Goal: Transaction & Acquisition: Book appointment/travel/reservation

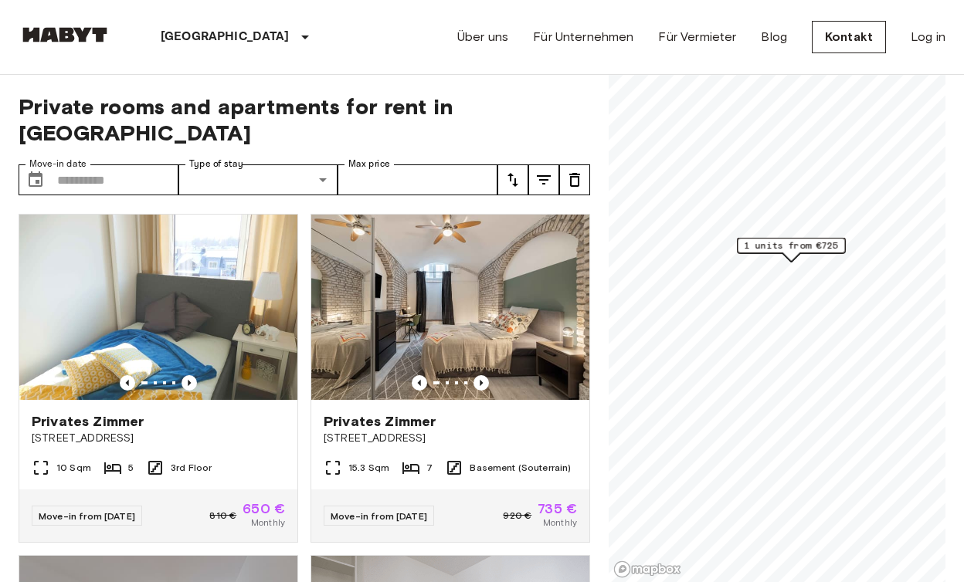
click at [93, 165] on input "Move-in date" at bounding box center [117, 180] width 121 height 31
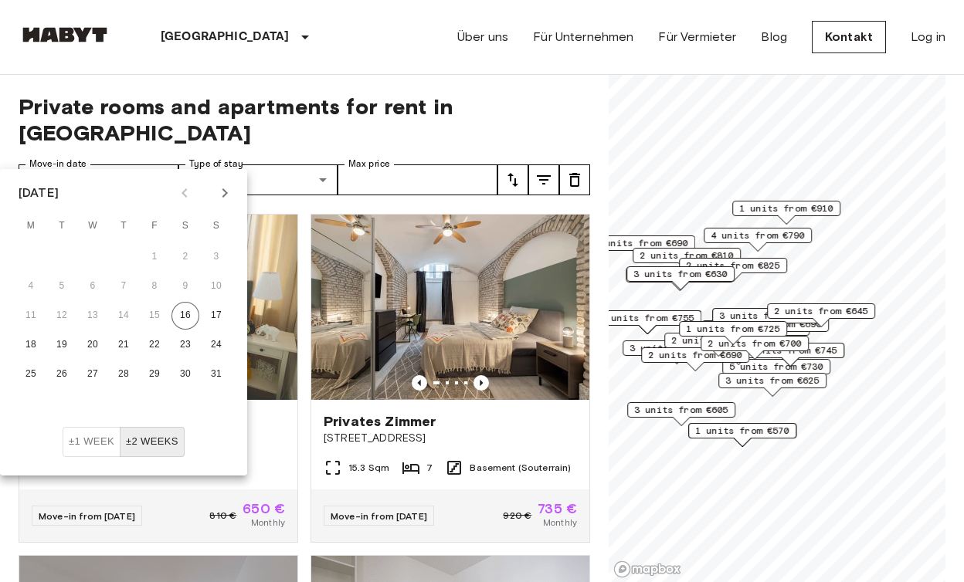
click at [224, 197] on icon "Next month" at bounding box center [224, 192] width 5 height 9
click at [87, 256] on button "1" at bounding box center [93, 257] width 28 height 28
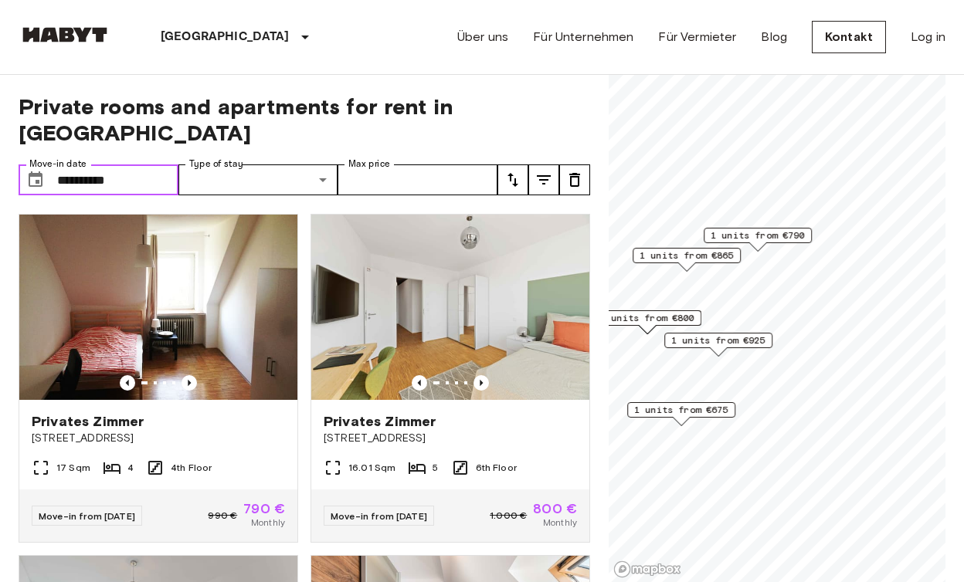
type input "**********"
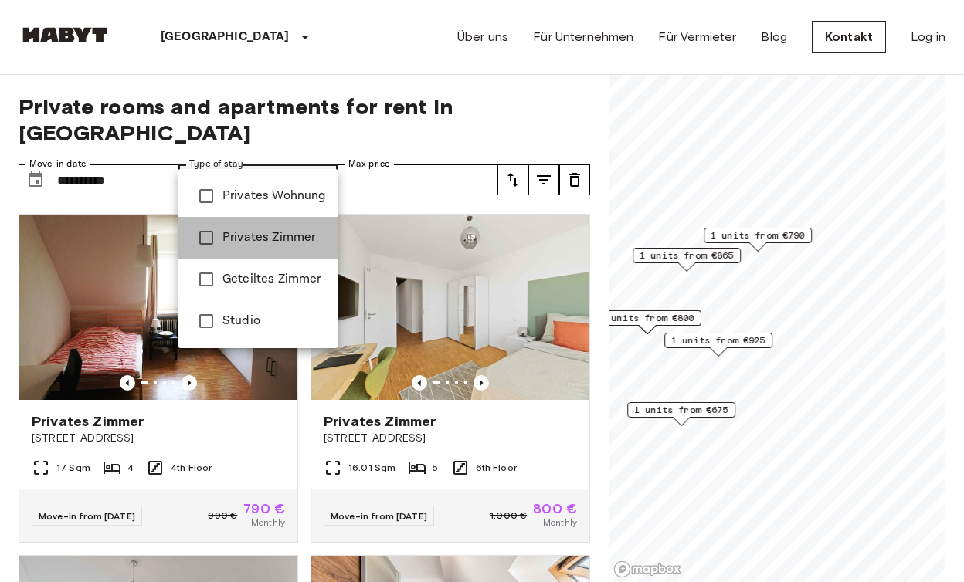
click at [256, 246] on span "Privates Zimmer" at bounding box center [274, 238] width 104 height 19
type input "**********"
click at [256, 246] on span "Privates Zimmer" at bounding box center [274, 238] width 104 height 19
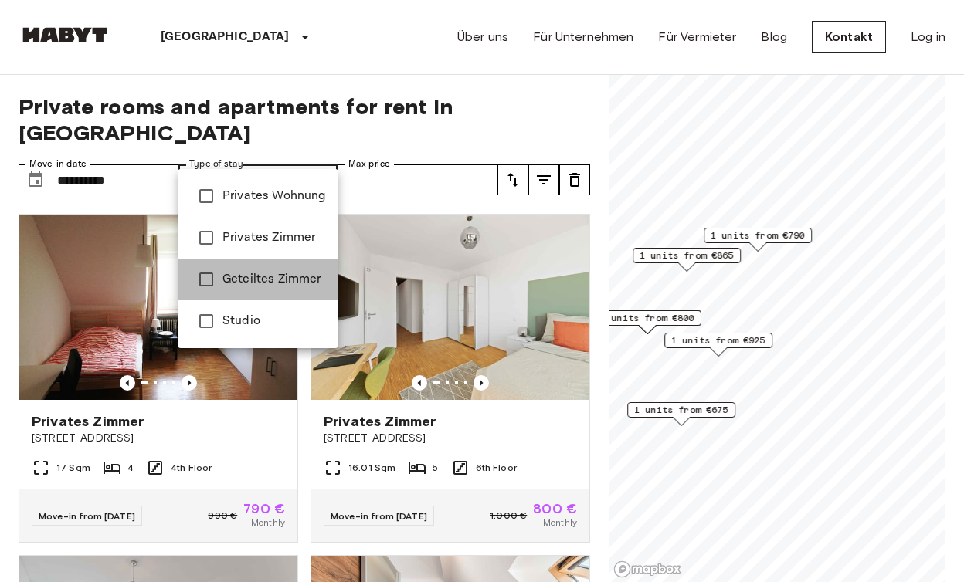
click at [256, 272] on span "Geteiltes Zimmer" at bounding box center [274, 279] width 104 height 19
type input "**********"
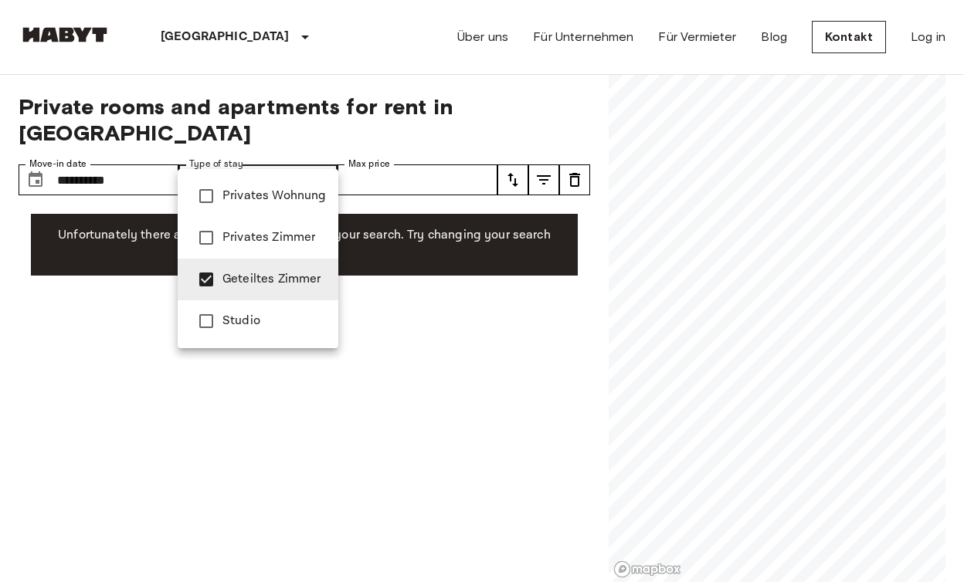
click at [256, 272] on span "Geteiltes Zimmer" at bounding box center [274, 279] width 104 height 19
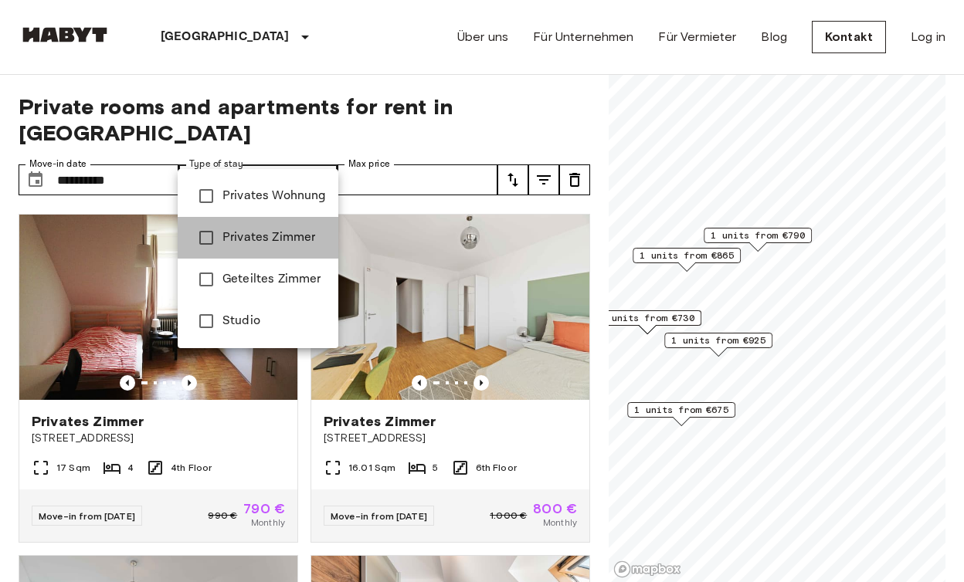
click at [260, 248] on li "Privates Zimmer" at bounding box center [258, 238] width 161 height 42
type input "**********"
click at [411, 158] on div at bounding box center [482, 291] width 964 height 582
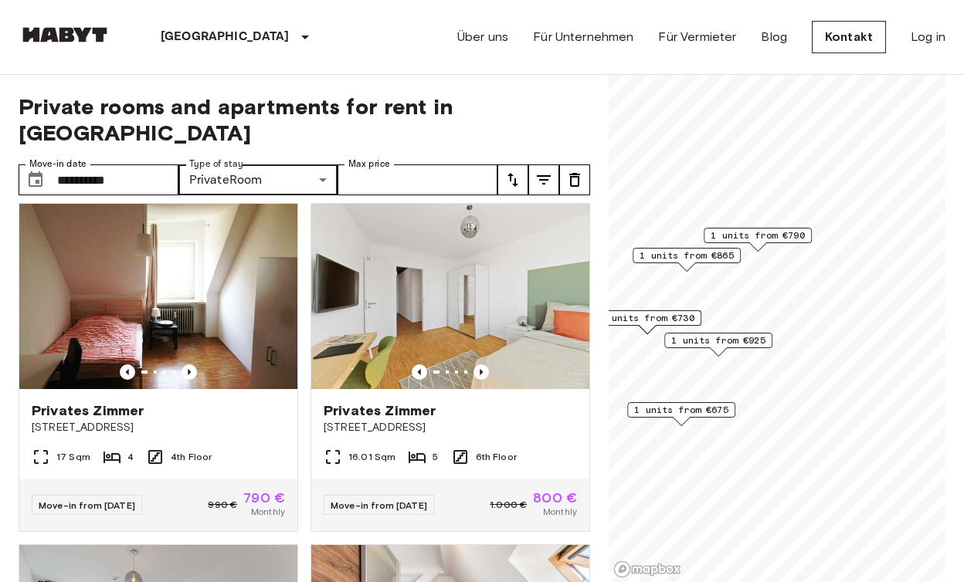
scroll to position [9, 0]
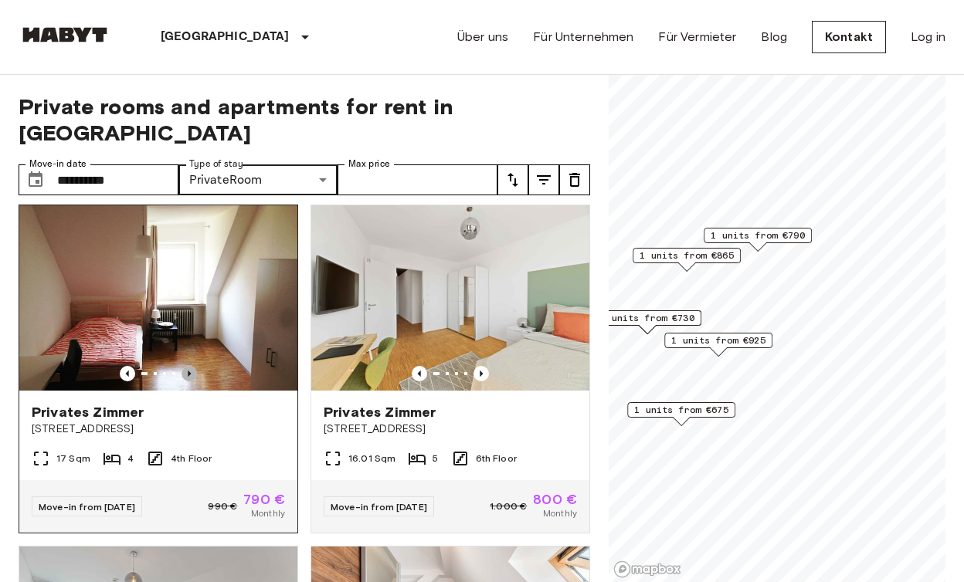
click at [187, 366] on icon "Previous image" at bounding box center [189, 373] width 15 height 15
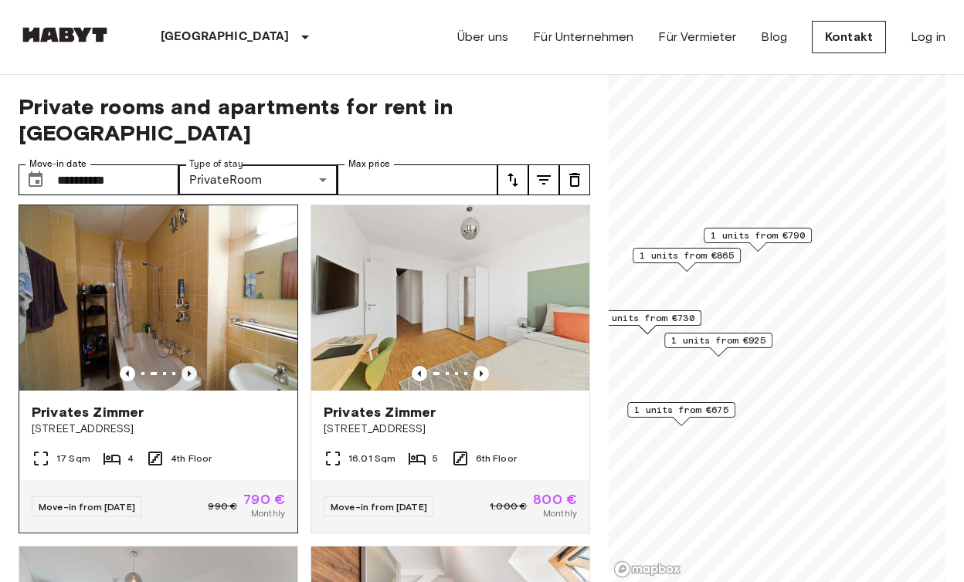
click at [187, 366] on icon "Previous image" at bounding box center [189, 373] width 15 height 15
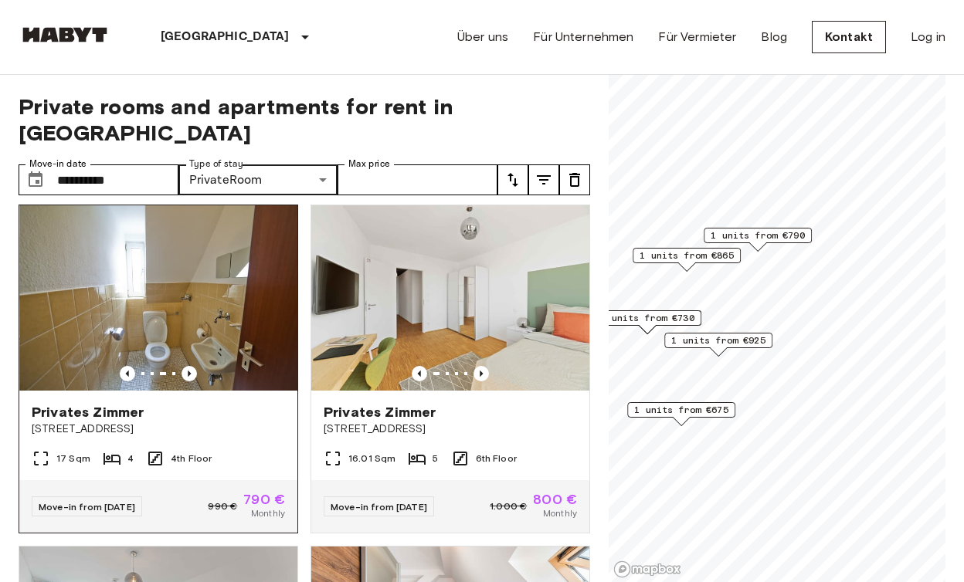
click at [117, 403] on span "Privates Zimmer" at bounding box center [88, 412] width 112 height 19
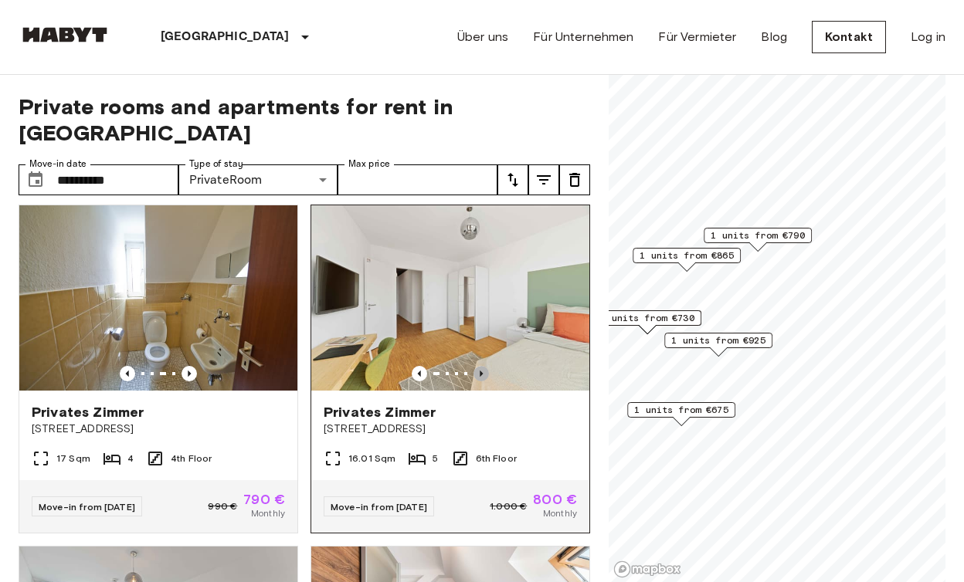
click at [479, 366] on icon "Previous image" at bounding box center [481, 373] width 15 height 15
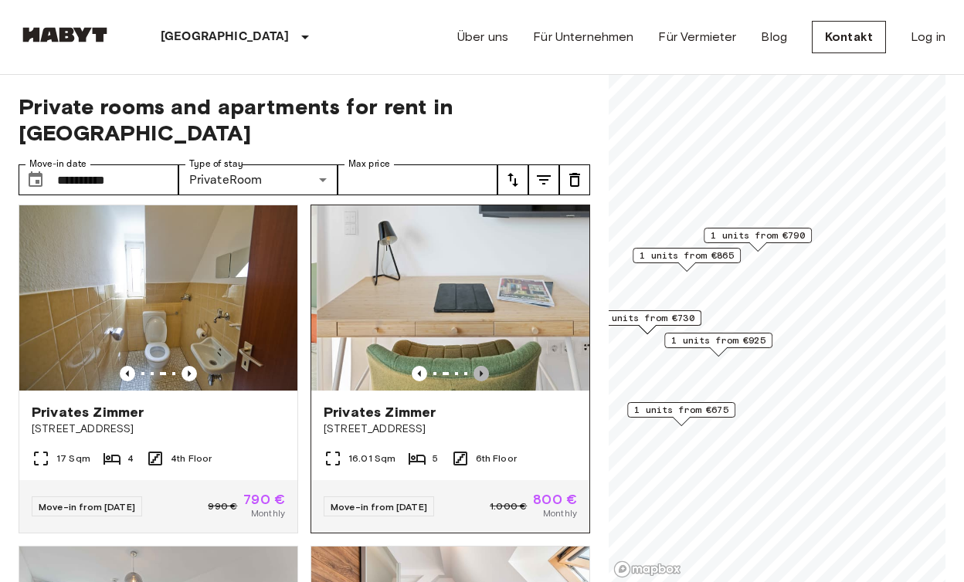
click at [479, 366] on icon "Previous image" at bounding box center [481, 373] width 15 height 15
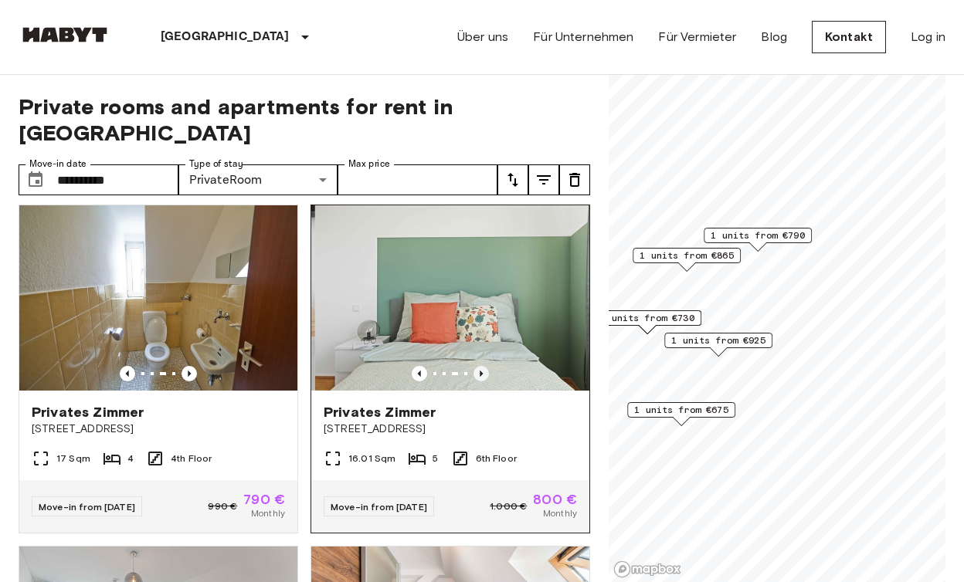
click at [479, 366] on icon "Previous image" at bounding box center [481, 373] width 15 height 15
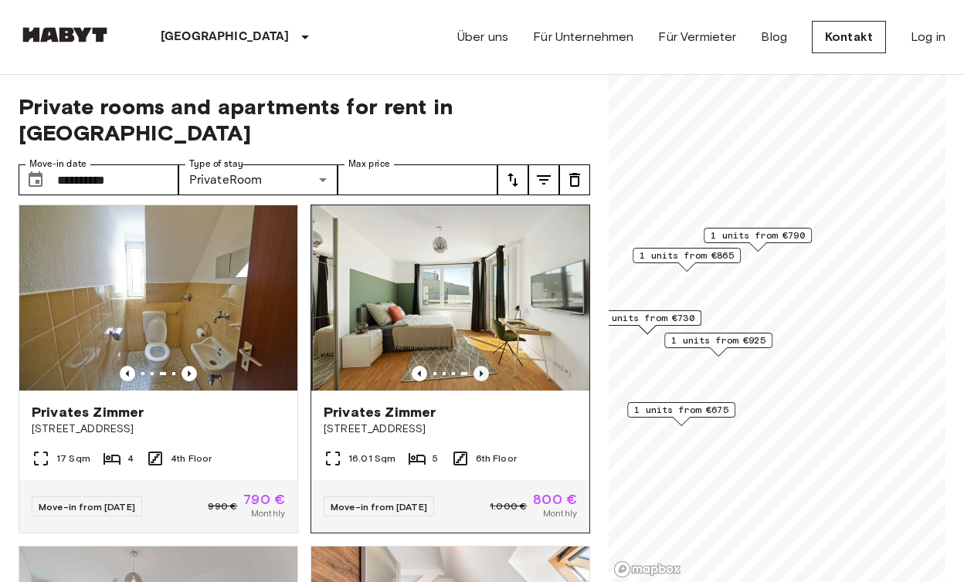
click at [479, 366] on icon "Previous image" at bounding box center [481, 373] width 15 height 15
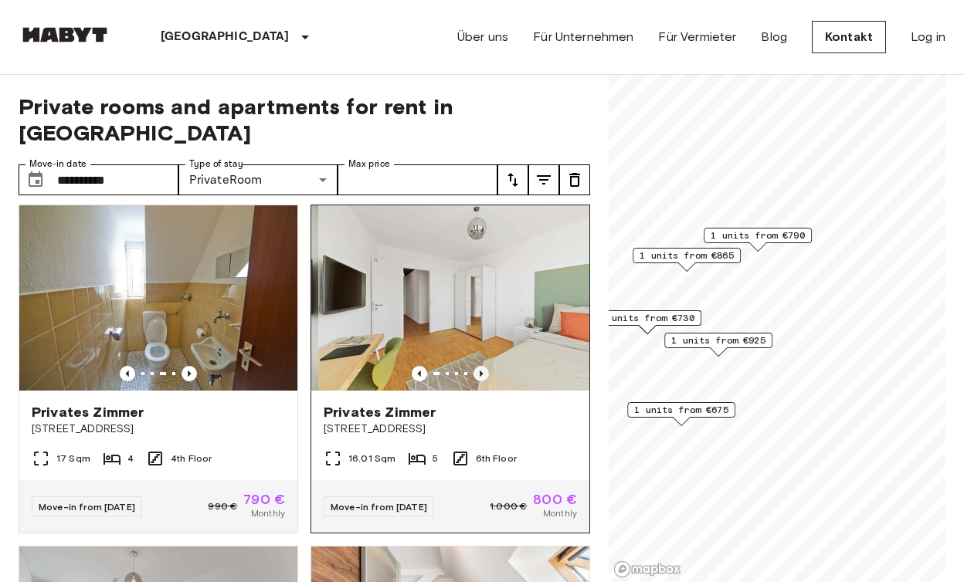
click at [479, 366] on icon "Previous image" at bounding box center [481, 373] width 15 height 15
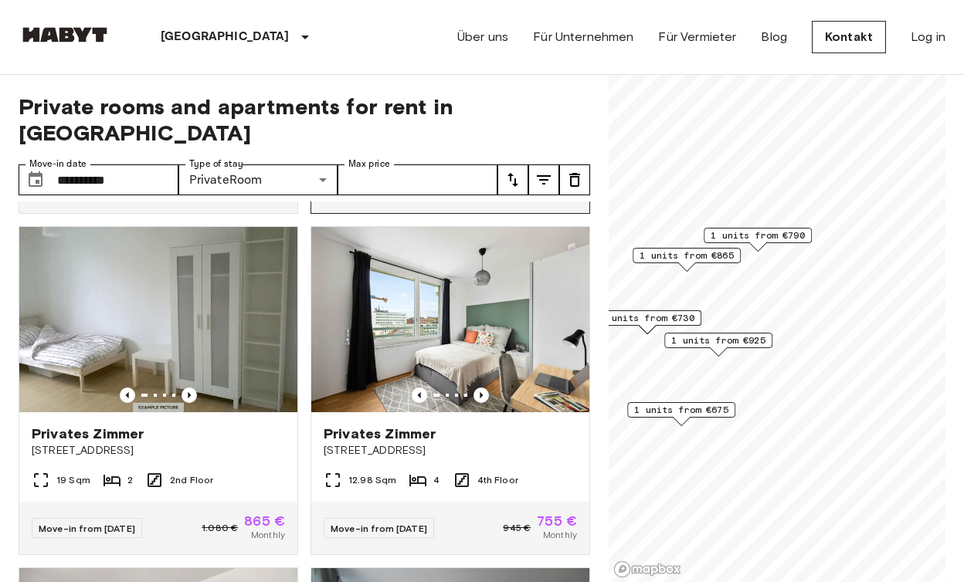
scroll to position [682, 0]
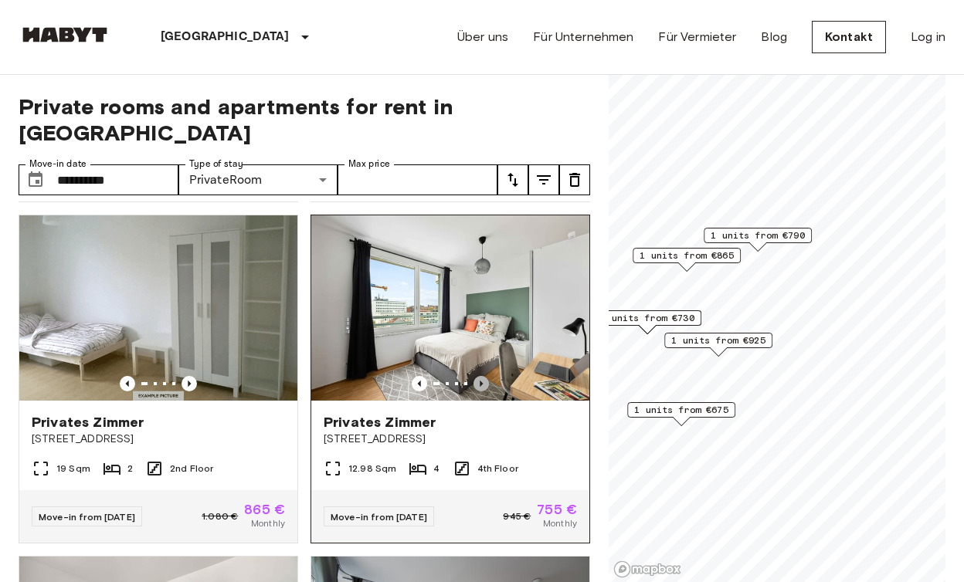
click at [481, 376] on icon "Previous image" at bounding box center [481, 383] width 15 height 15
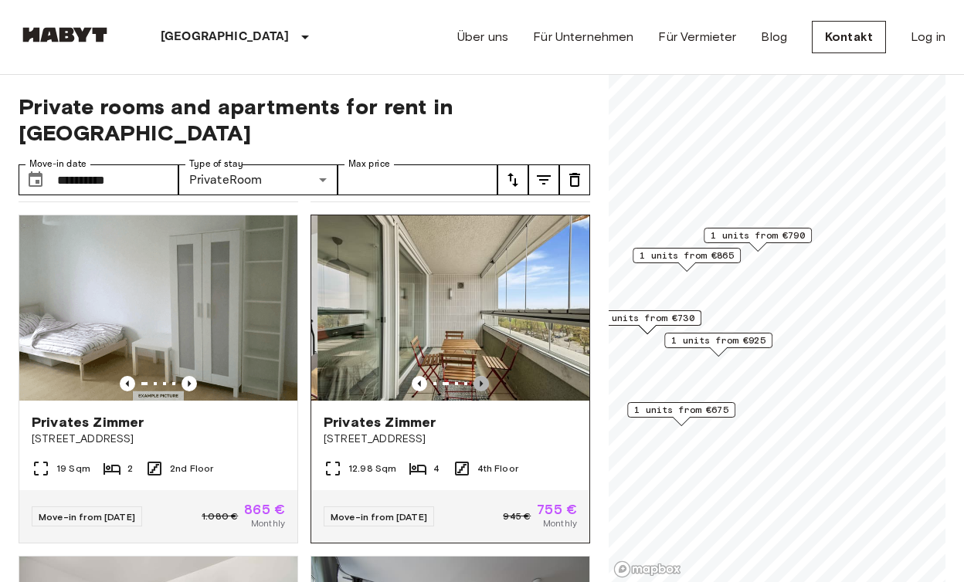
click at [481, 376] on icon "Previous image" at bounding box center [481, 383] width 15 height 15
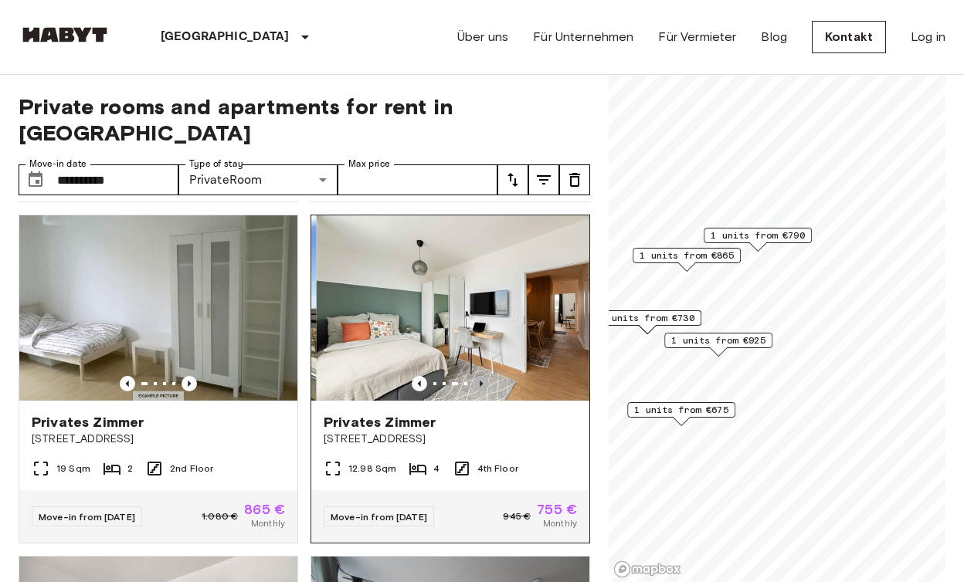
click at [481, 376] on icon "Previous image" at bounding box center [481, 383] width 15 height 15
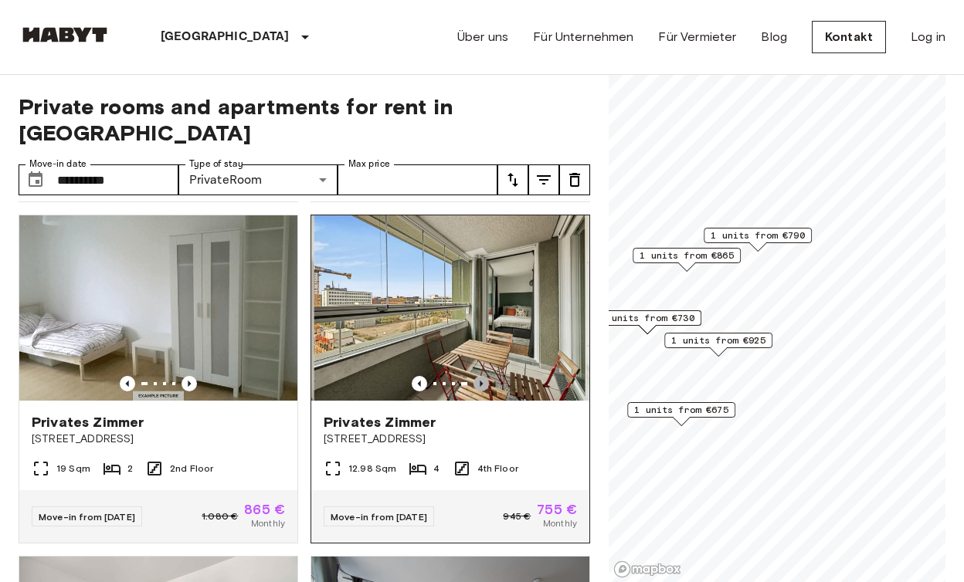
click at [481, 376] on icon "Previous image" at bounding box center [481, 383] width 15 height 15
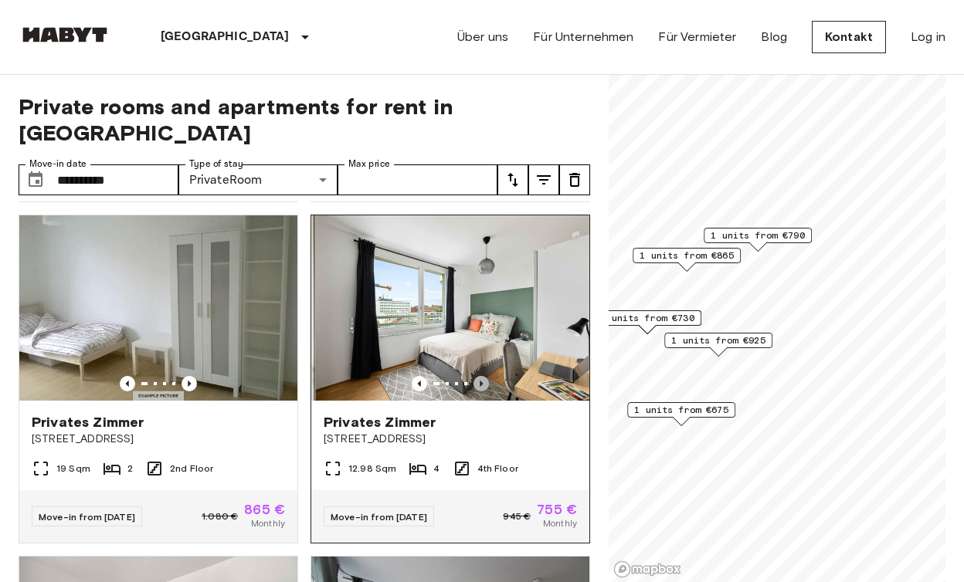
click at [481, 376] on icon "Previous image" at bounding box center [481, 383] width 15 height 15
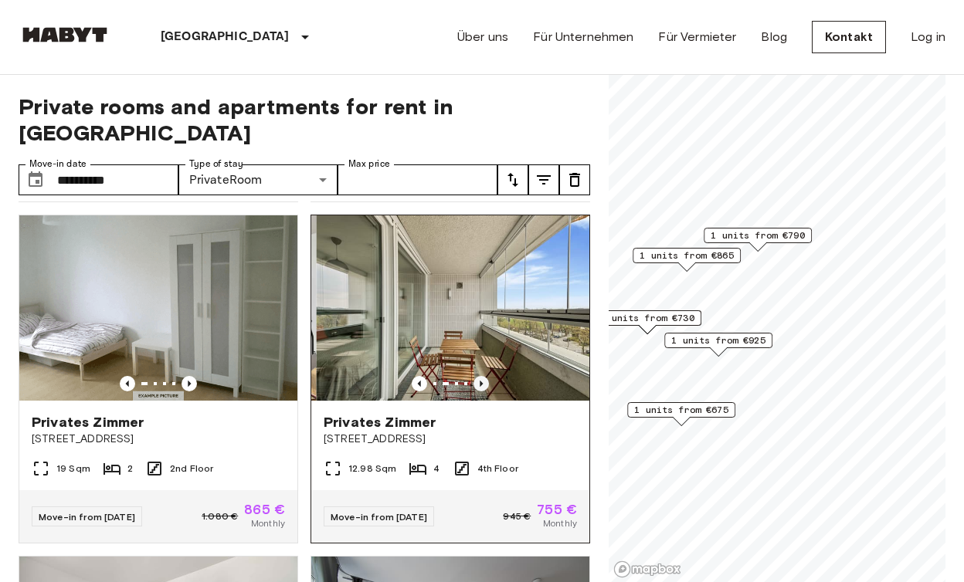
click at [481, 376] on icon "Previous image" at bounding box center [481, 383] width 15 height 15
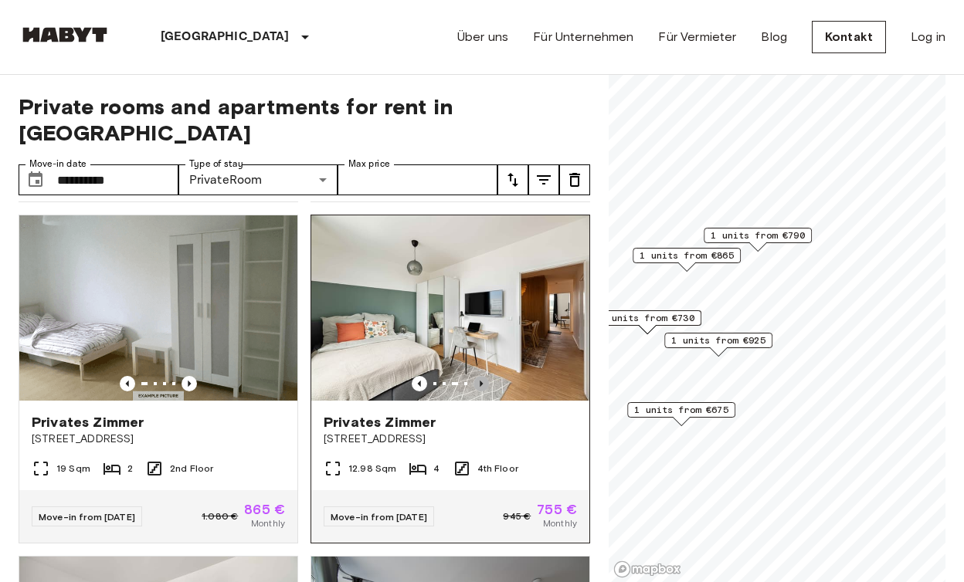
click at [481, 376] on icon "Previous image" at bounding box center [481, 383] width 15 height 15
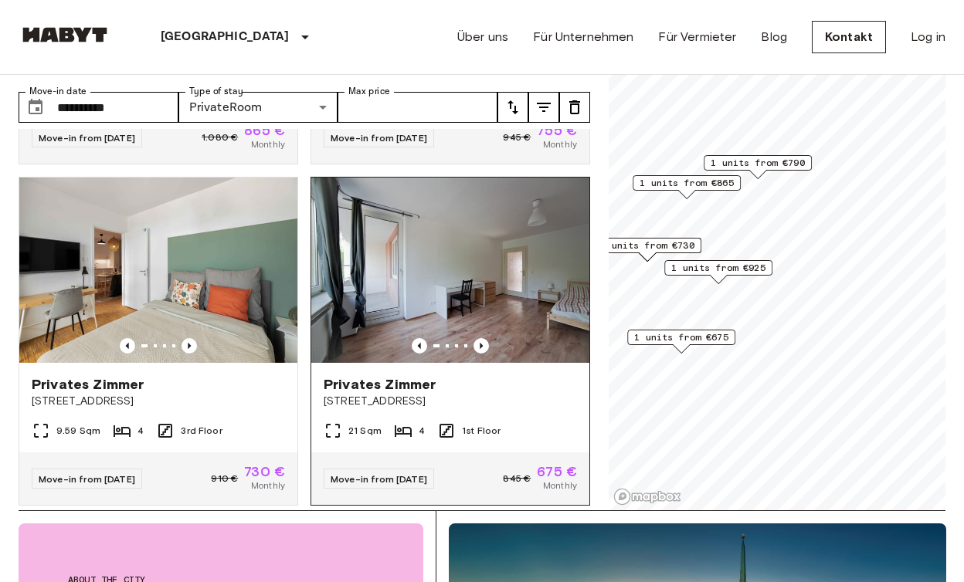
scroll to position [75, 0]
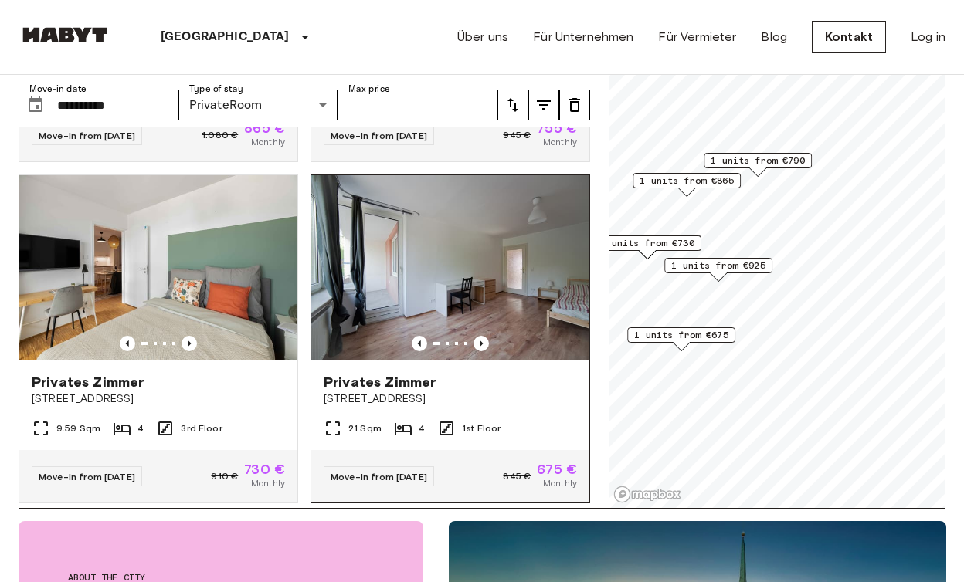
click at [481, 309] on img at bounding box center [450, 267] width 278 height 185
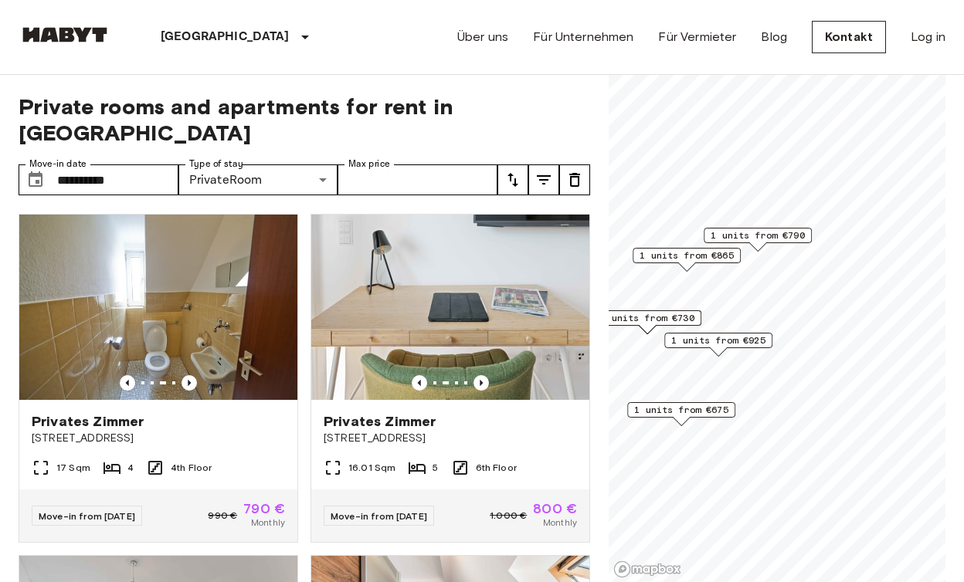
scroll to position [0, 0]
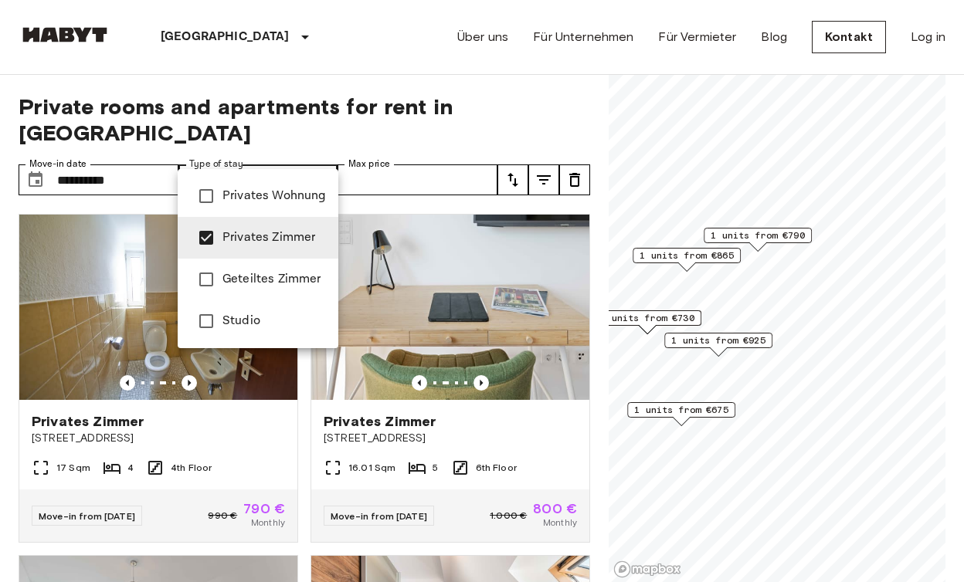
click at [240, 241] on span "Privates Zimmer" at bounding box center [274, 238] width 104 height 19
click at [256, 201] on span "Privates Wohnung" at bounding box center [274, 196] width 104 height 19
type input "**********"
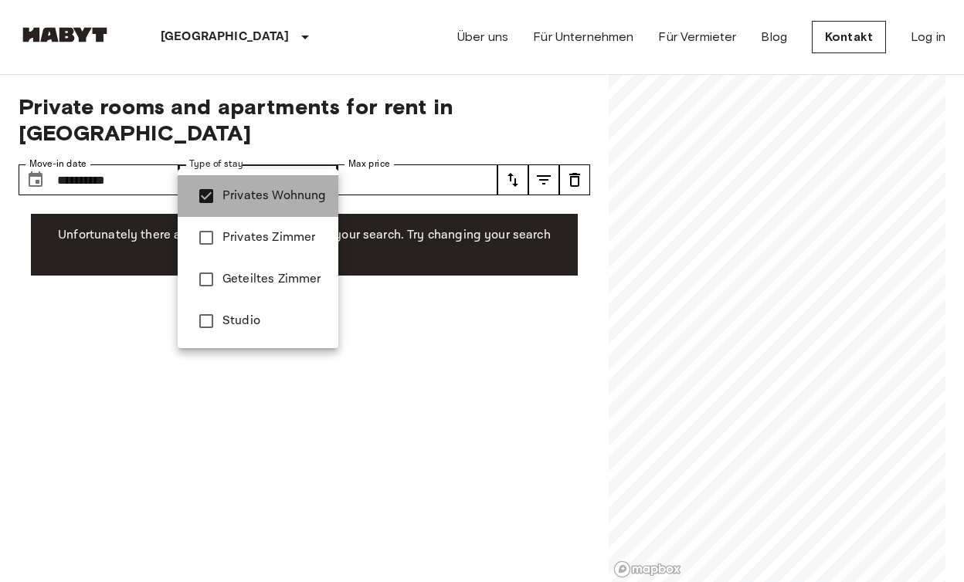
click at [256, 199] on span "Privates Wohnung" at bounding box center [274, 196] width 104 height 19
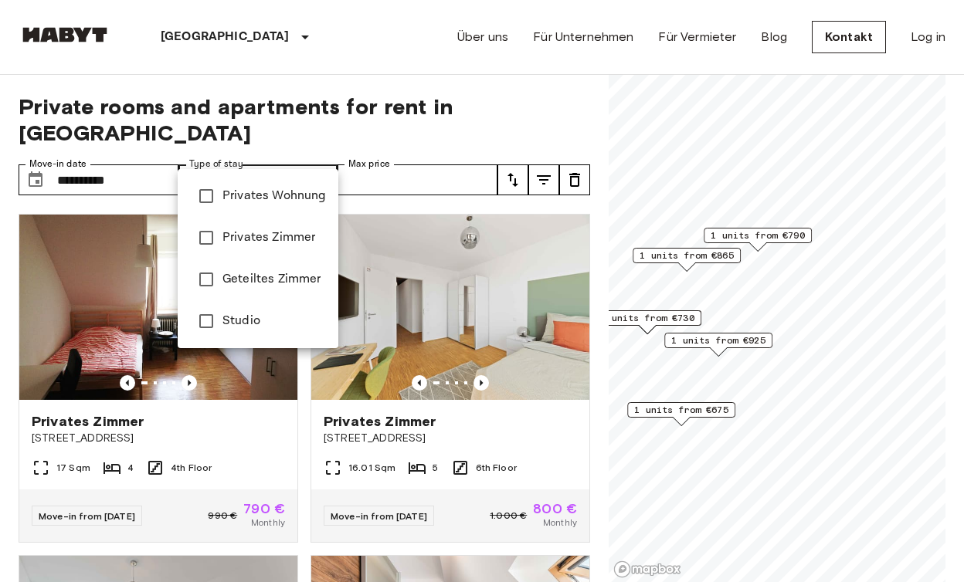
click at [449, 181] on div at bounding box center [482, 291] width 964 height 582
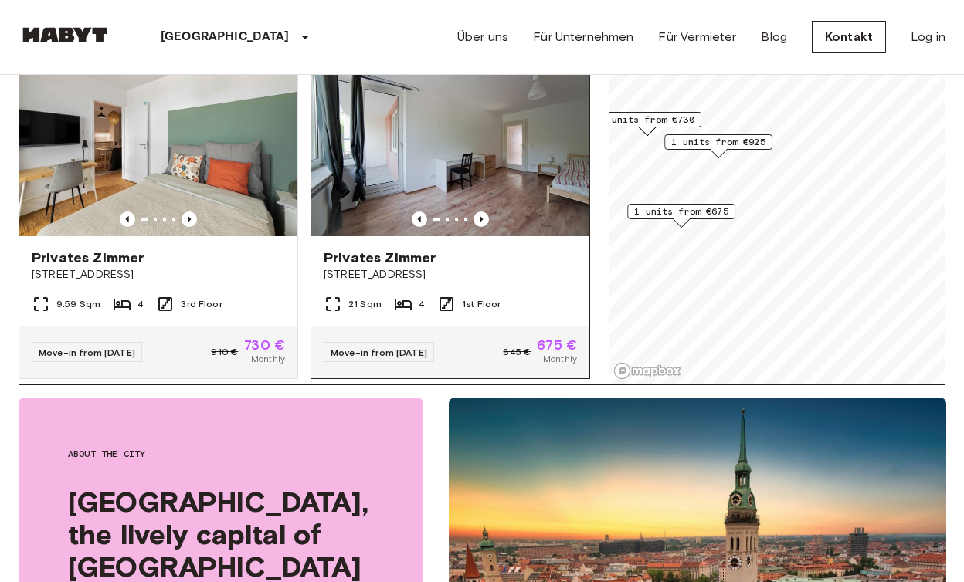
scroll to position [989, 0]
click at [393, 237] on div "Privates Zimmer Fallstraße 42" at bounding box center [450, 266] width 278 height 59
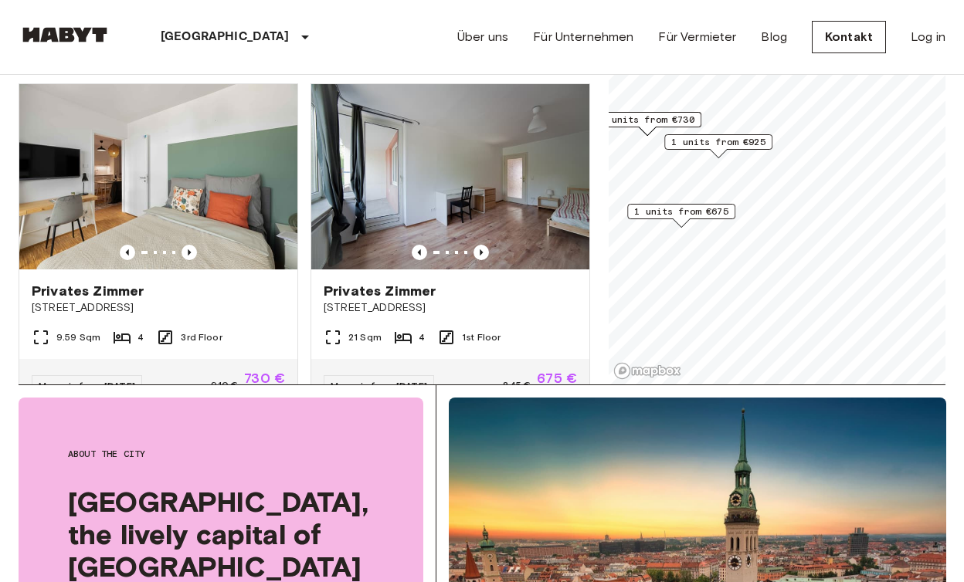
scroll to position [958, 0]
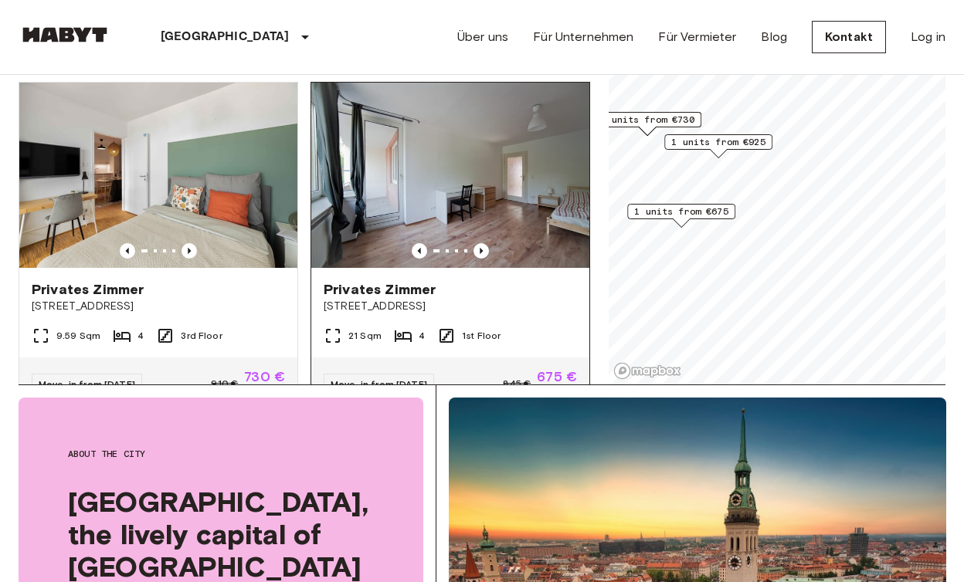
click at [490, 243] on div at bounding box center [450, 250] width 278 height 15
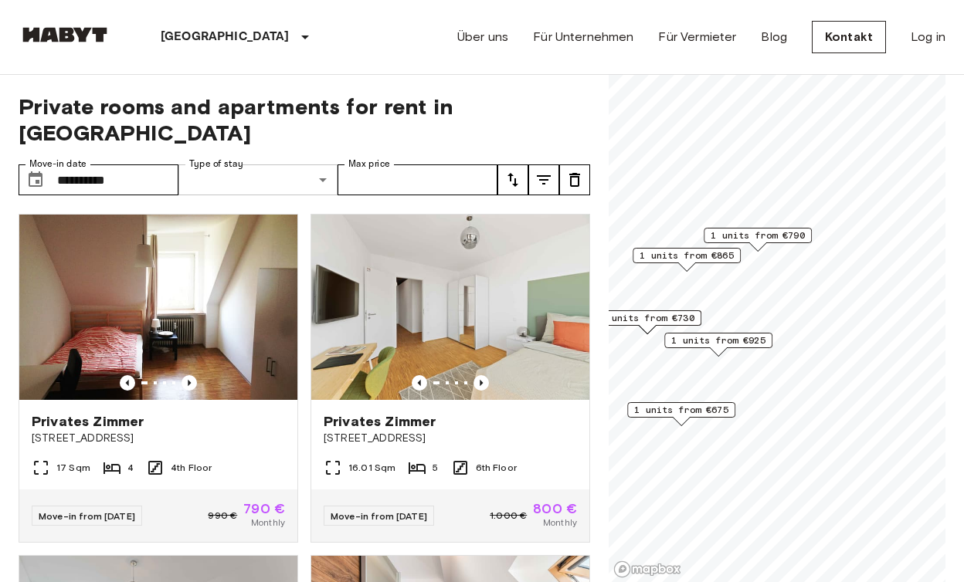
scroll to position [0, 0]
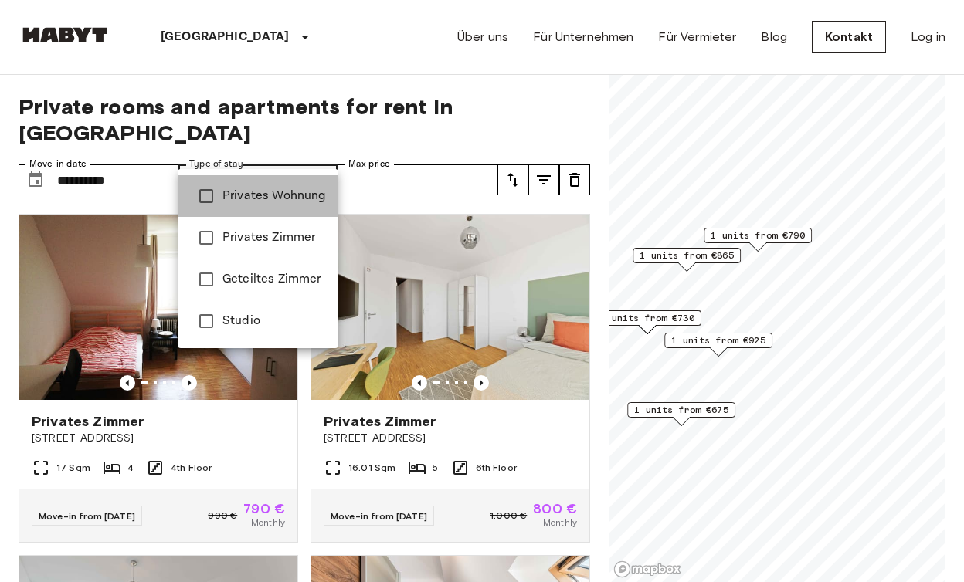
click at [283, 183] on li "Privates Wohnung" at bounding box center [258, 196] width 161 height 42
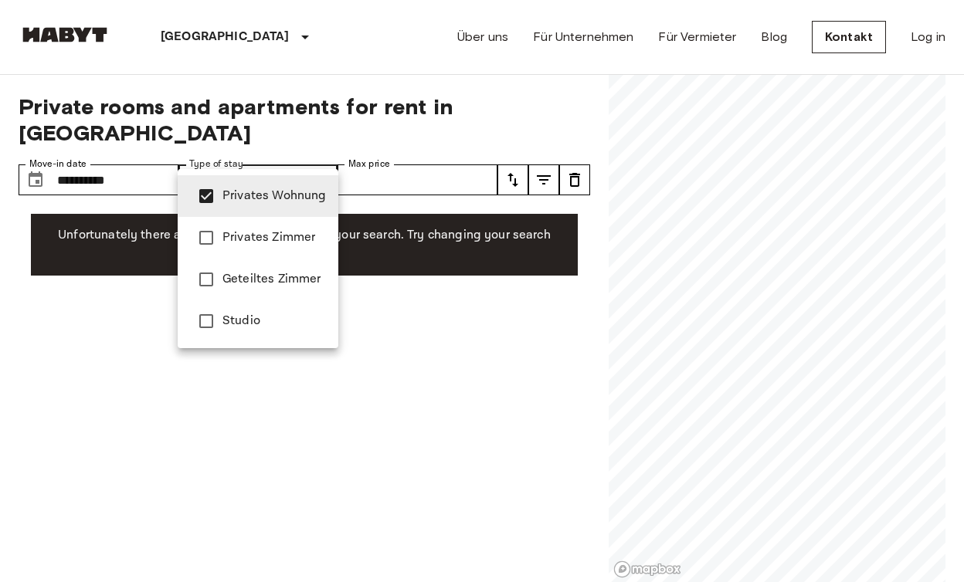
click at [260, 408] on div at bounding box center [482, 291] width 964 height 582
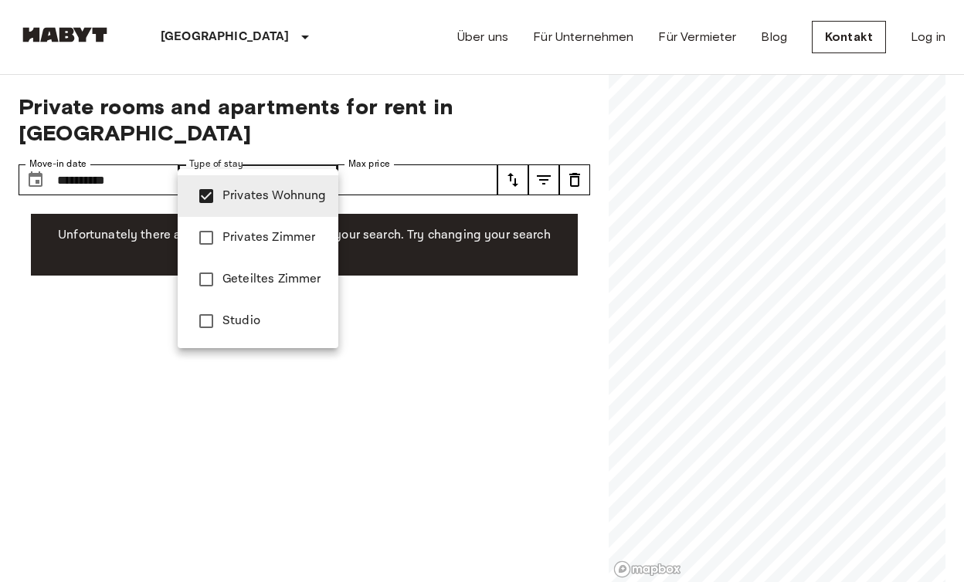
click at [260, 236] on span "Privates Zimmer" at bounding box center [274, 238] width 104 height 19
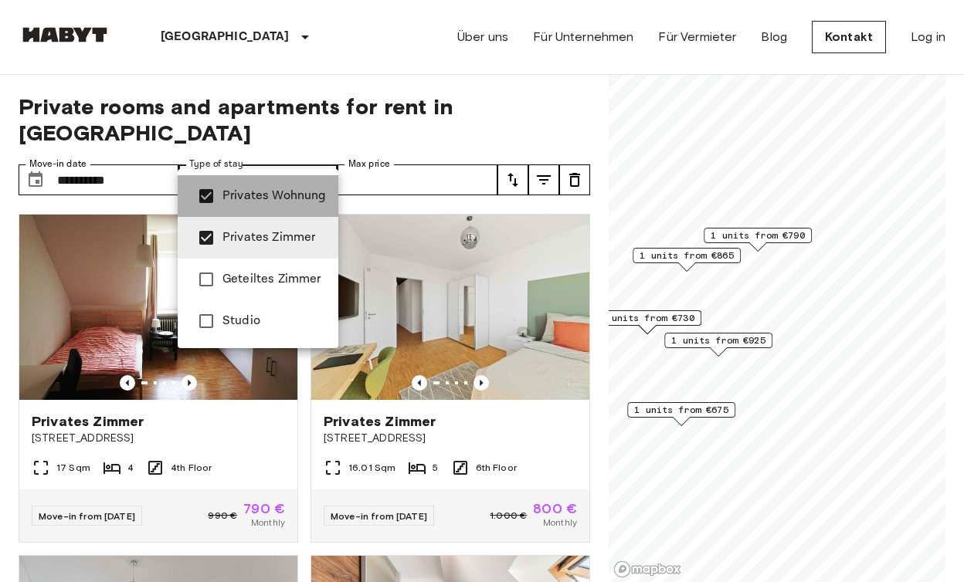
click at [262, 195] on span "Privates Wohnung" at bounding box center [274, 196] width 104 height 19
type input "**********"
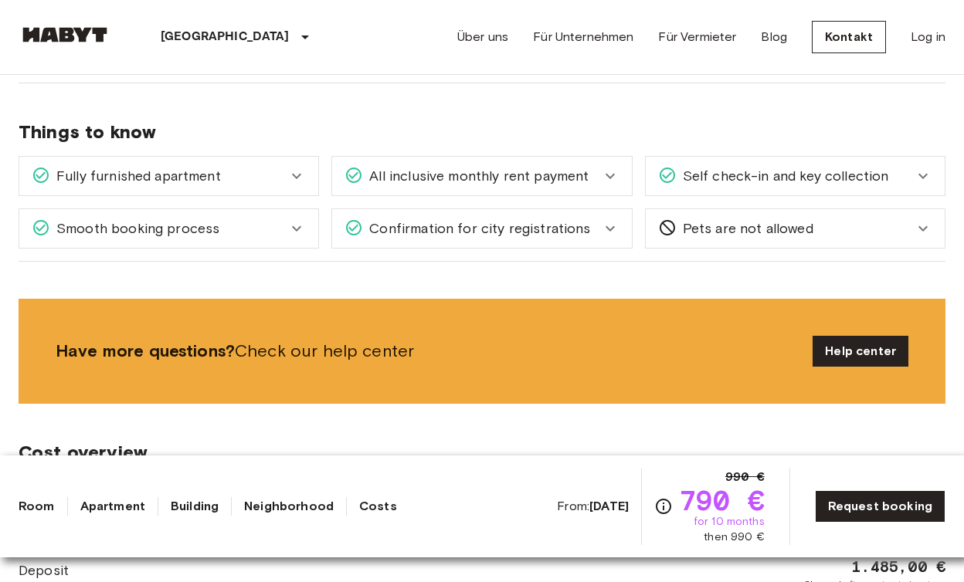
scroll to position [950, 0]
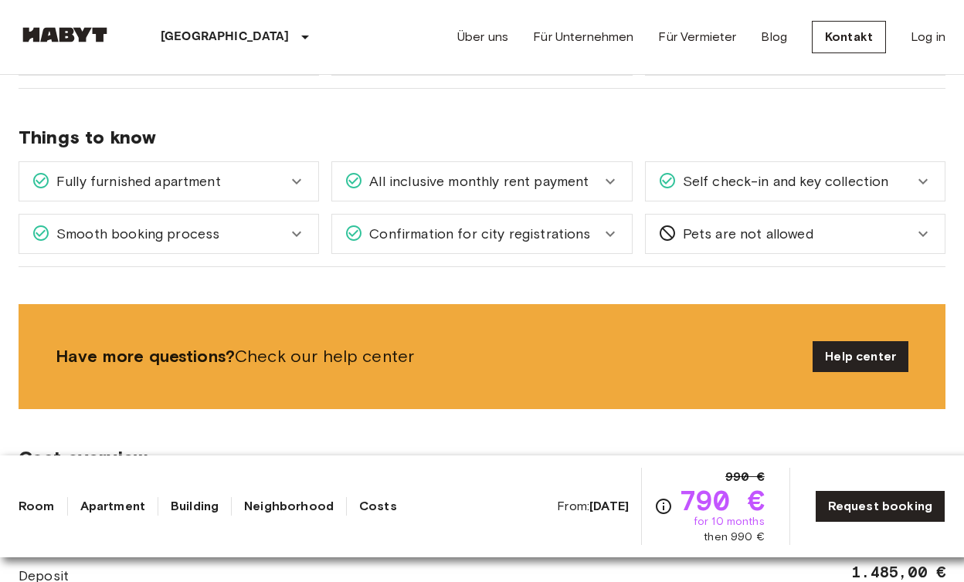
click at [292, 170] on div "Fully furnished apartment" at bounding box center [168, 181] width 299 height 39
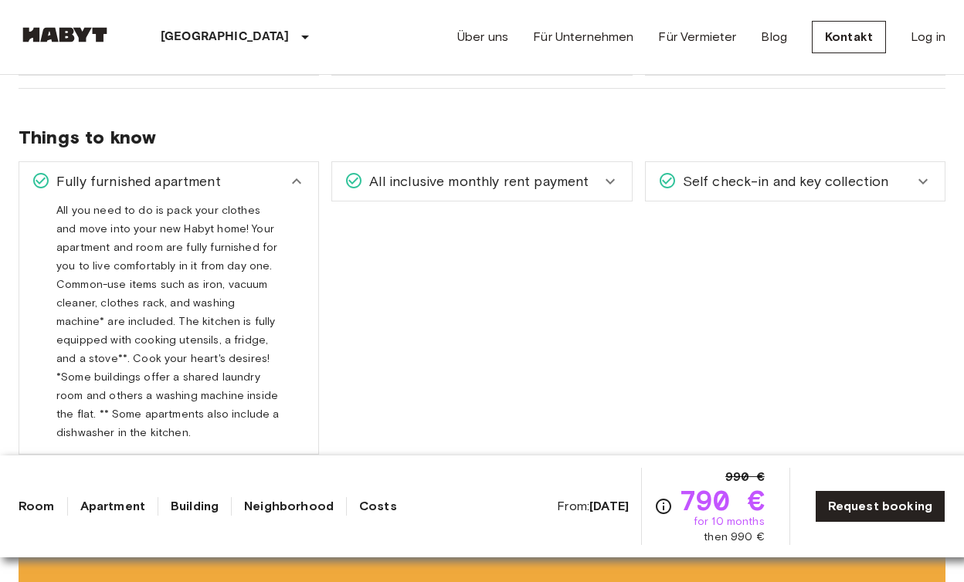
click at [292, 176] on icon at bounding box center [296, 181] width 19 height 19
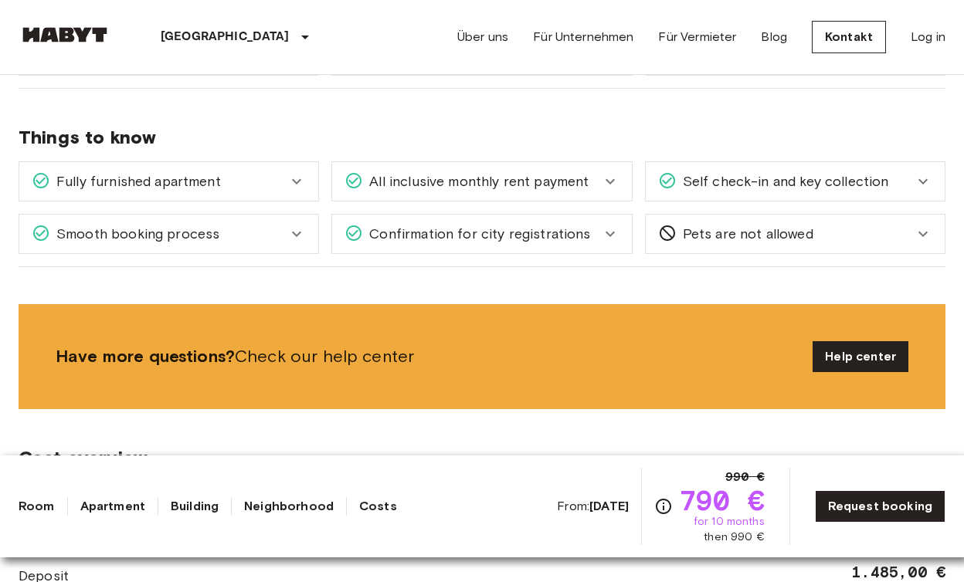
click at [444, 194] on div "All inclusive monthly rent payment" at bounding box center [481, 181] width 299 height 39
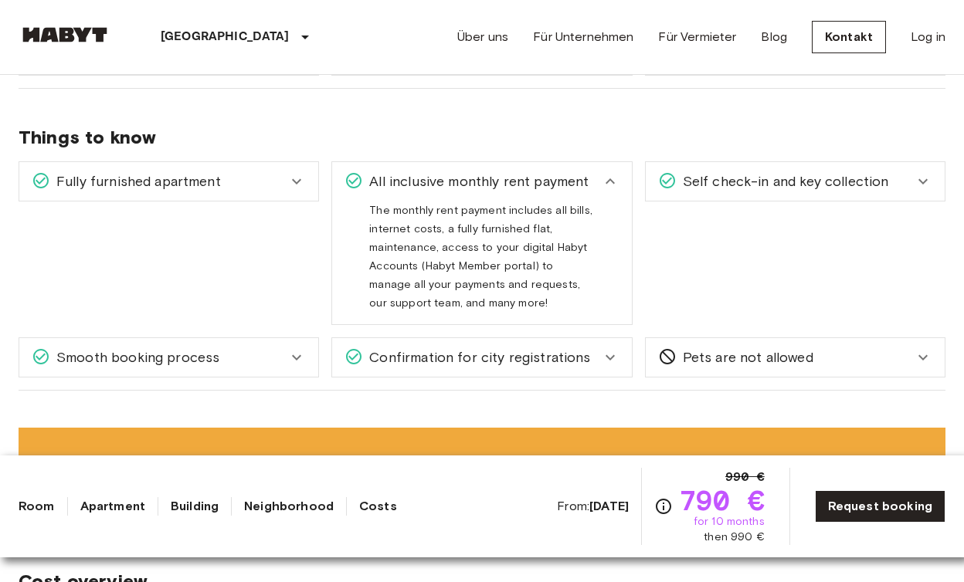
click at [517, 172] on span "All inclusive monthly rent payment" at bounding box center [476, 182] width 226 height 20
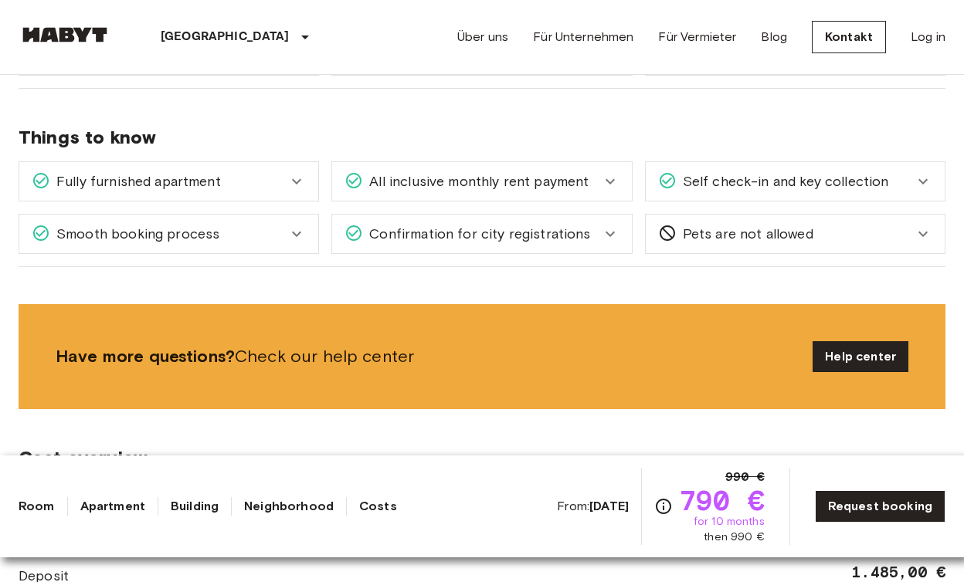
click at [749, 177] on span "Self check-in and key collection" at bounding box center [783, 182] width 212 height 20
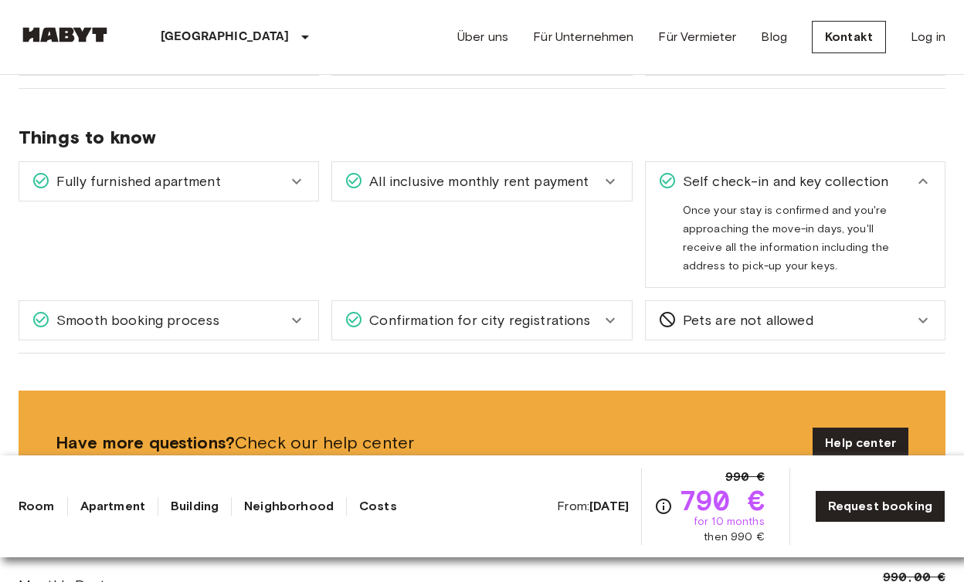
click at [749, 177] on span "Self check-in and key collection" at bounding box center [783, 182] width 212 height 20
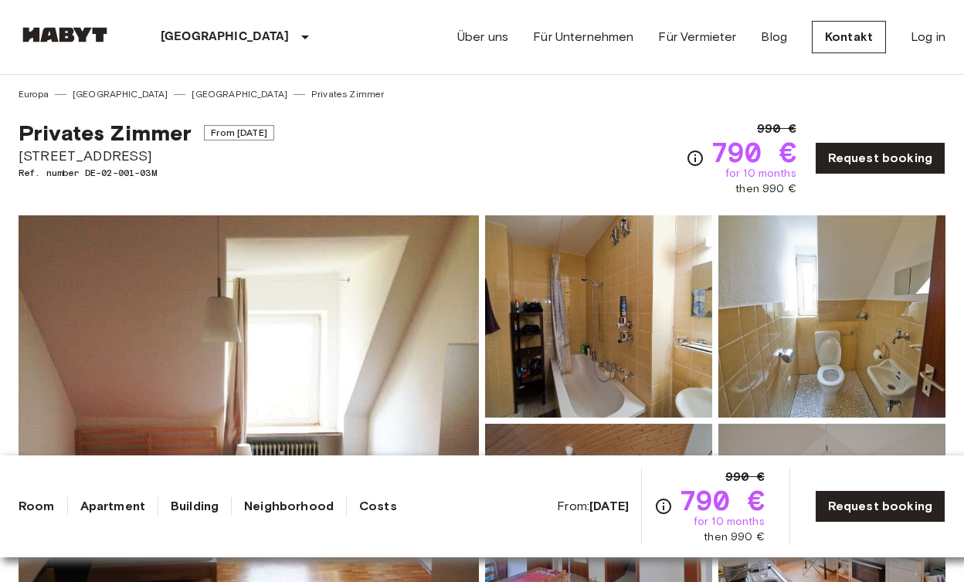
scroll to position [0, 0]
click at [902, 5] on div "Über uns Für Unternehmen Für Vermieter Blog Kontakt Log in" at bounding box center [701, 37] width 488 height 74
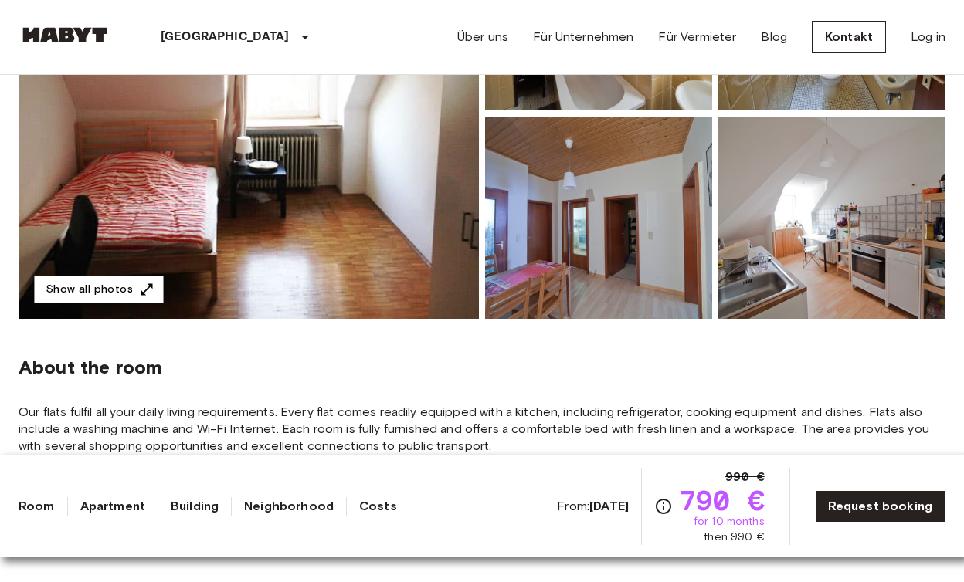
scroll to position [316, 0]
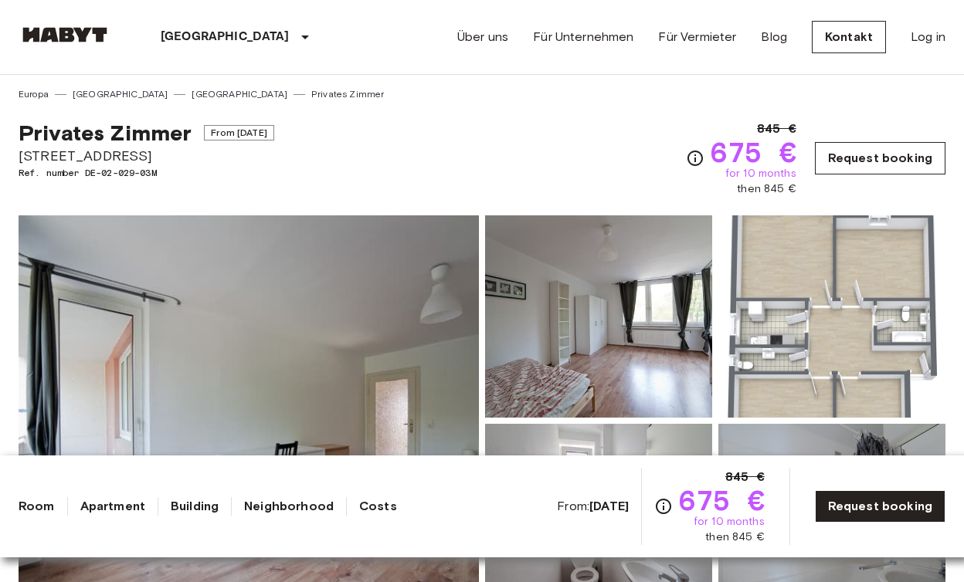
click at [832, 151] on link "Request booking" at bounding box center [880, 158] width 131 height 32
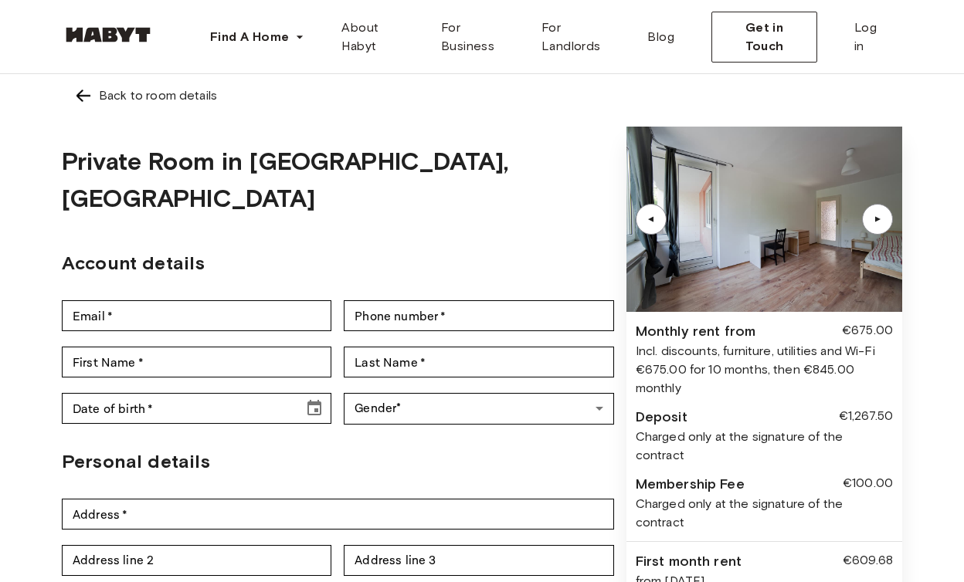
click at [875, 216] on div "▲" at bounding box center [877, 219] width 15 height 9
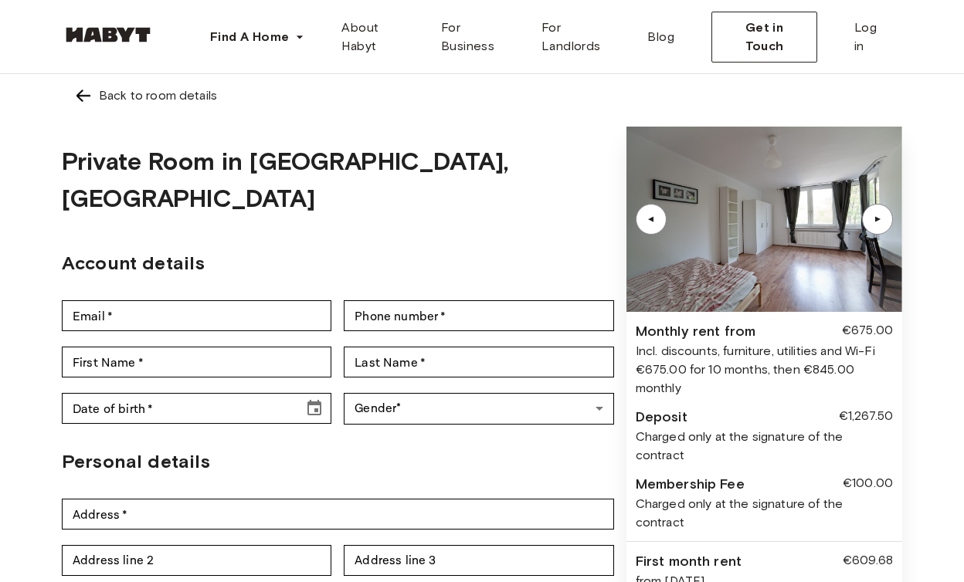
click at [875, 217] on div "▲" at bounding box center [877, 219] width 15 height 9
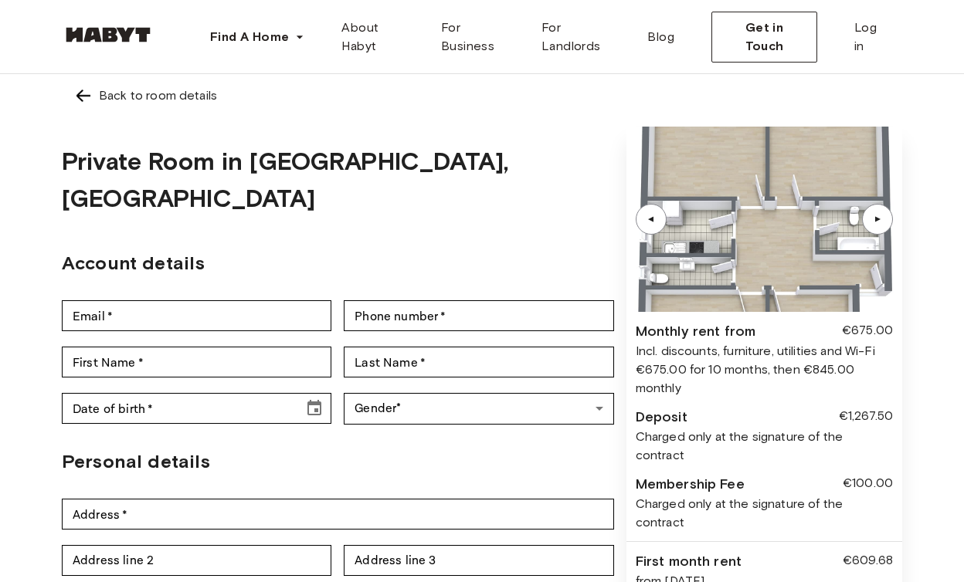
click at [875, 217] on div "▲" at bounding box center [877, 219] width 15 height 9
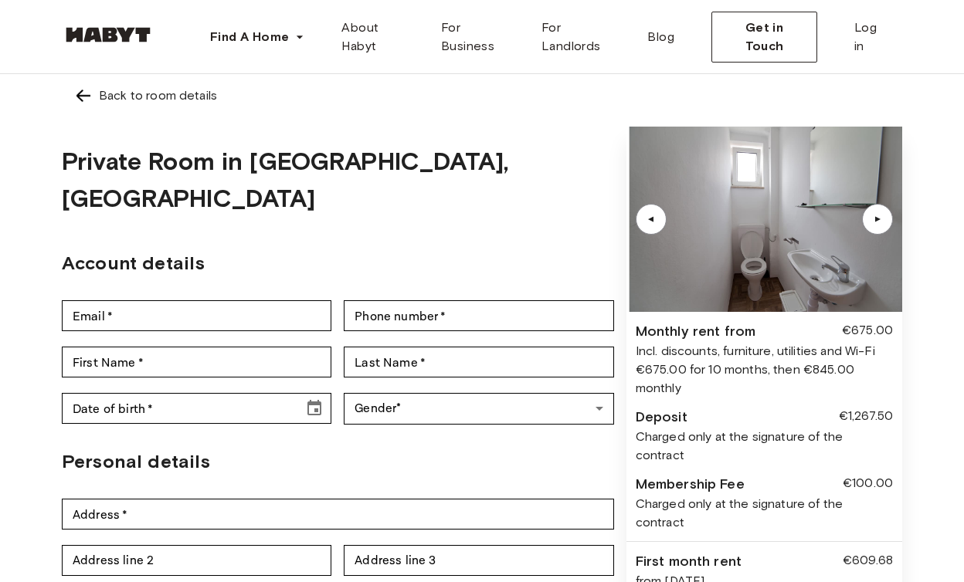
click at [875, 218] on div "▲" at bounding box center [877, 219] width 15 height 9
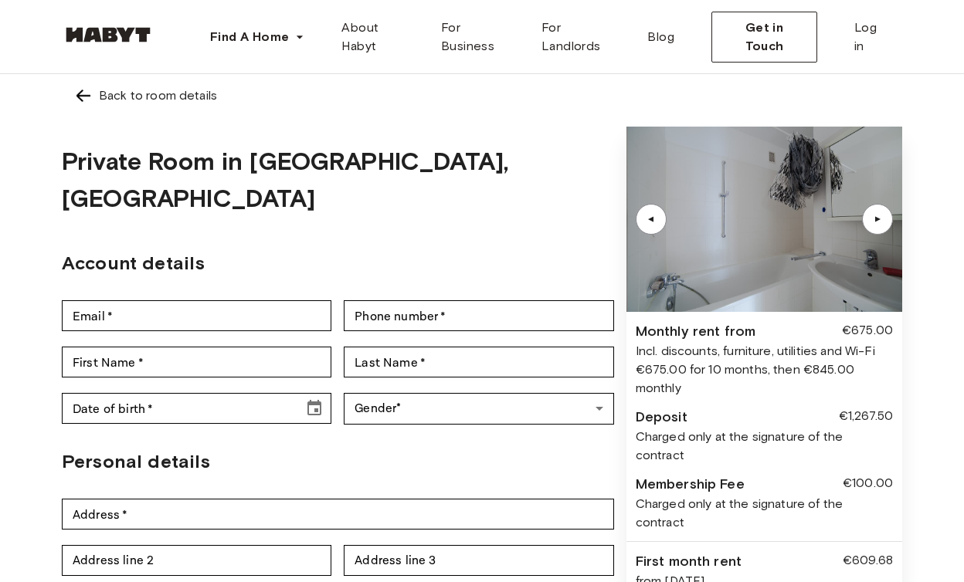
click at [875, 218] on div "▲" at bounding box center [877, 219] width 15 height 9
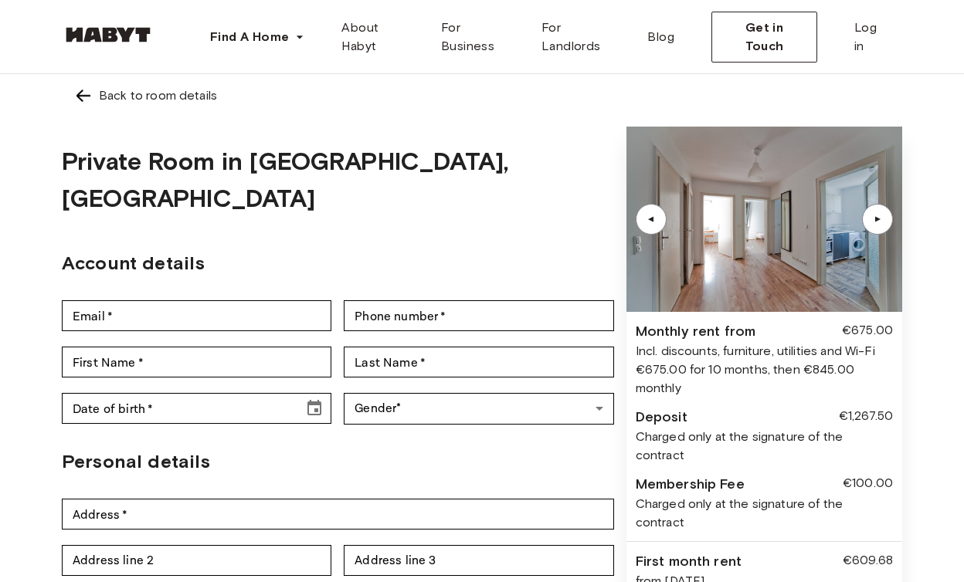
click at [875, 218] on div "▲" at bounding box center [877, 219] width 15 height 9
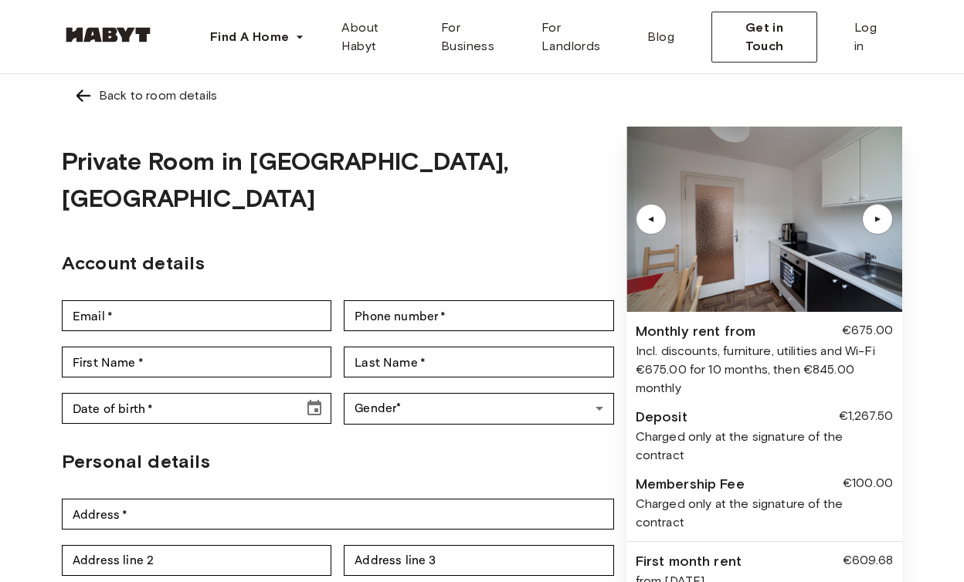
click at [875, 218] on div "▲" at bounding box center [877, 219] width 15 height 9
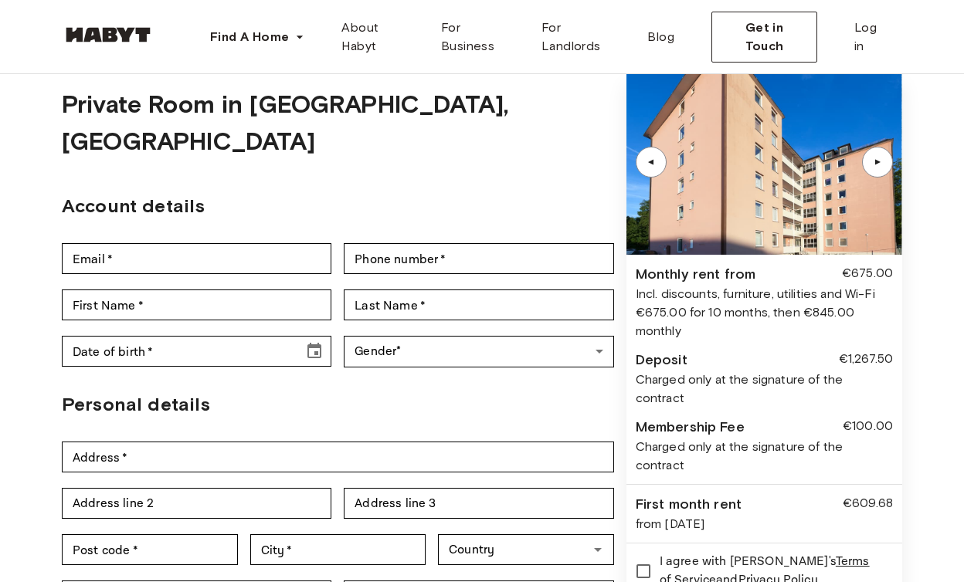
scroll to position [57, 0]
click at [872, 156] on div "▲" at bounding box center [877, 162] width 31 height 31
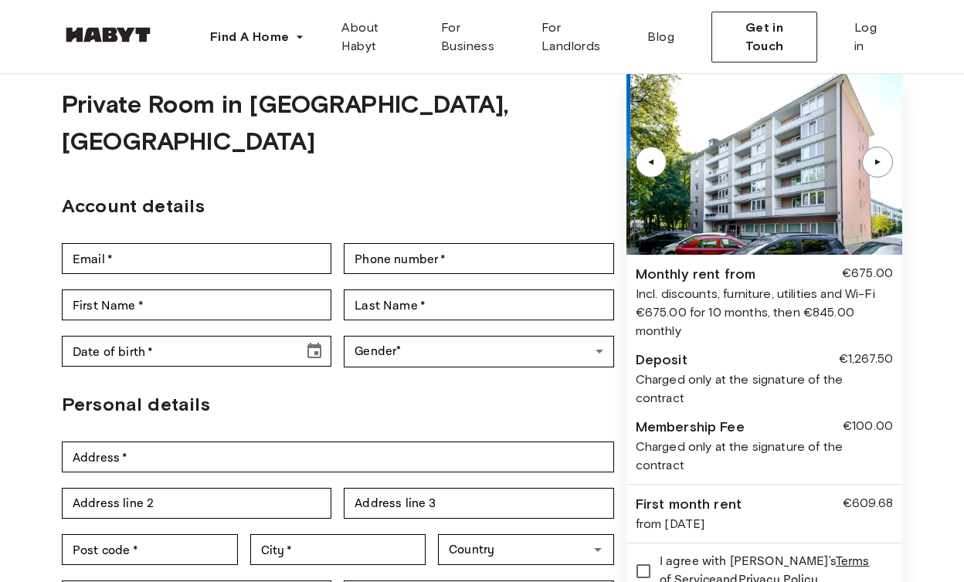
click at [872, 156] on div "▲" at bounding box center [877, 162] width 31 height 31
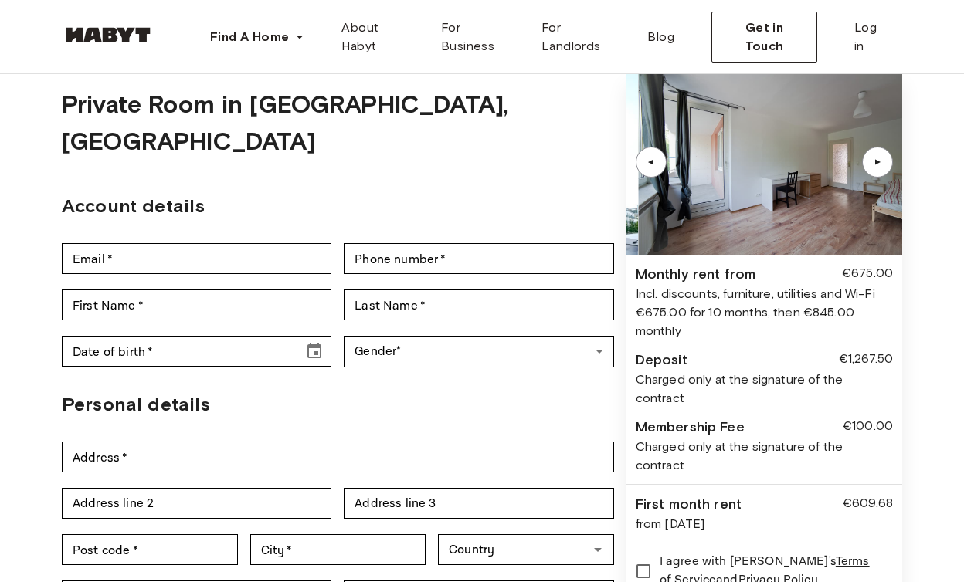
click at [872, 156] on div "▲" at bounding box center [877, 162] width 31 height 31
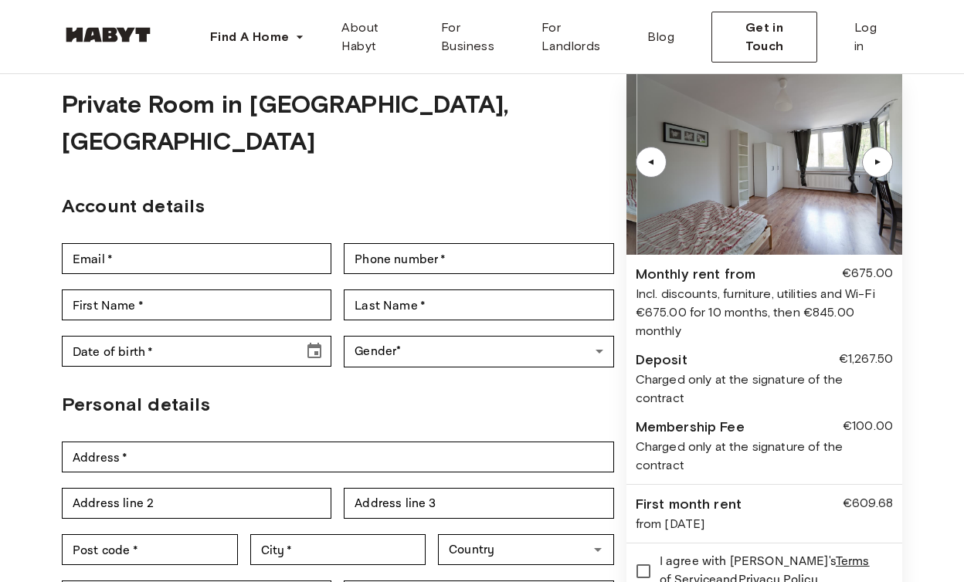
click at [872, 156] on div "▲" at bounding box center [877, 162] width 31 height 31
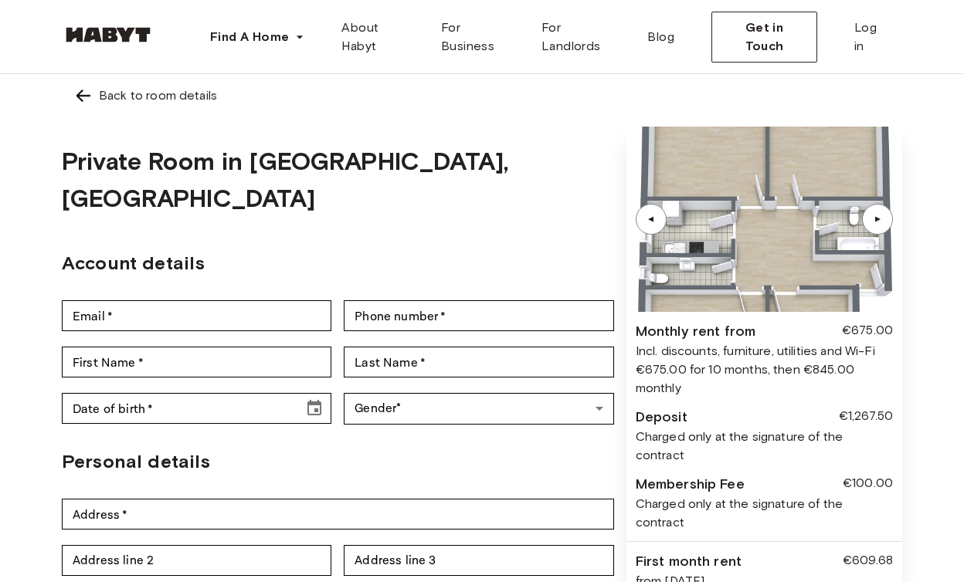
scroll to position [0, 0]
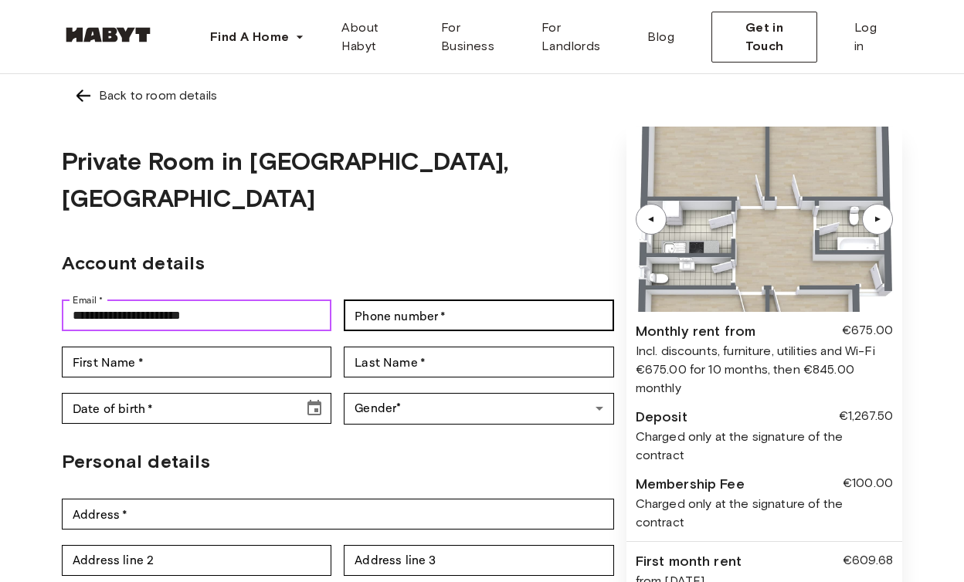
type input "**********"
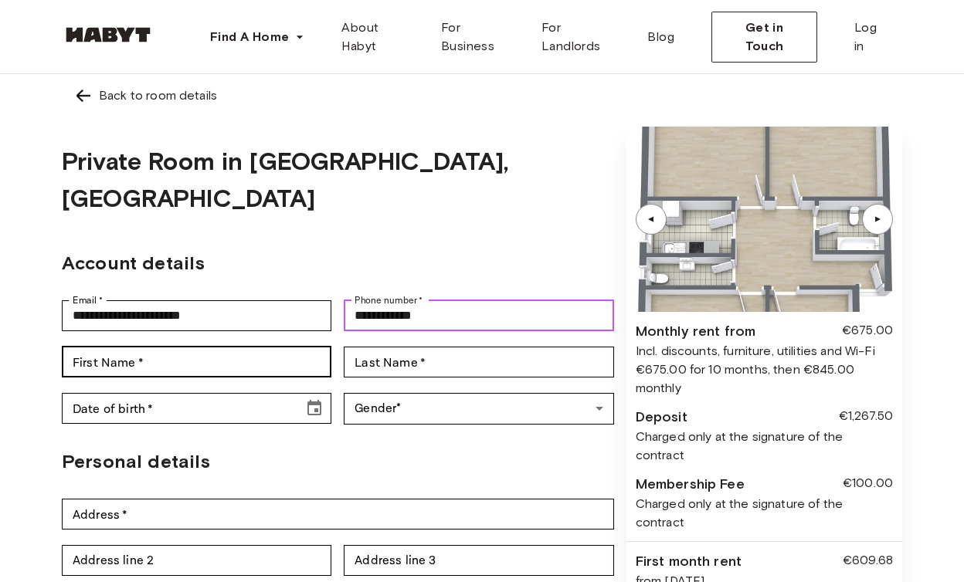
type input "**********"
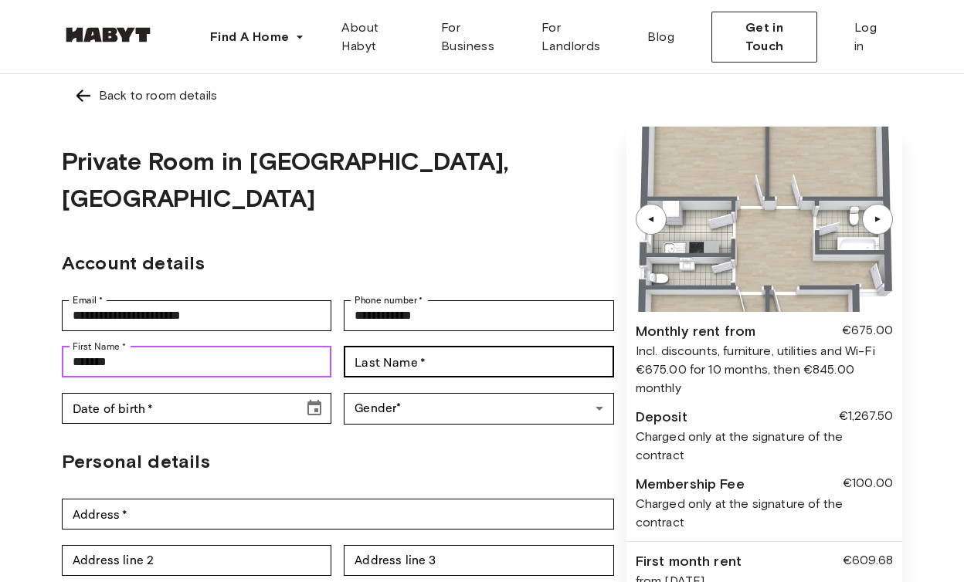
type input "*******"
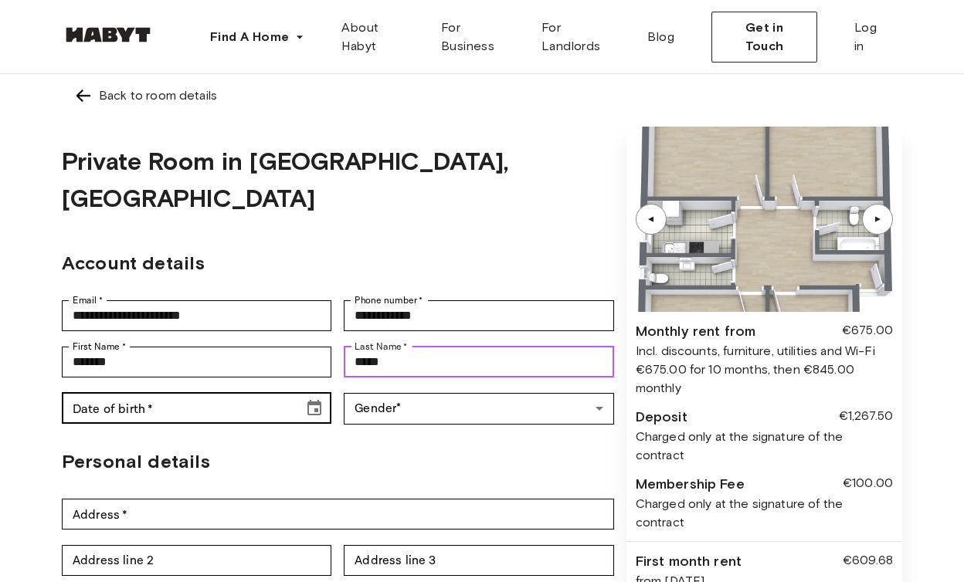
type input "*****"
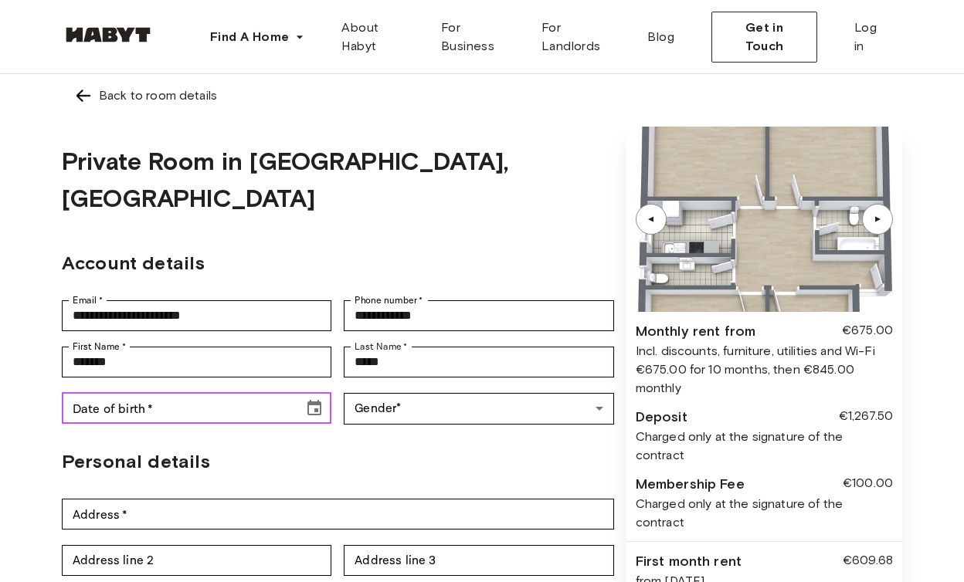
click at [312, 399] on icon "Choose date" at bounding box center [314, 408] width 19 height 19
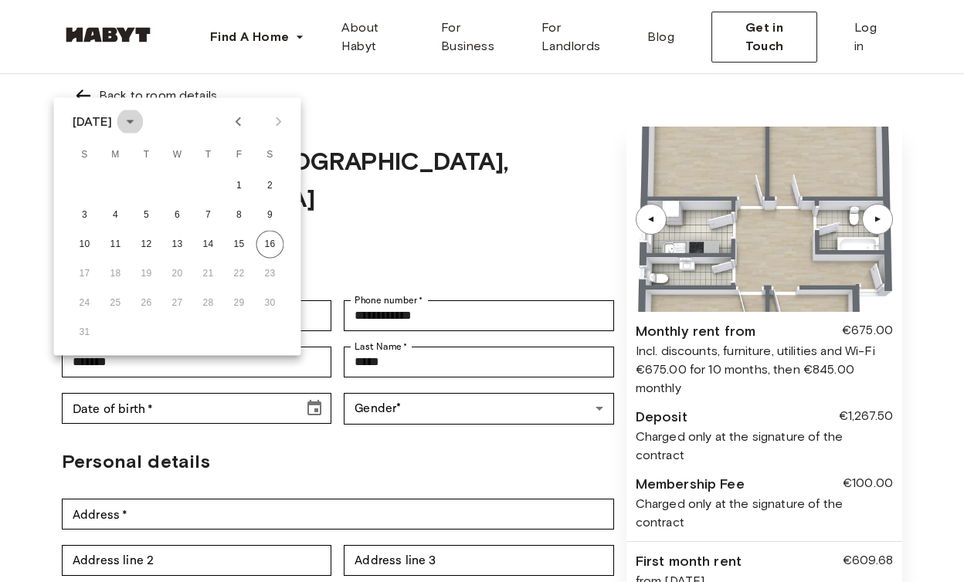
click at [139, 130] on icon "calendar view is open, switch to year view" at bounding box center [130, 122] width 19 height 19
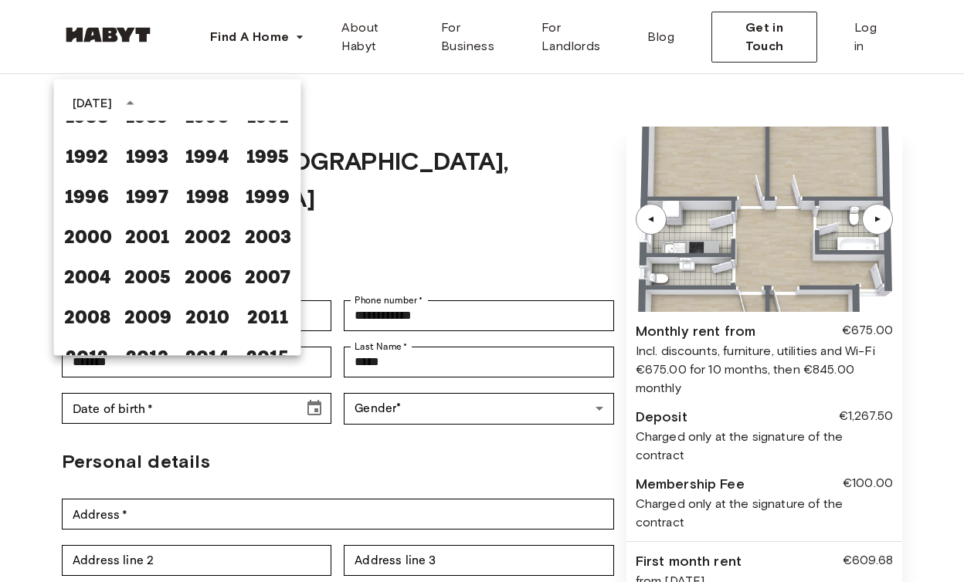
scroll to position [935, 0]
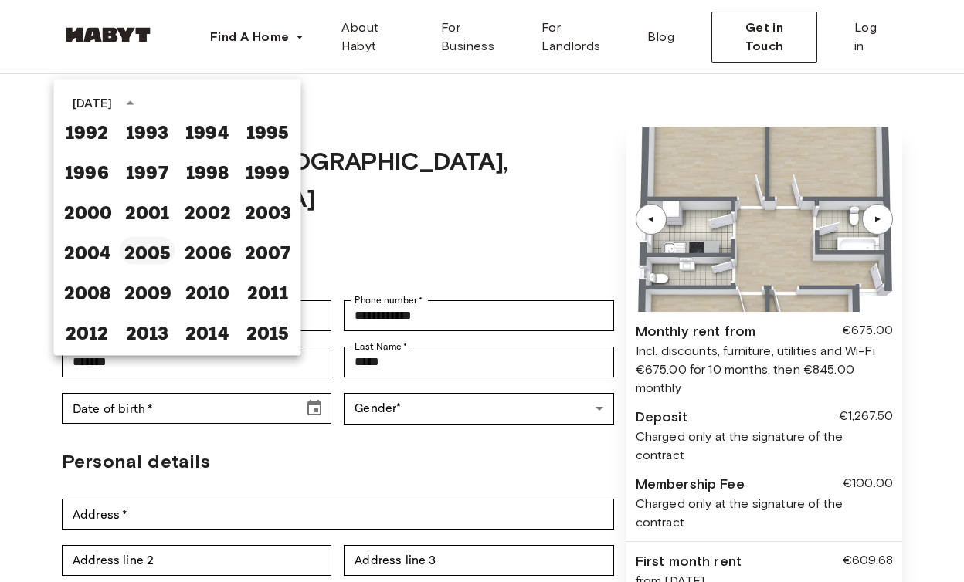
click at [148, 256] on button "2005" at bounding box center [148, 251] width 56 height 28
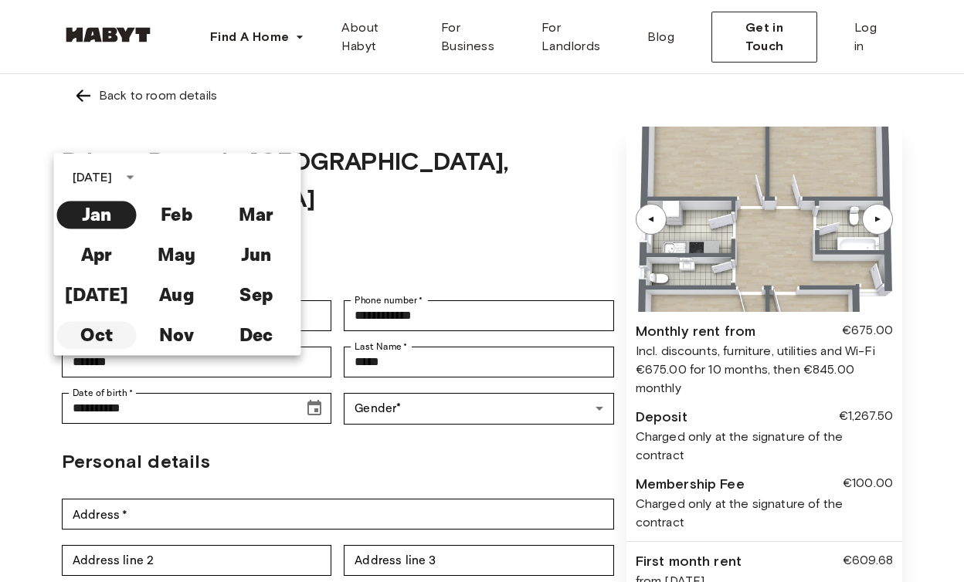
click at [102, 332] on button "Oct" at bounding box center [97, 336] width 80 height 28
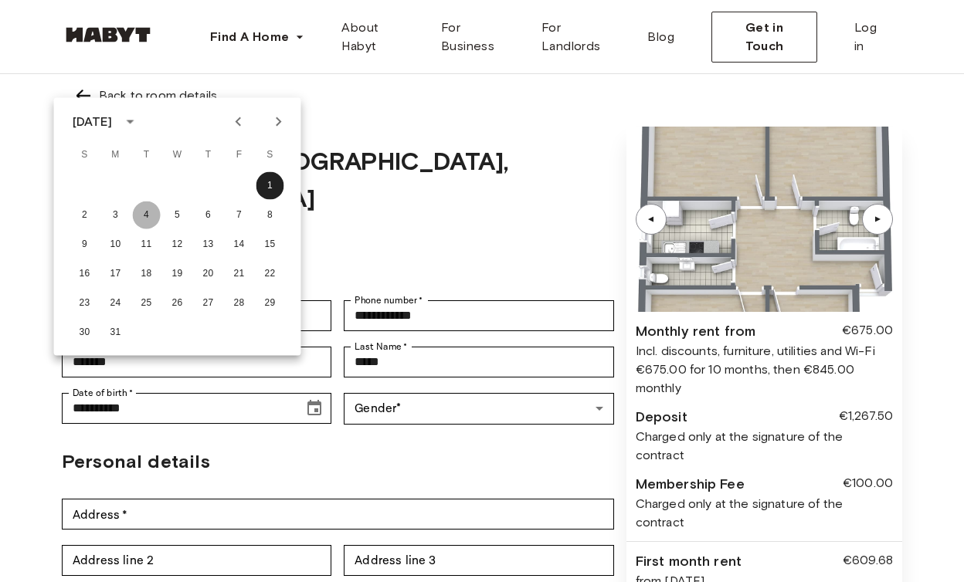
click at [149, 212] on button "4" at bounding box center [147, 216] width 28 height 28
type input "**********"
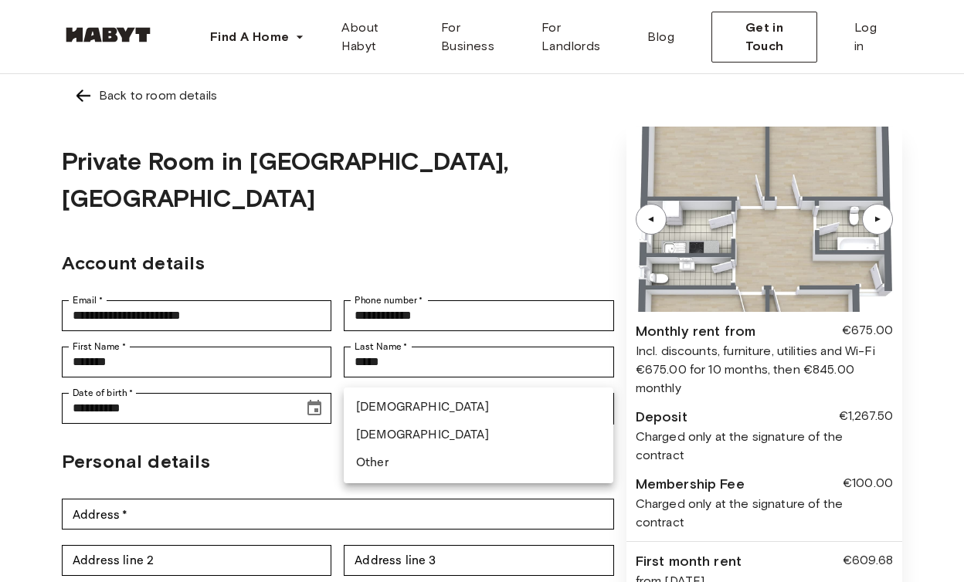
click at [393, 434] on li "Female" at bounding box center [479, 436] width 270 height 28
type input "******"
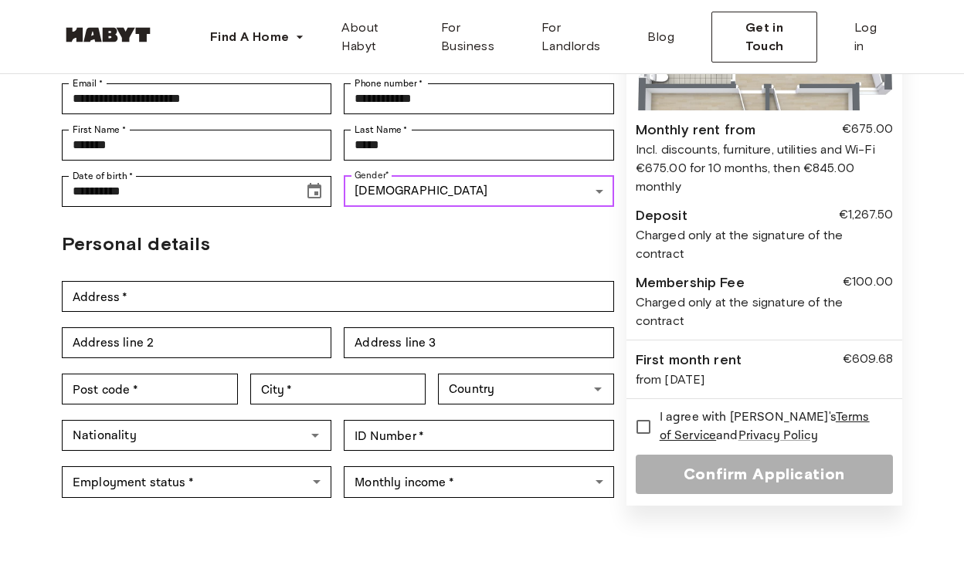
scroll to position [267, 0]
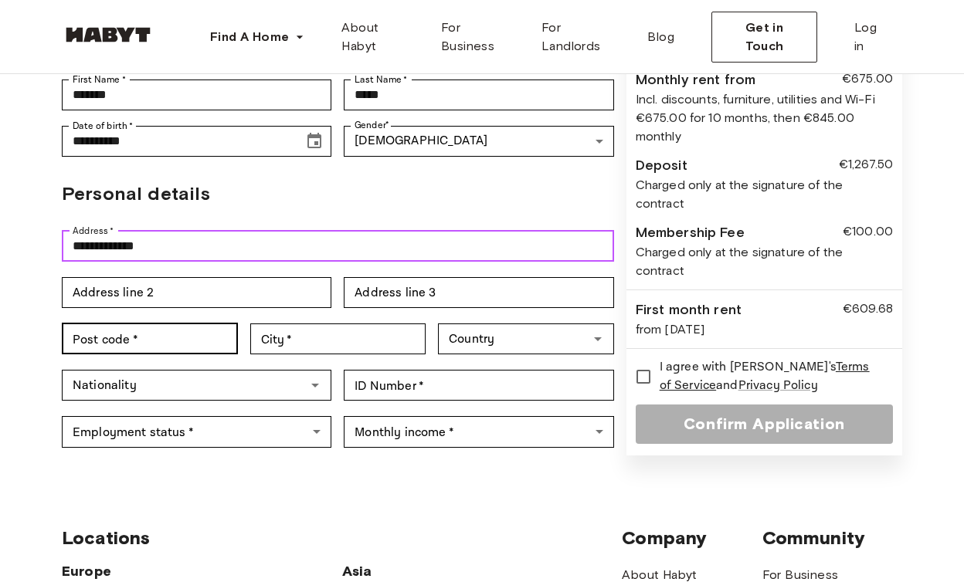
type input "**********"
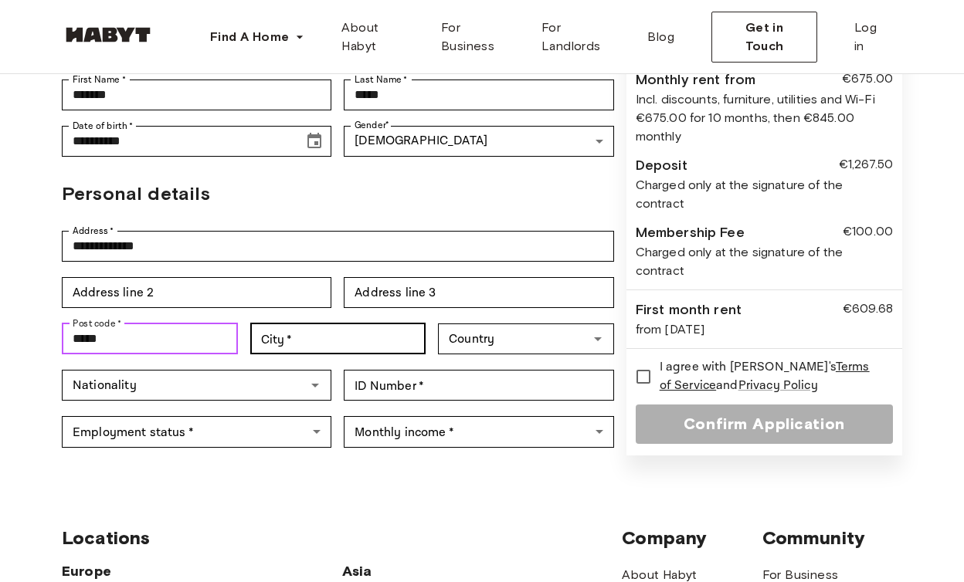
type input "*****"
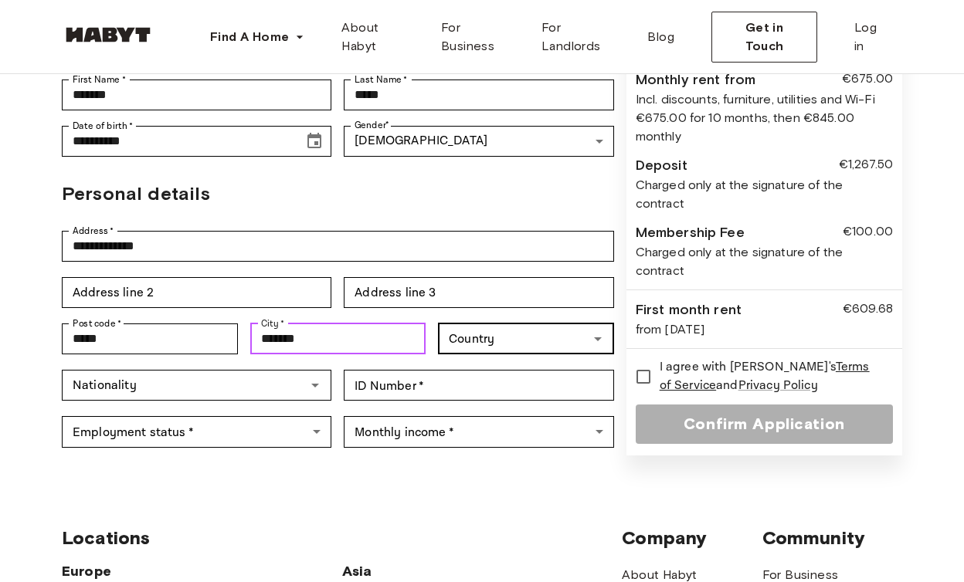
click at [491, 324] on div "Country" at bounding box center [526, 339] width 176 height 31
type input "*******"
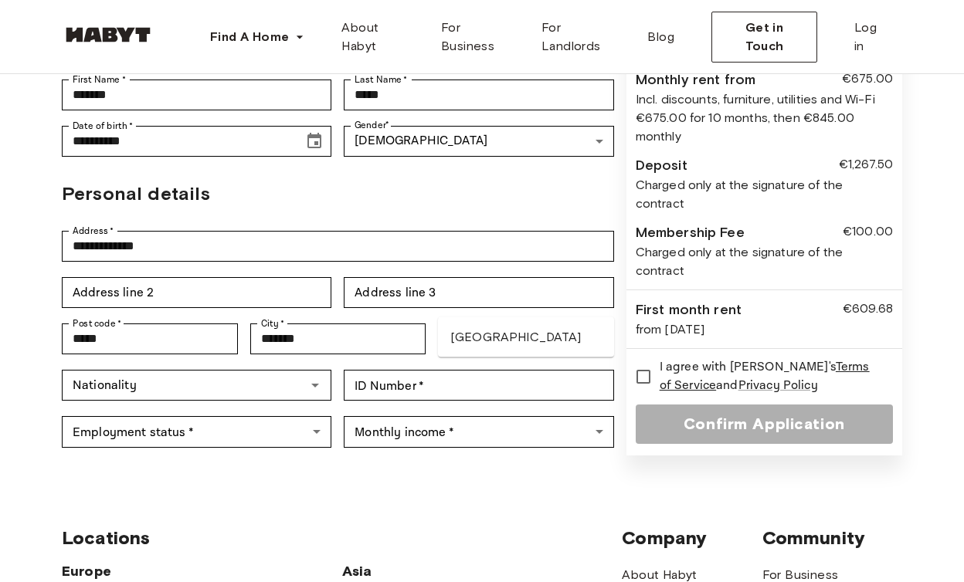
click at [487, 336] on li "[GEOGRAPHIC_DATA]" at bounding box center [526, 338] width 176 height 28
type input "*******"
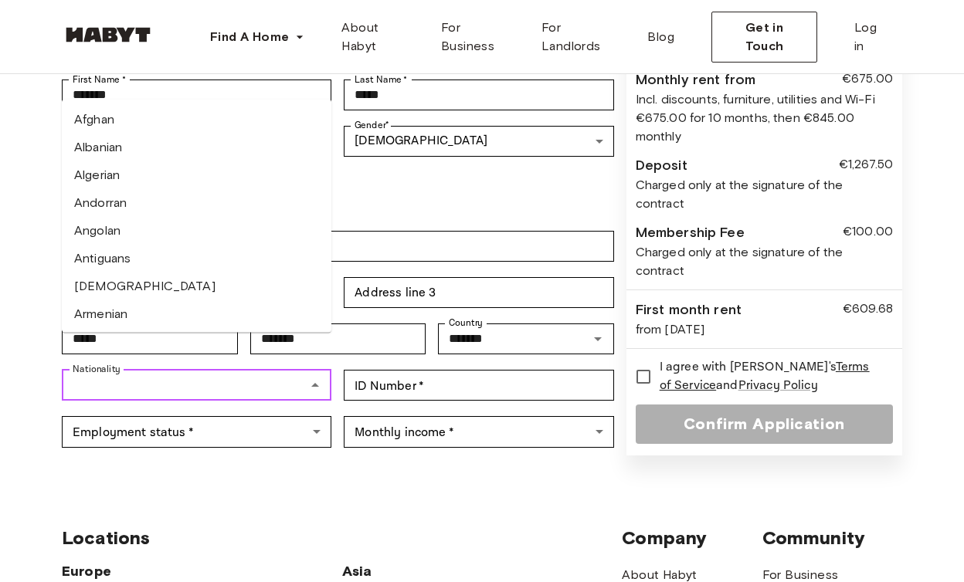
click at [165, 375] on input "Nationality" at bounding box center [183, 386] width 235 height 22
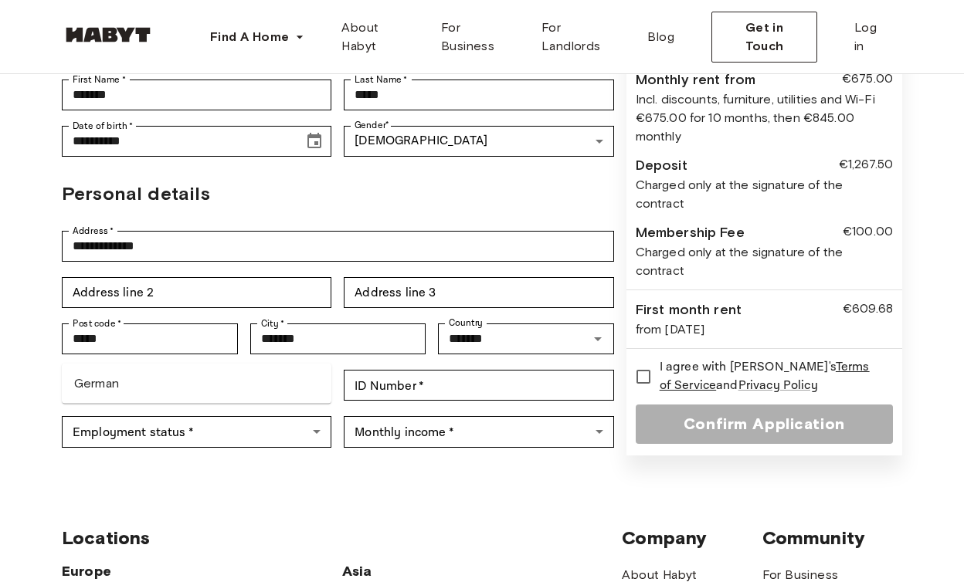
click at [152, 395] on li "German" at bounding box center [197, 384] width 270 height 28
type input "******"
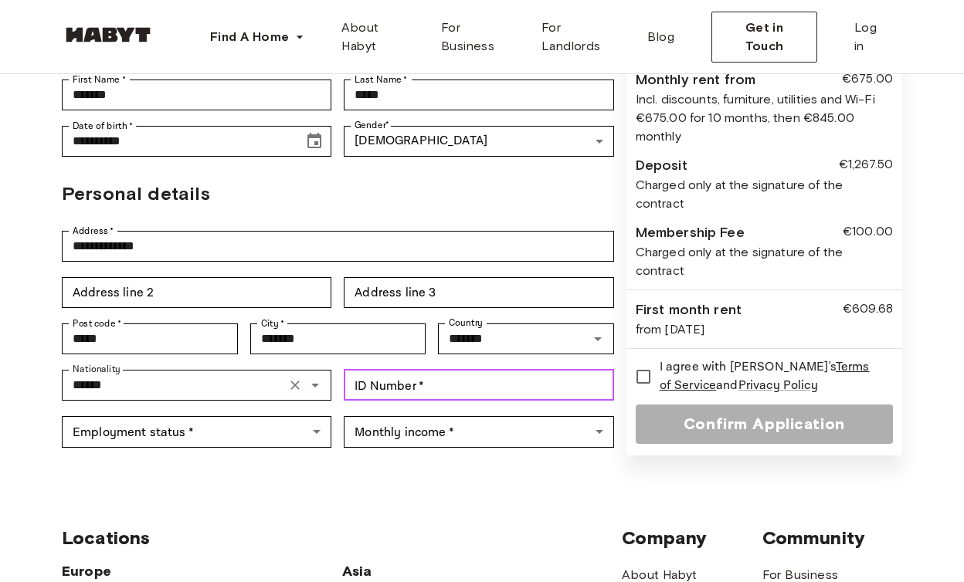
click at [393, 370] on input "ID Number   *" at bounding box center [479, 385] width 270 height 31
type input "*"
type input "**********"
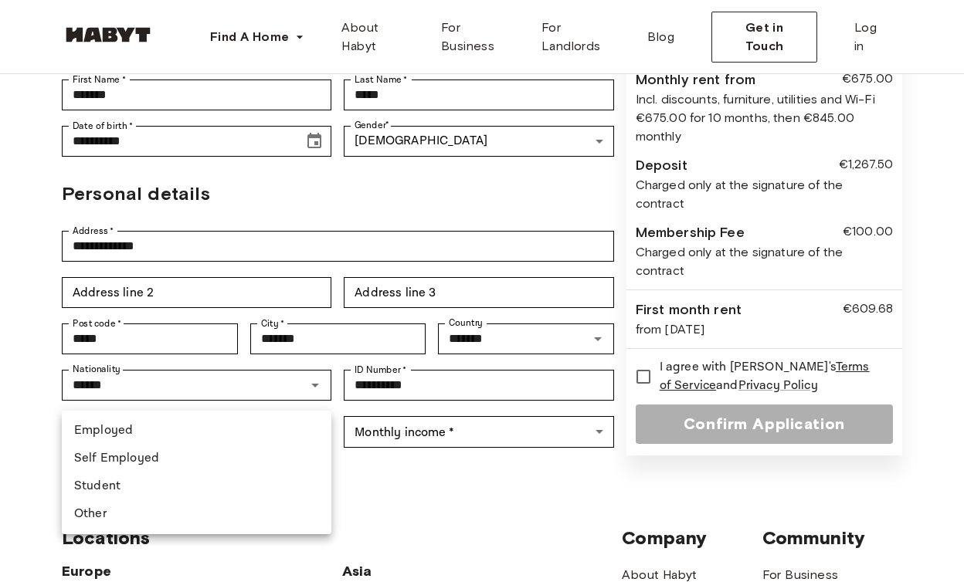
click at [270, 389] on body "**********" at bounding box center [482, 452] width 964 height 1438
click at [246, 430] on li "Employed" at bounding box center [197, 431] width 270 height 28
type input "********"
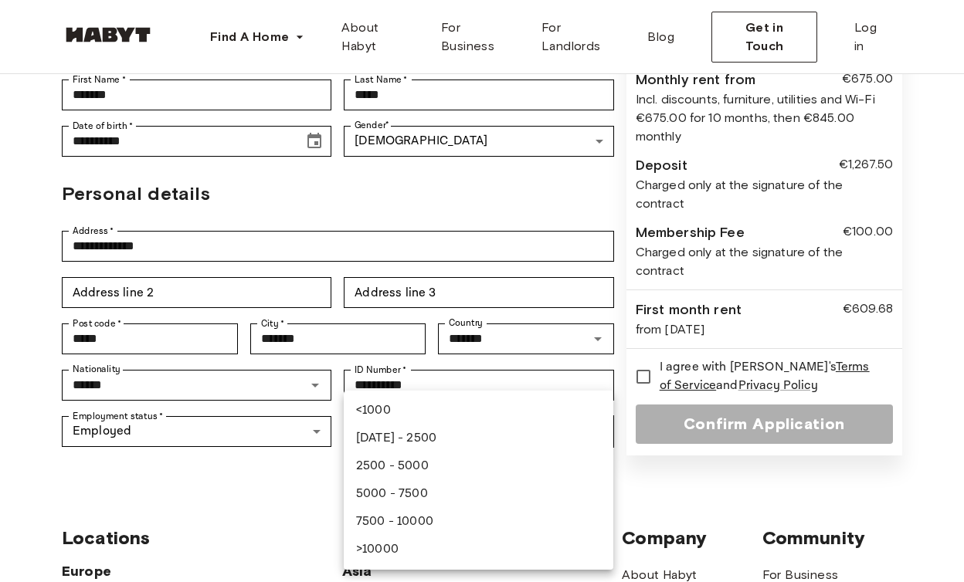
click at [417, 398] on body "**********" at bounding box center [482, 452] width 964 height 1438
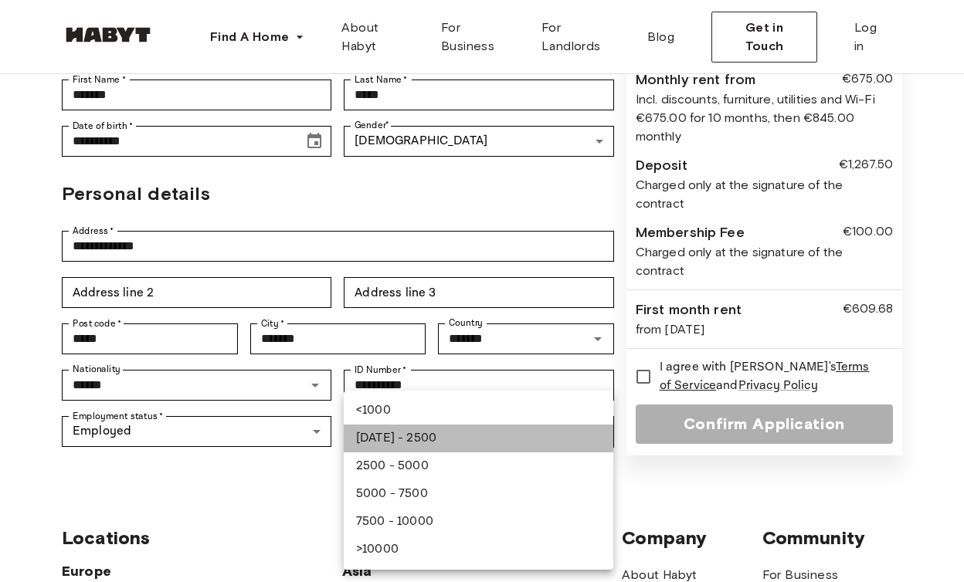
click at [389, 445] on li "1000 - 2500" at bounding box center [479, 439] width 270 height 28
type input "**********"
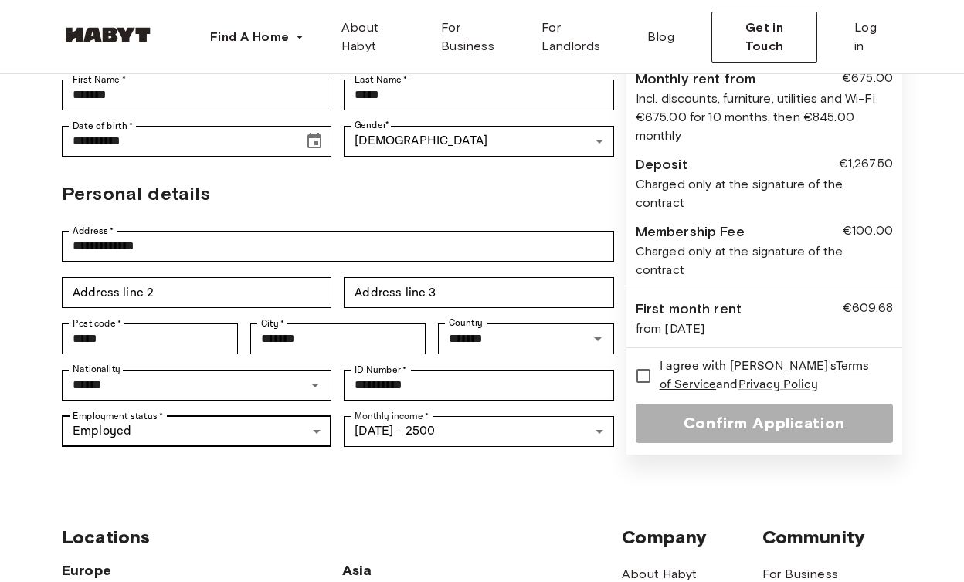
click at [309, 397] on body "**********" at bounding box center [482, 452] width 964 height 1438
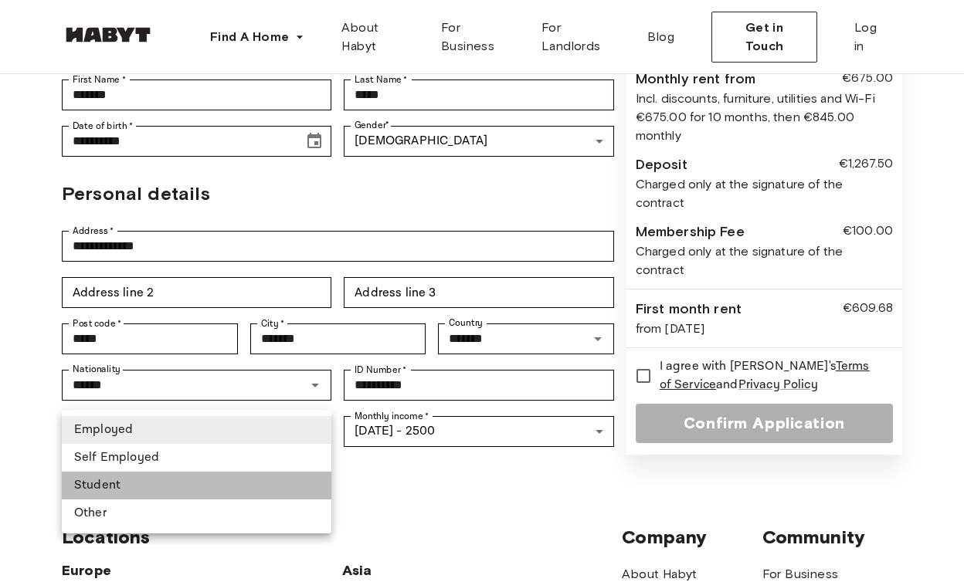
click at [221, 488] on li "Student" at bounding box center [197, 486] width 270 height 28
type input "*******"
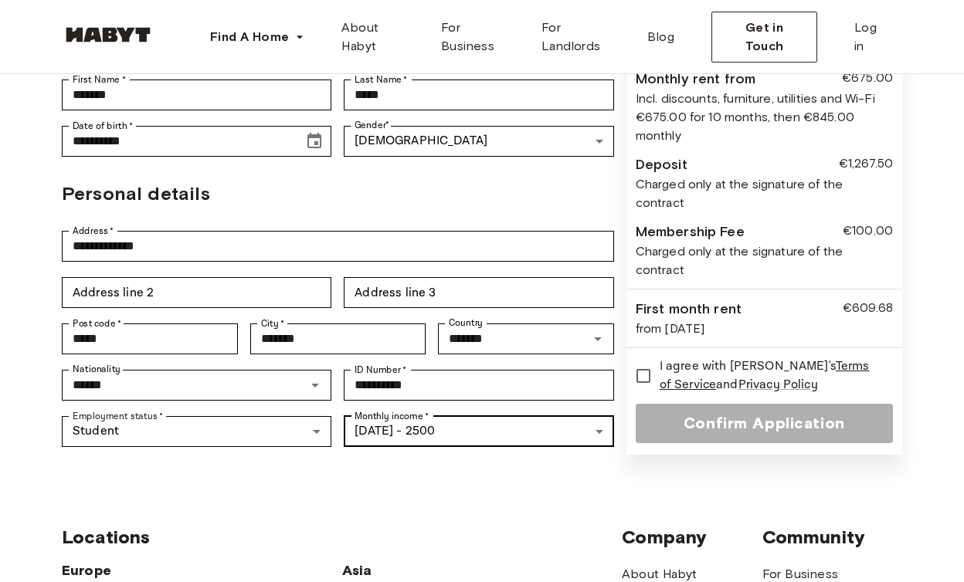
click at [400, 397] on body "**********" at bounding box center [482, 452] width 964 height 1438
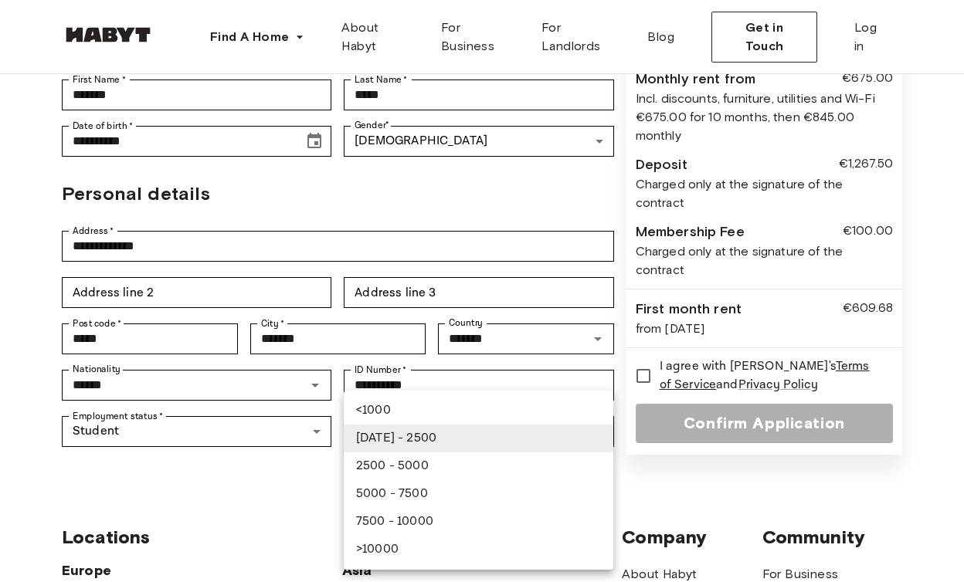
click at [387, 439] on li "1000 - 2500" at bounding box center [479, 439] width 270 height 28
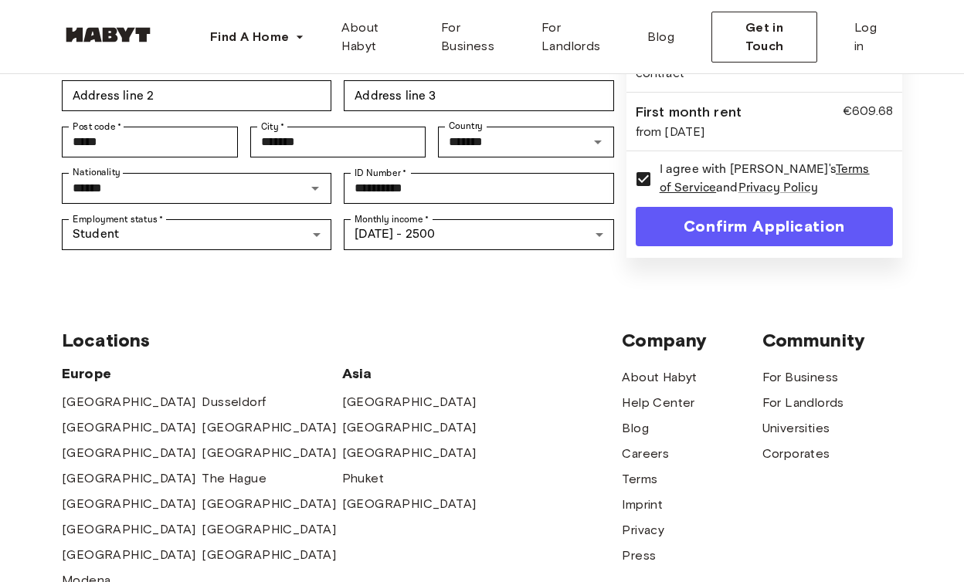
scroll to position [470, 0]
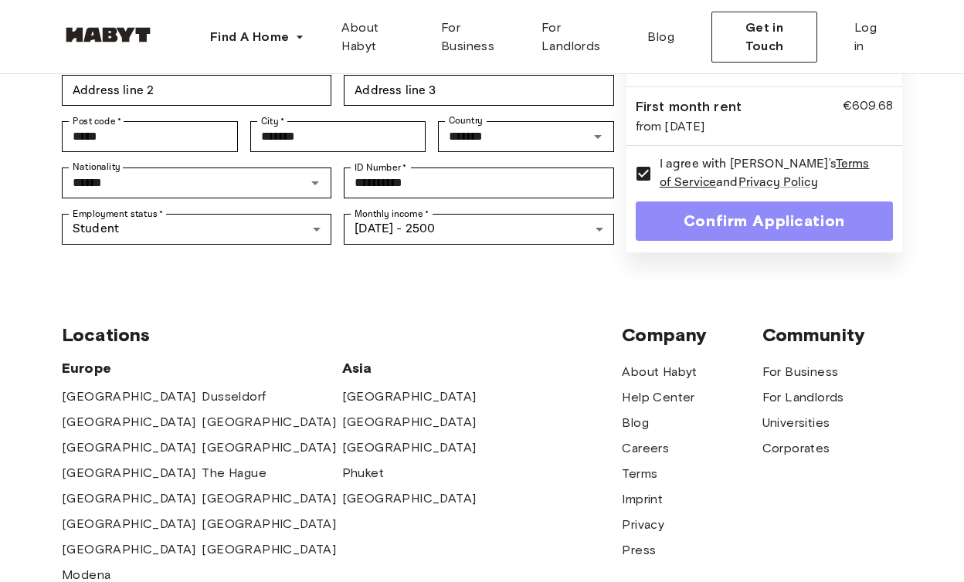
click at [738, 205] on button "Confirm Application" at bounding box center [764, 221] width 257 height 39
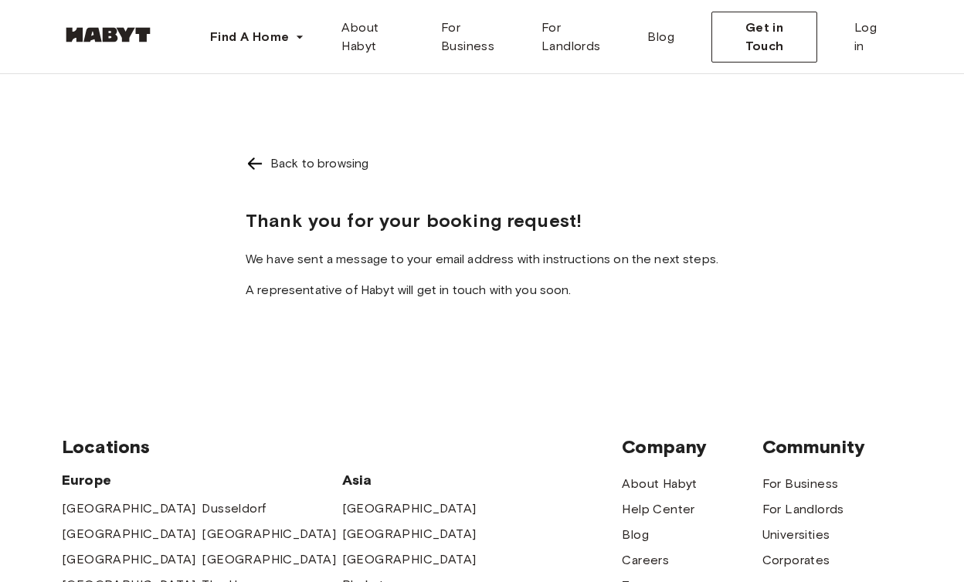
click at [484, 8] on div "Find A Home Europe Amsterdam Berlin Frankfurt Hamburg Lisbon Madrid Milan Moden…" at bounding box center [482, 37] width 841 height 74
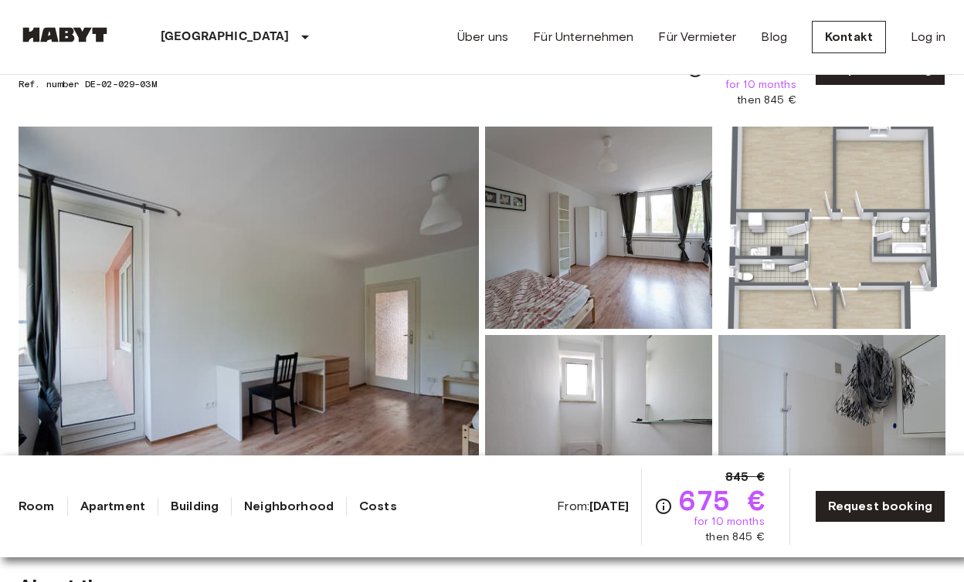
scroll to position [197, 0]
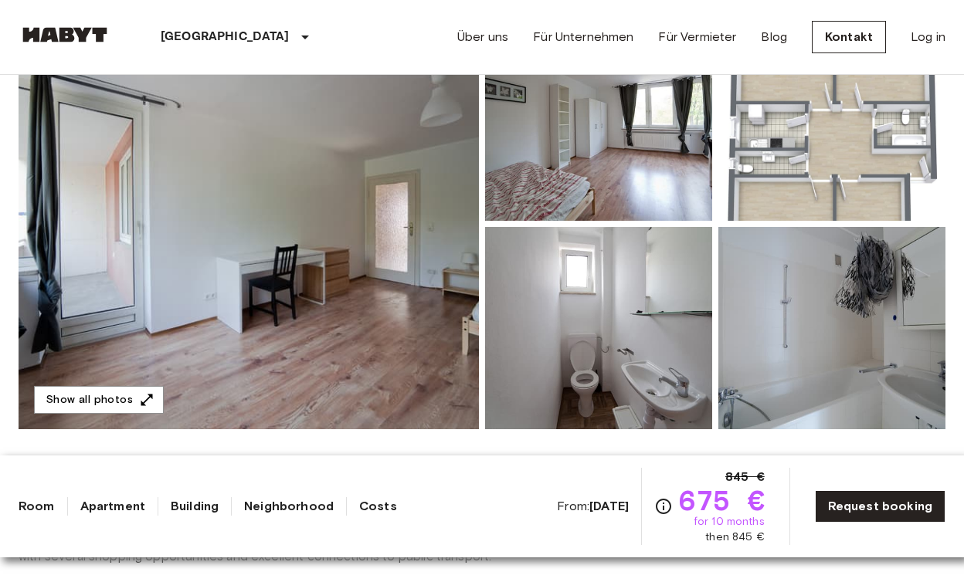
click at [367, 314] on img at bounding box center [249, 224] width 460 height 411
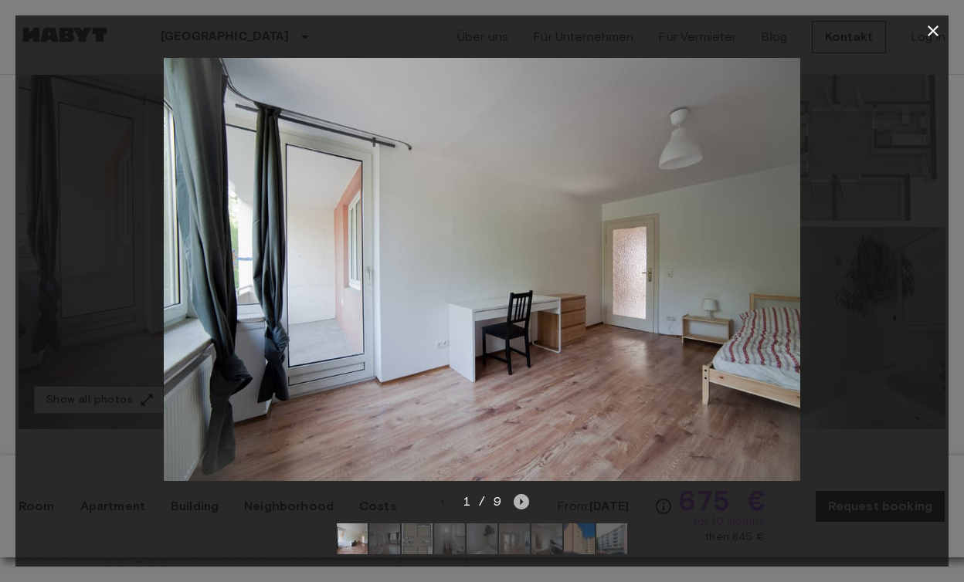
click at [523, 499] on icon "Next image" at bounding box center [521, 501] width 15 height 15
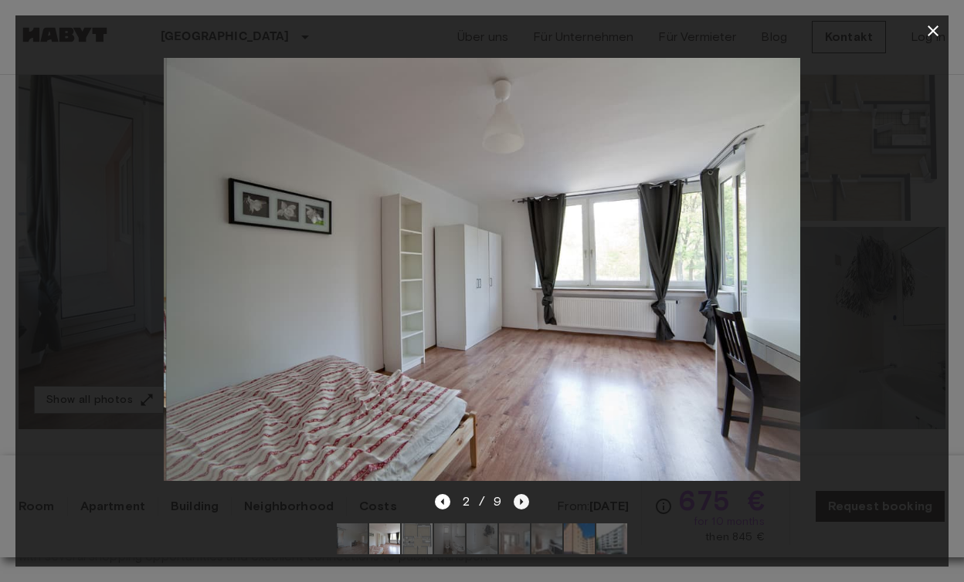
click at [523, 499] on icon "Next image" at bounding box center [521, 501] width 15 height 15
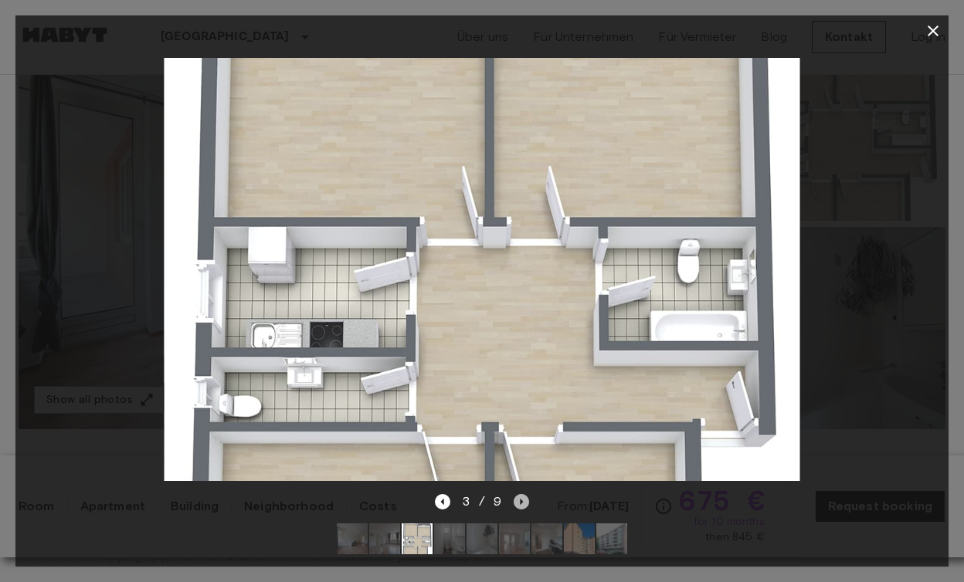
click at [523, 499] on icon "Next image" at bounding box center [521, 501] width 15 height 15
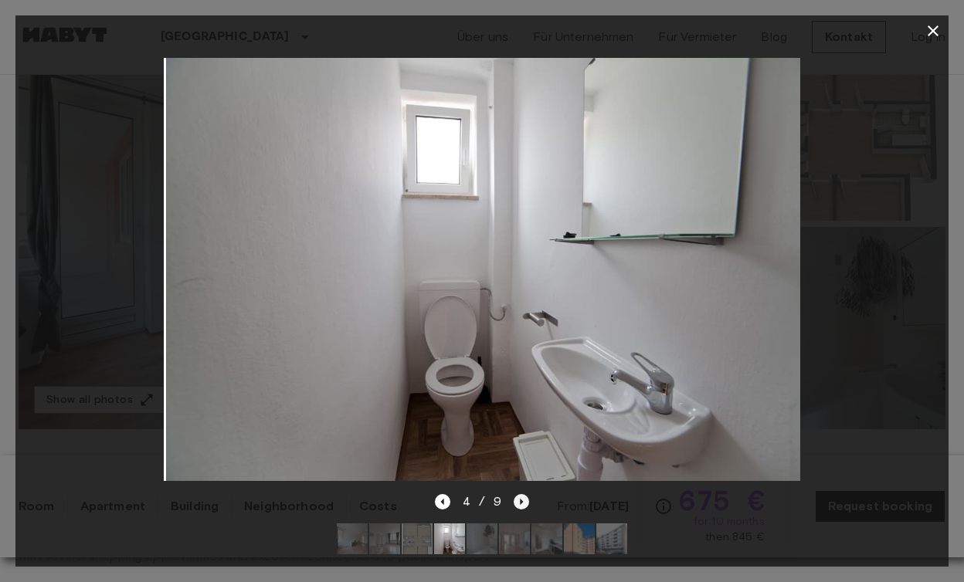
click at [523, 499] on icon "Next image" at bounding box center [521, 501] width 15 height 15
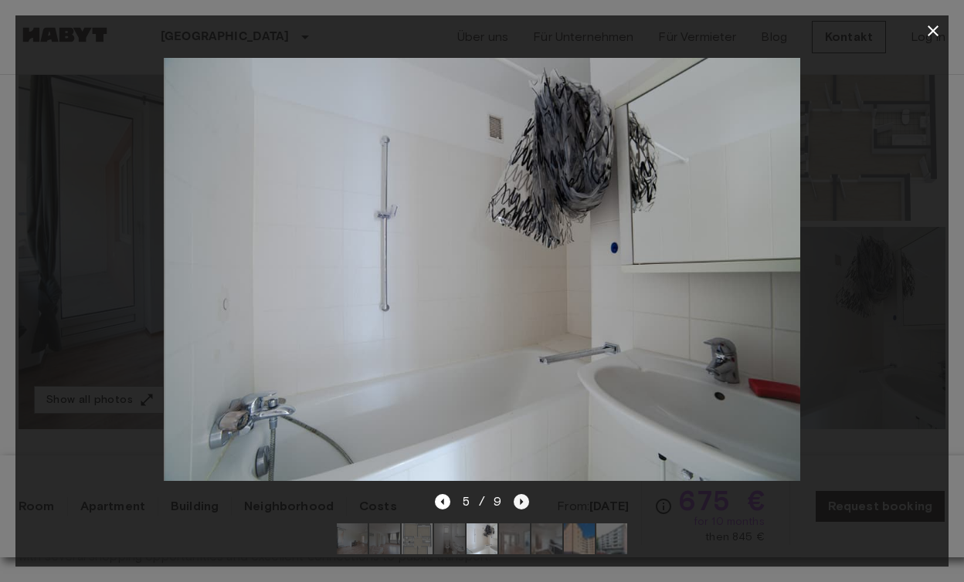
click at [523, 499] on icon "Next image" at bounding box center [521, 501] width 15 height 15
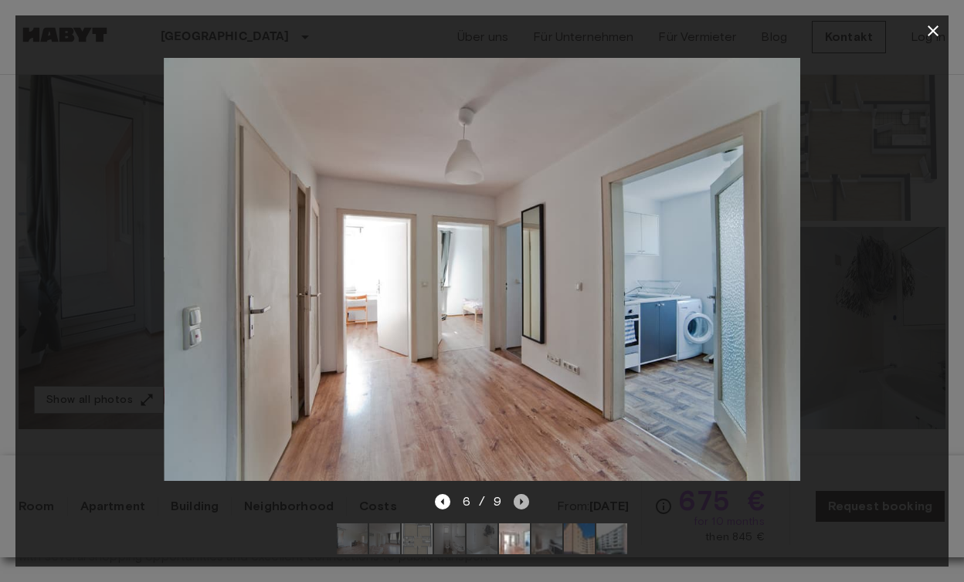
click at [523, 499] on icon "Next image" at bounding box center [521, 501] width 15 height 15
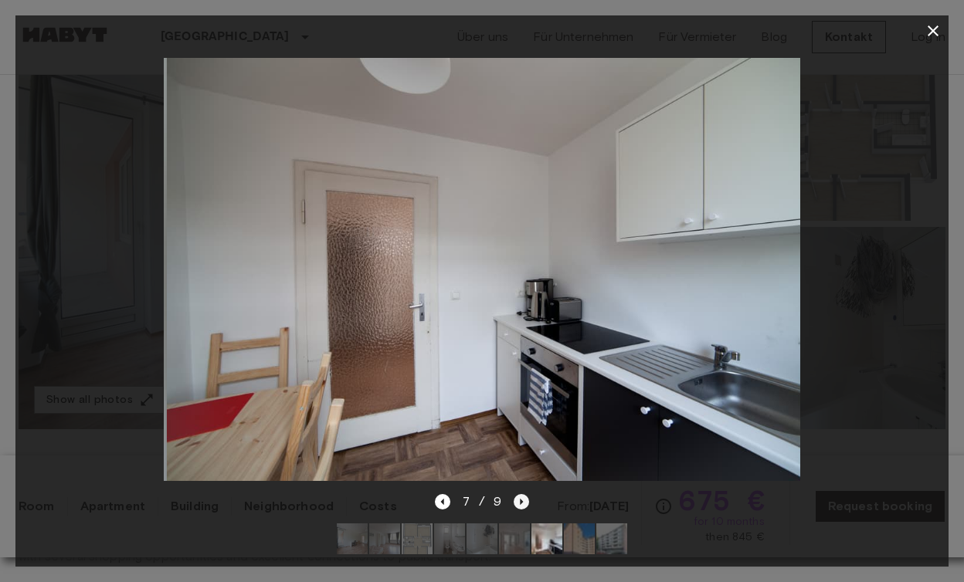
click at [523, 499] on icon "Next image" at bounding box center [521, 501] width 15 height 15
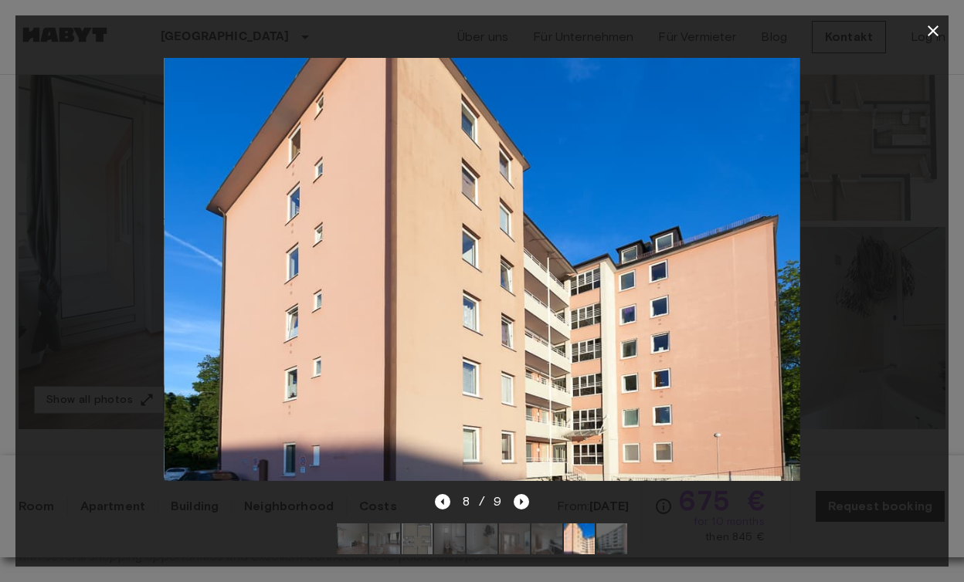
click at [929, 25] on icon "button" at bounding box center [933, 31] width 19 height 19
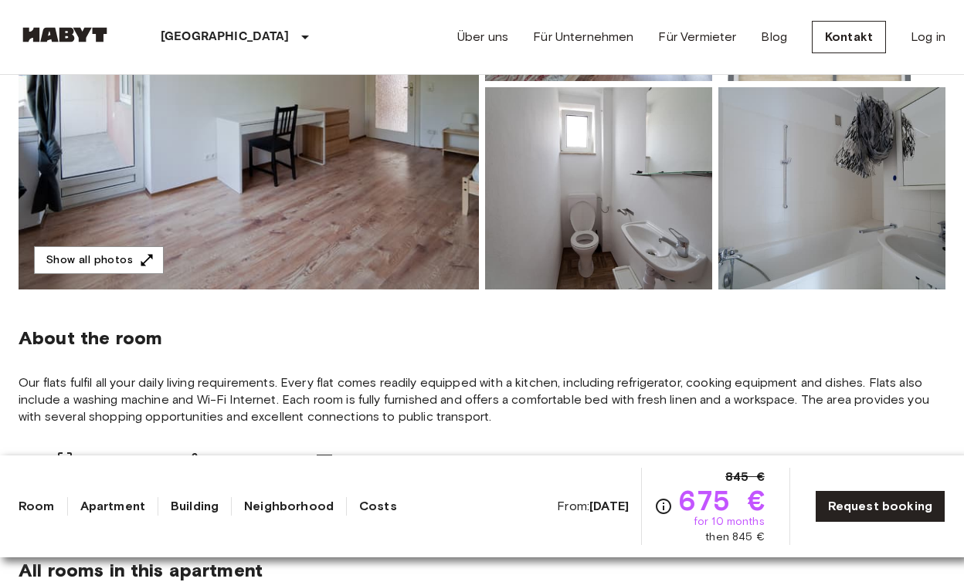
scroll to position [341, 0]
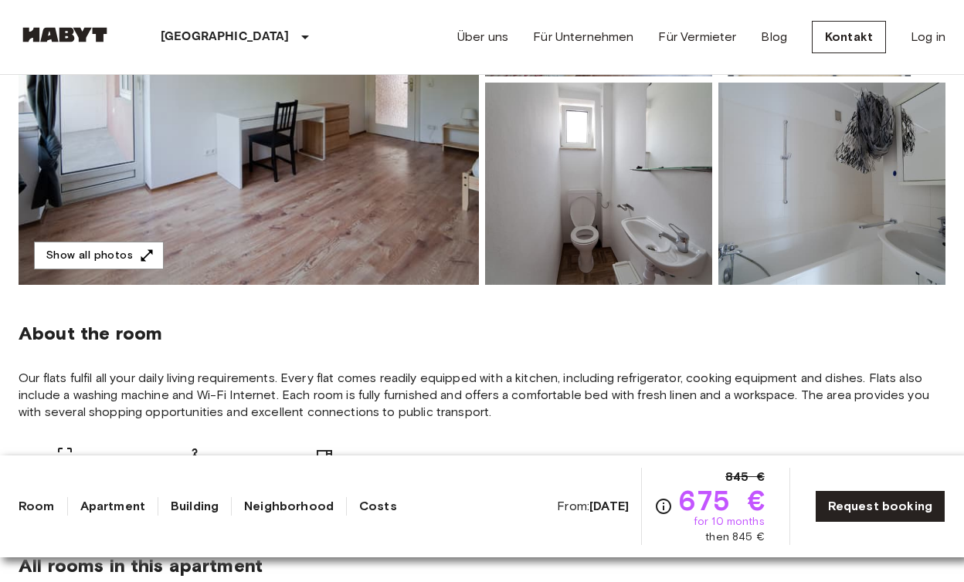
click at [397, 511] on link "Costs" at bounding box center [378, 507] width 38 height 19
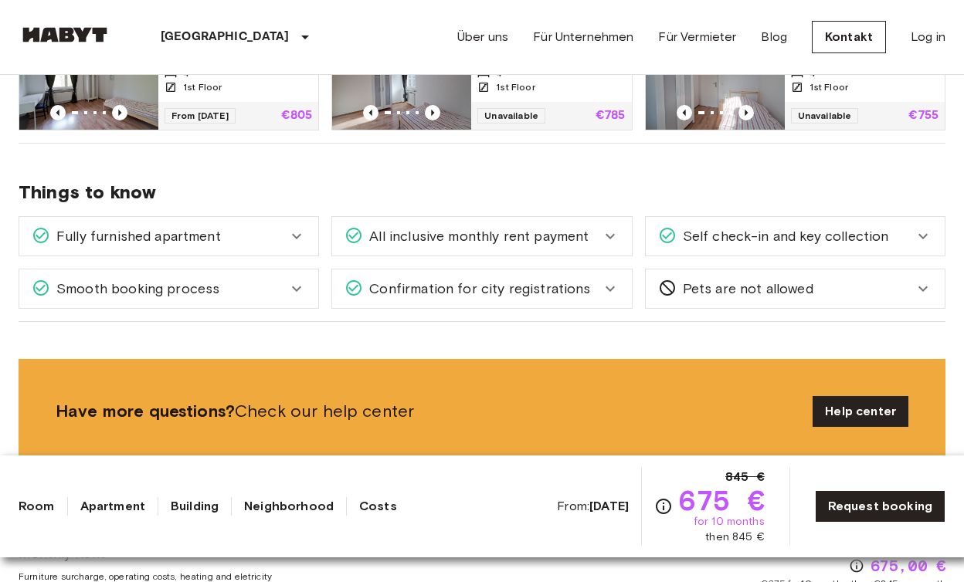
scroll to position [881, 0]
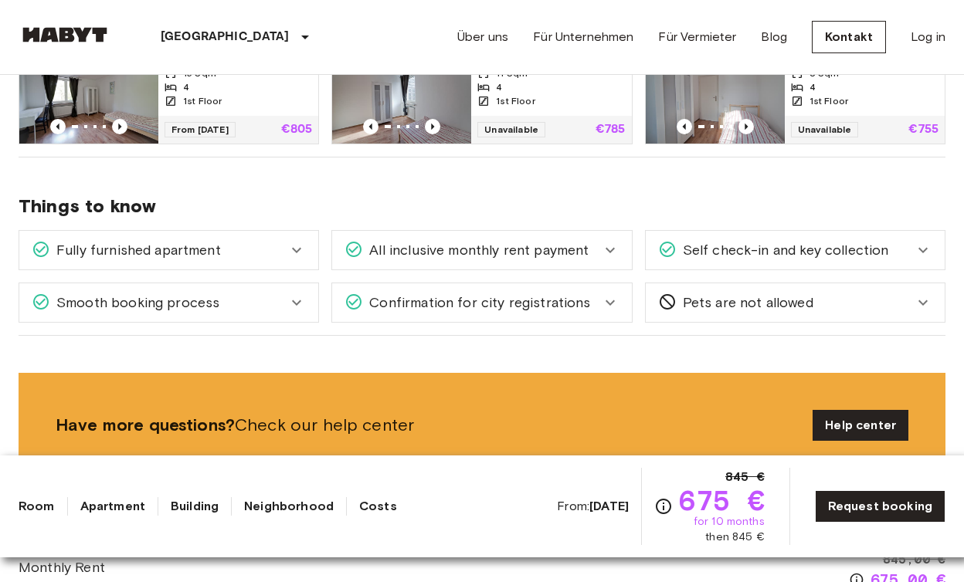
click at [537, 234] on div "All inclusive monthly rent payment" at bounding box center [481, 250] width 299 height 39
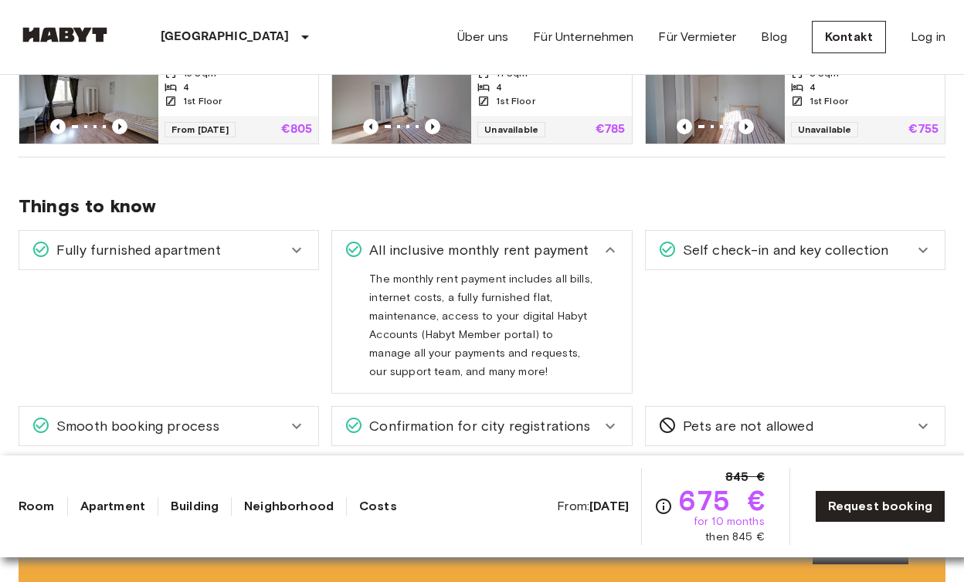
click at [542, 263] on div "All inclusive monthly rent payment" at bounding box center [481, 250] width 299 height 39
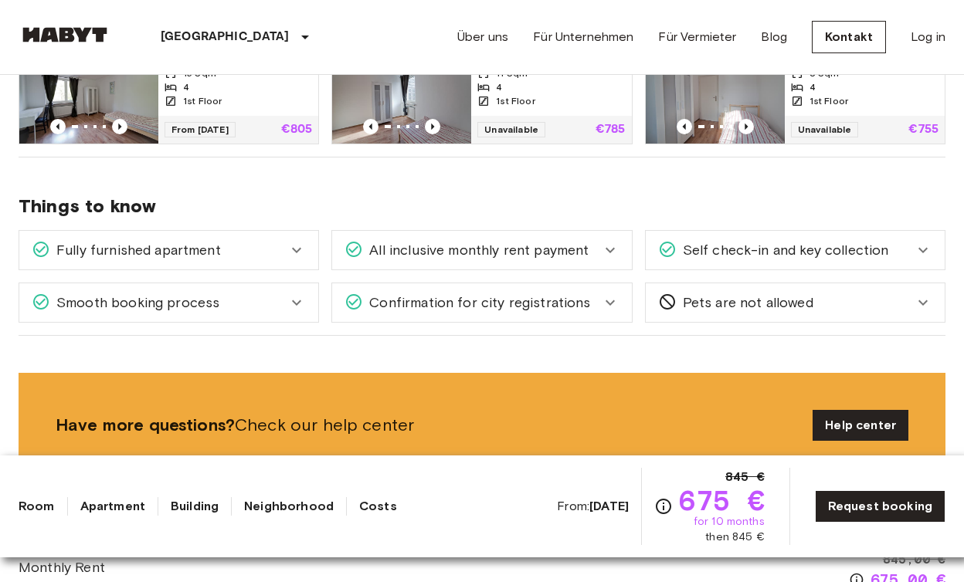
click at [710, 243] on span "Self check-in and key collection" at bounding box center [783, 250] width 212 height 20
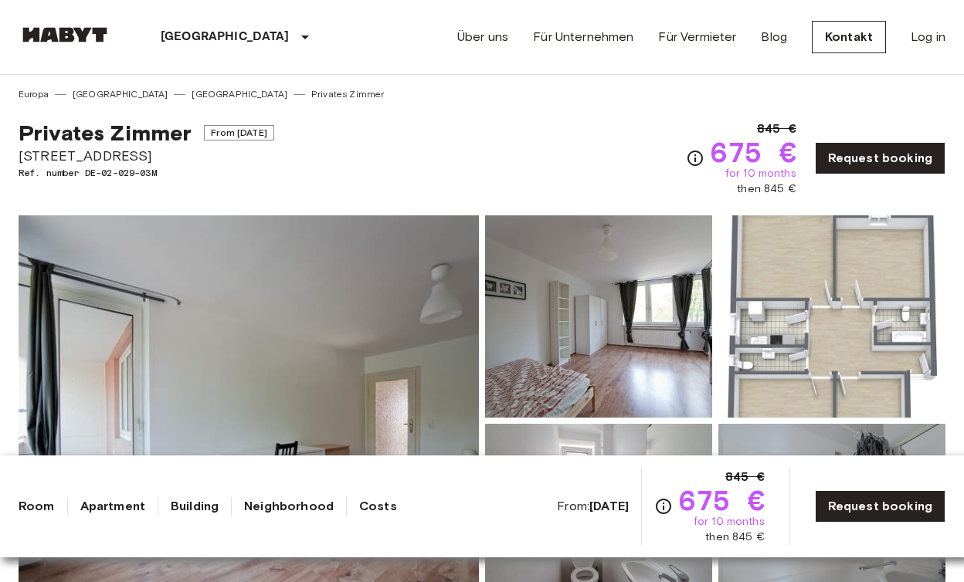
scroll to position [0, 0]
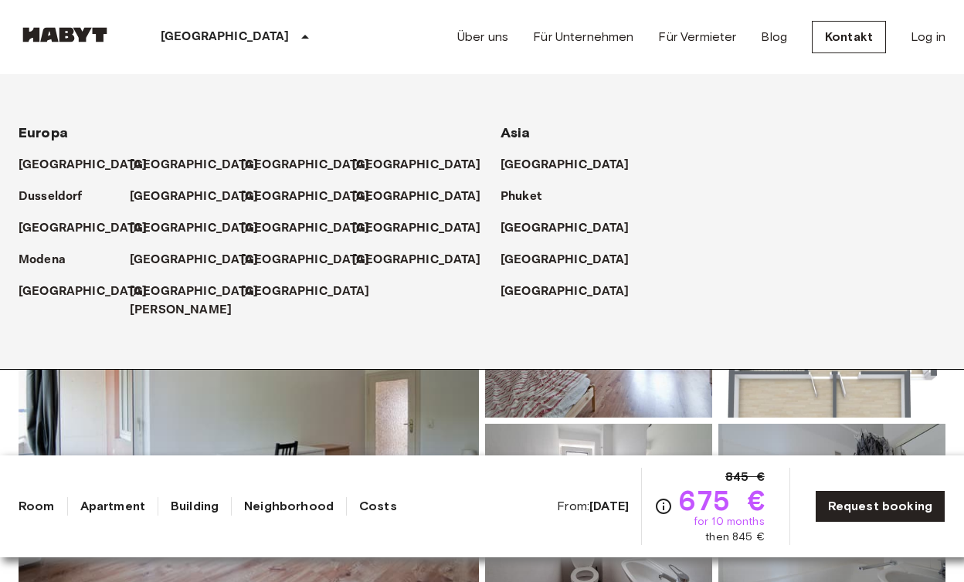
click at [209, 30] on p "[GEOGRAPHIC_DATA]" at bounding box center [225, 37] width 129 height 19
click at [336, 403] on img at bounding box center [249, 421] width 460 height 411
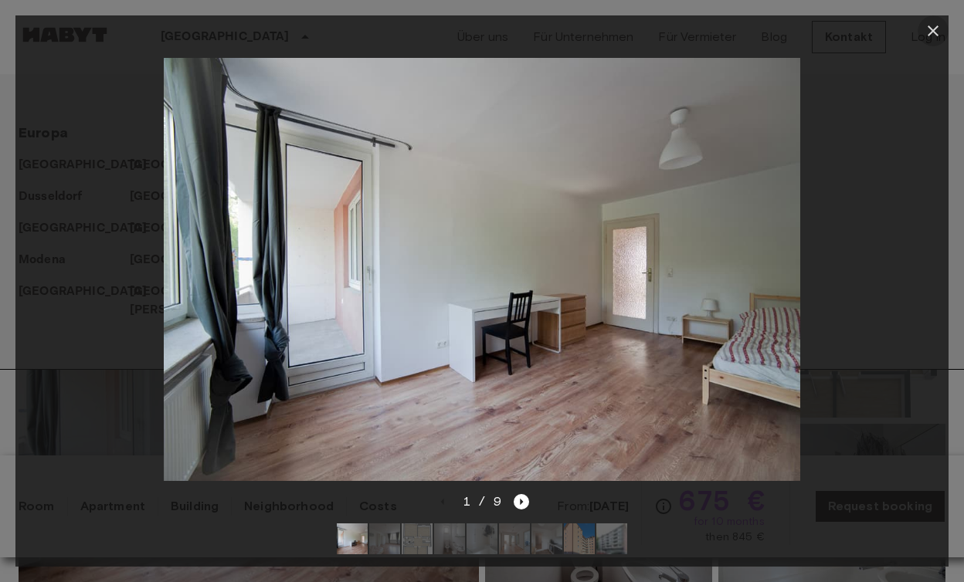
click at [937, 36] on icon "button" at bounding box center [933, 30] width 11 height 11
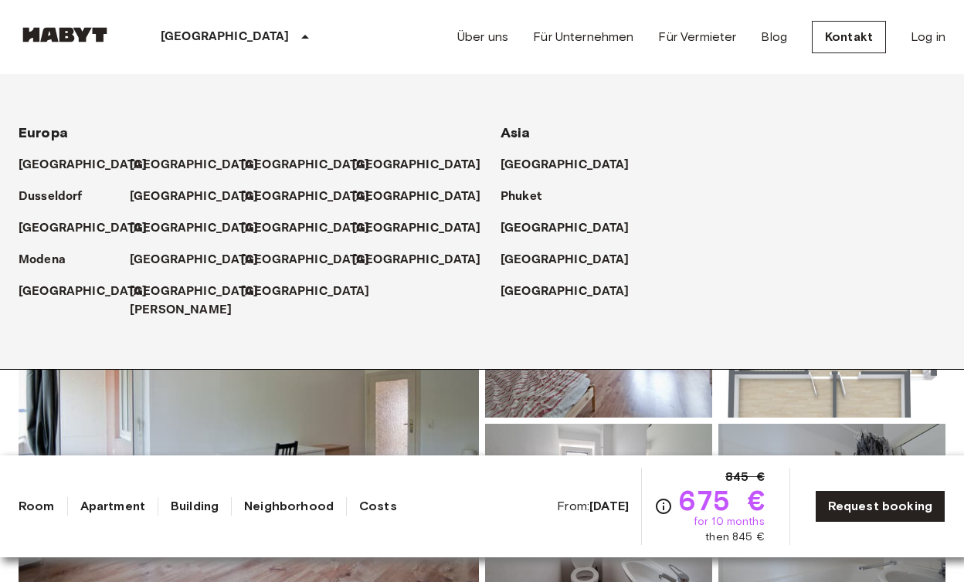
click at [397, 505] on link "Costs" at bounding box center [378, 507] width 38 height 19
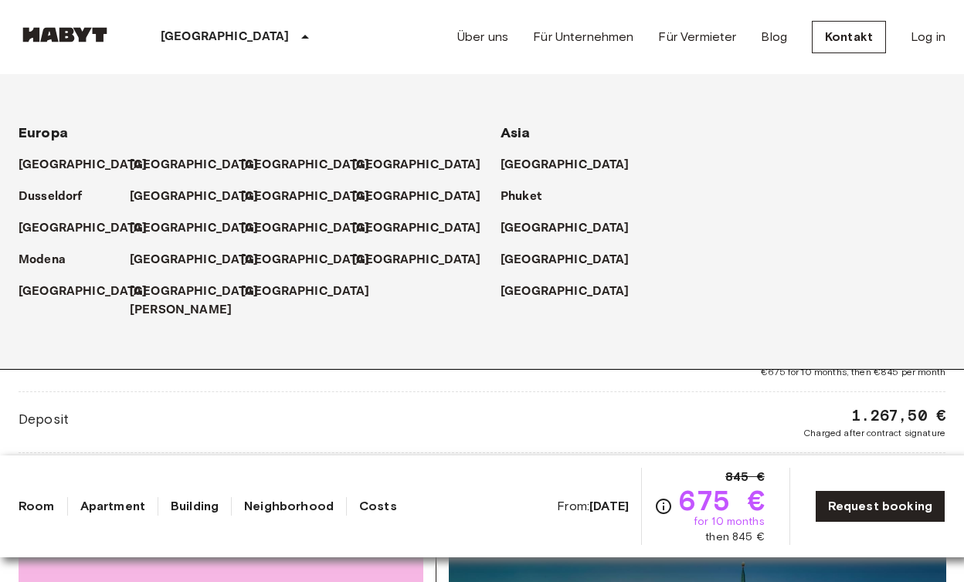
scroll to position [1372, 0]
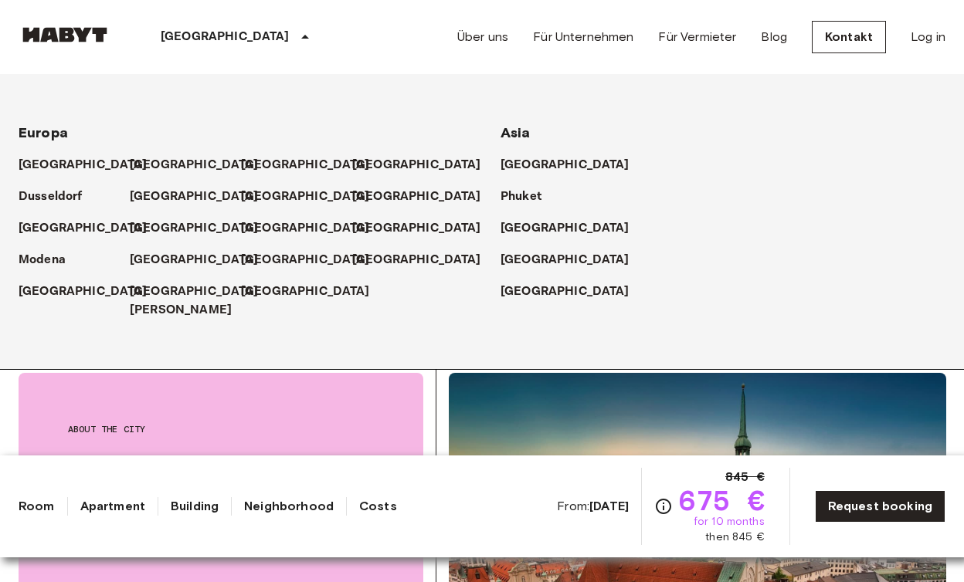
click at [492, 377] on img at bounding box center [698, 589] width 498 height 433
click at [854, 41] on link "Kontakt" at bounding box center [849, 37] width 74 height 32
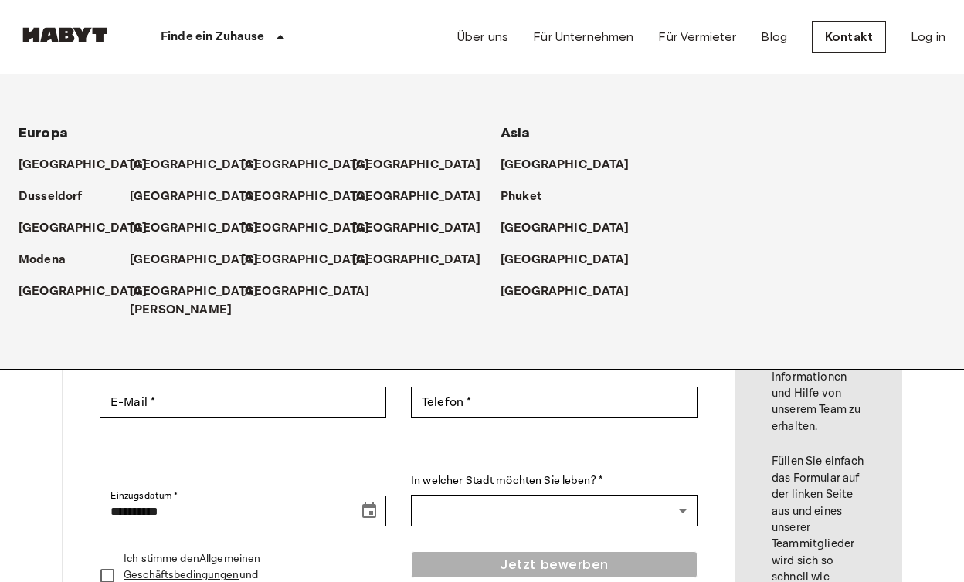
click at [43, 115] on div "Europa" at bounding box center [241, 127] width 445 height 32
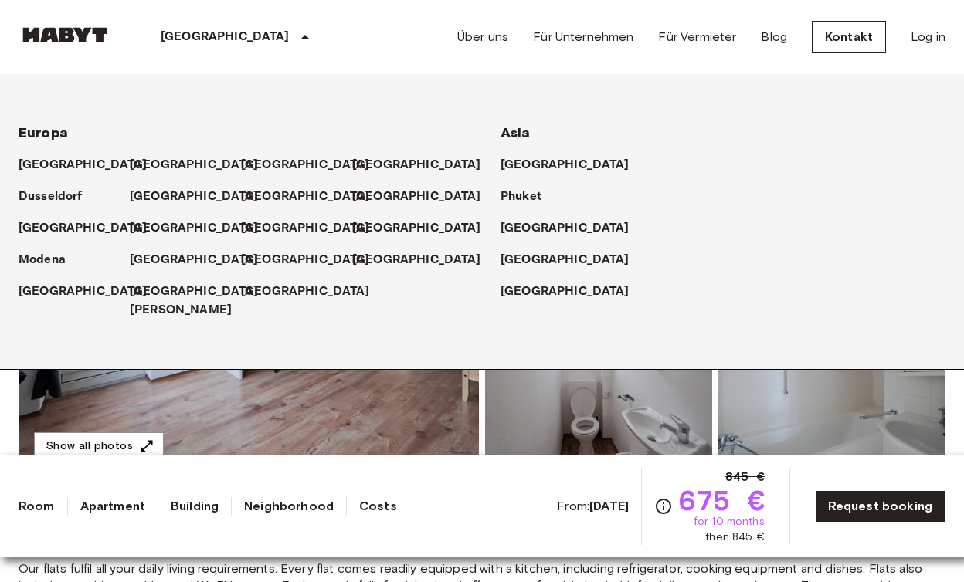
scroll to position [149, 0]
click at [45, 129] on span "Europa" at bounding box center [43, 132] width 49 height 17
click at [69, 28] on img at bounding box center [65, 34] width 93 height 15
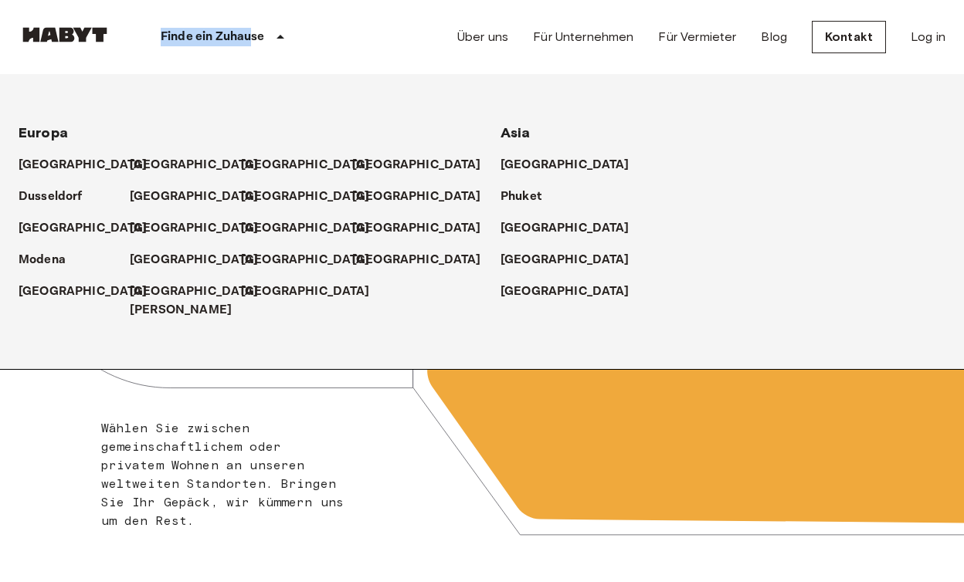
click at [254, 28] on div "Finde ein Zuhause" at bounding box center [225, 37] width 228 height 74
click at [138, 265] on p "München" at bounding box center [197, 260] width 129 height 19
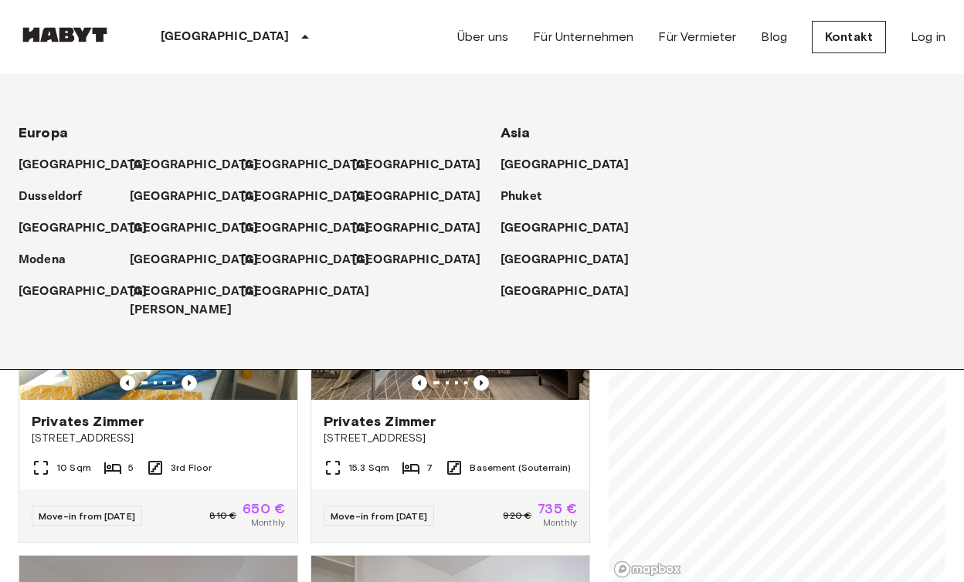
click at [301, 36] on icon at bounding box center [305, 37] width 8 height 4
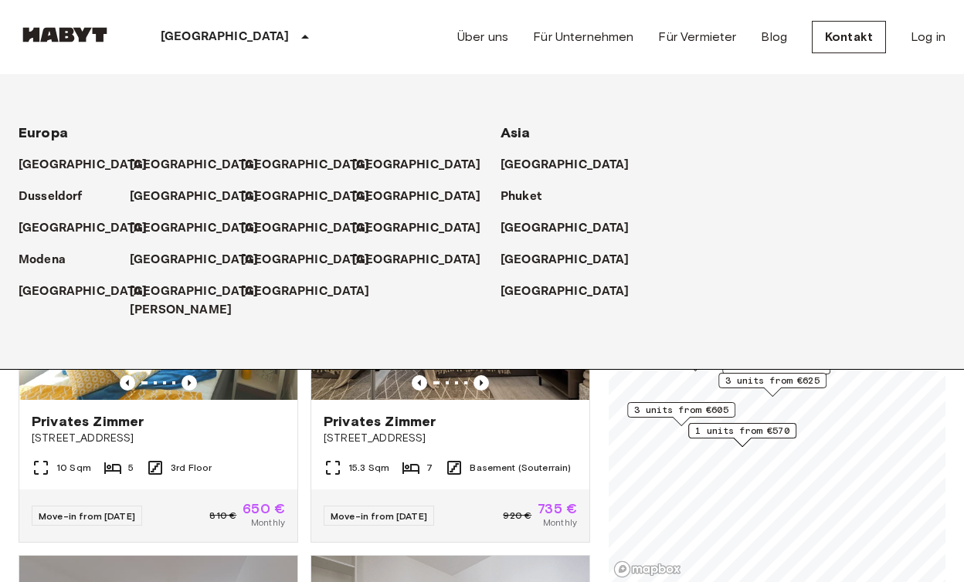
click at [301, 38] on icon at bounding box center [305, 37] width 8 height 4
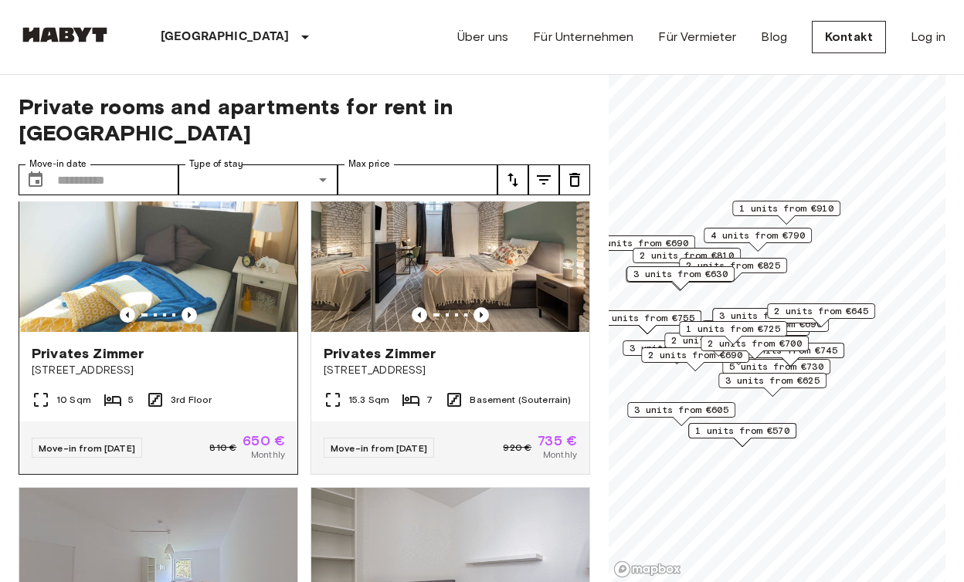
scroll to position [5, 0]
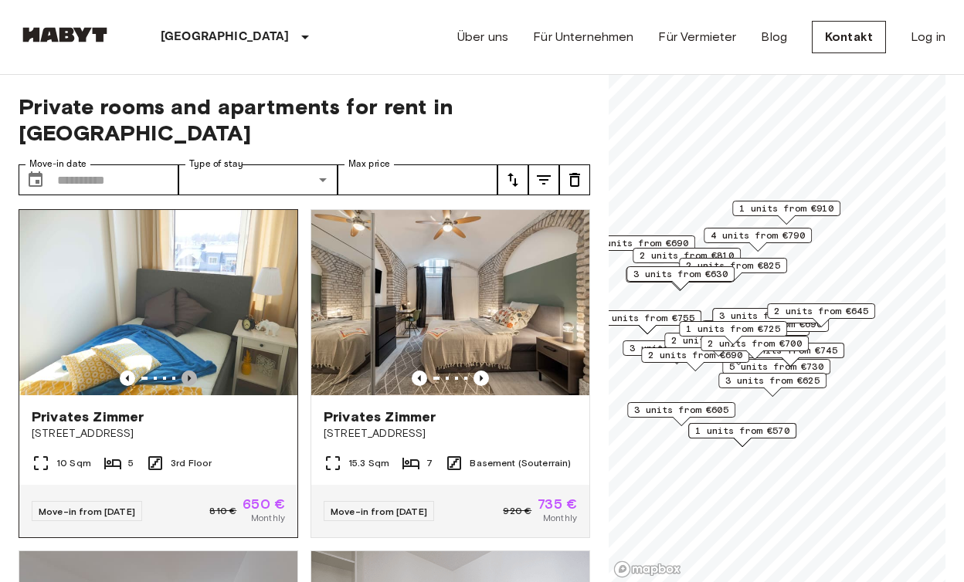
click at [186, 371] on icon "Previous image" at bounding box center [189, 378] width 15 height 15
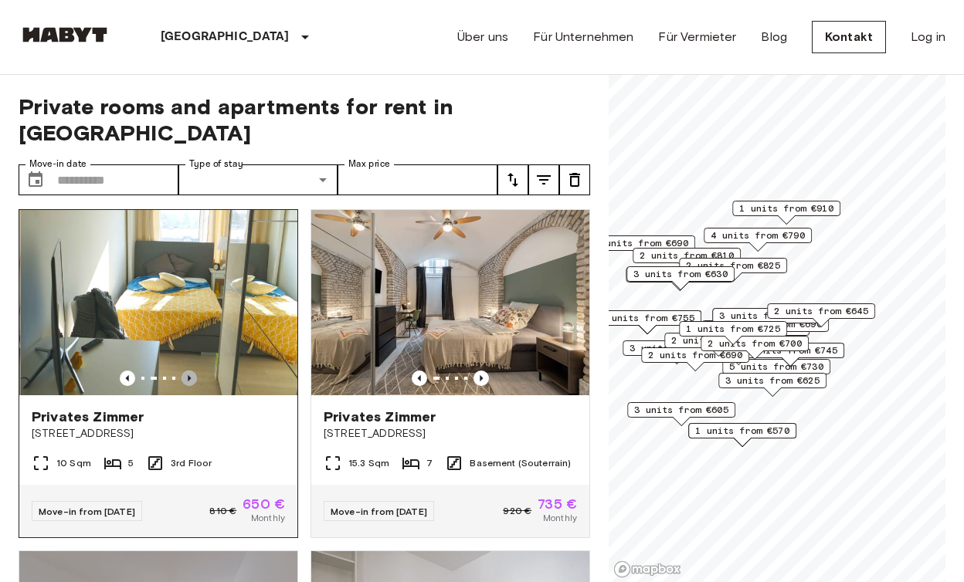
click at [186, 371] on icon "Previous image" at bounding box center [189, 378] width 15 height 15
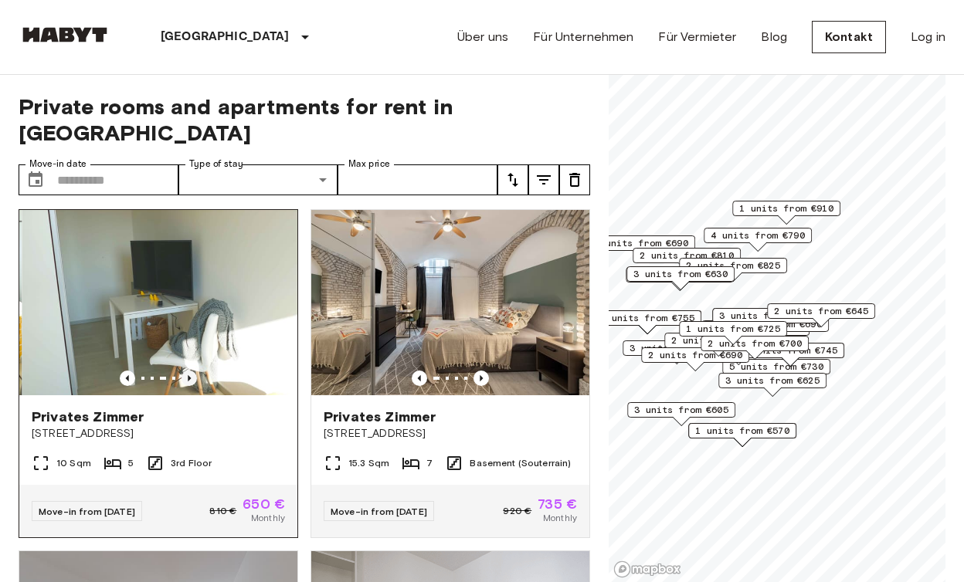
click at [186, 371] on icon "Previous image" at bounding box center [189, 378] width 15 height 15
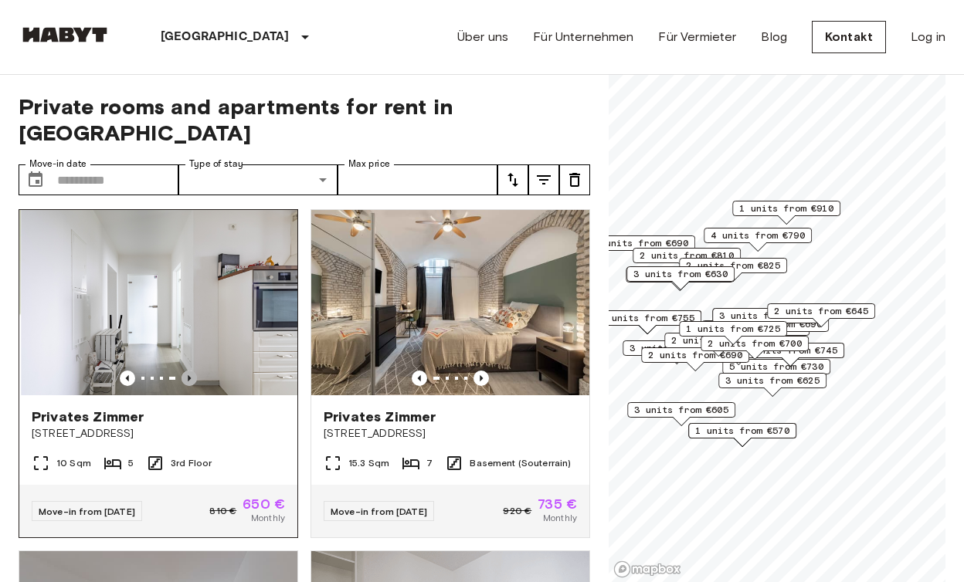
click at [186, 371] on icon "Previous image" at bounding box center [189, 378] width 15 height 15
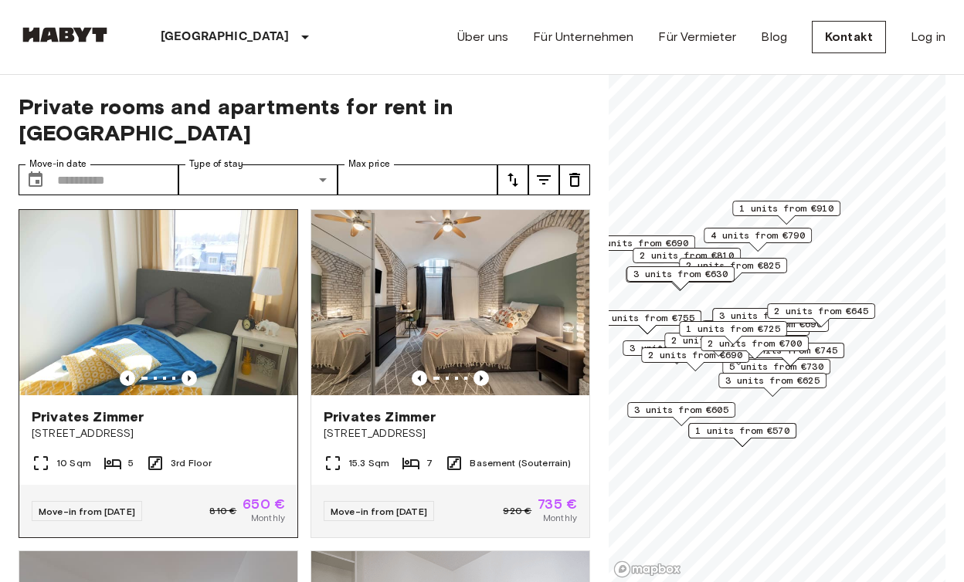
click at [88, 426] on span "Grünwalderstraße 119" at bounding box center [158, 433] width 253 height 15
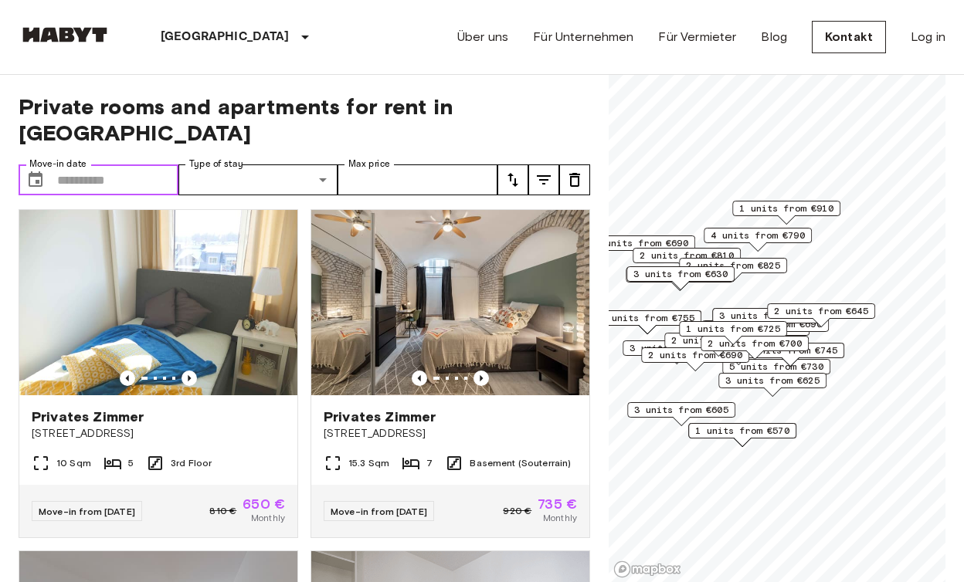
click at [104, 165] on input "Move-in date" at bounding box center [117, 180] width 121 height 31
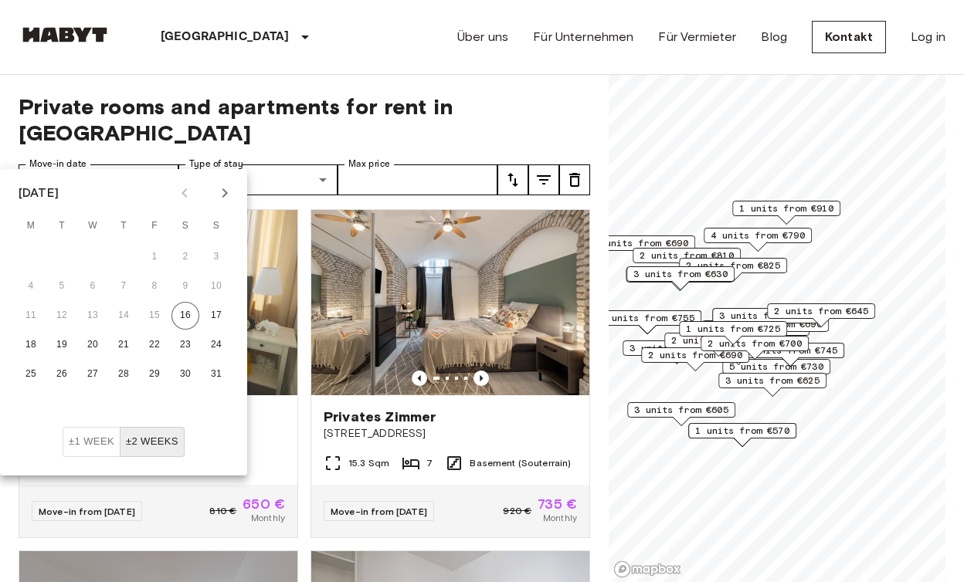
click at [225, 195] on icon "Next month" at bounding box center [224, 192] width 5 height 9
click at [89, 256] on button "1" at bounding box center [93, 257] width 28 height 28
type input "**********"
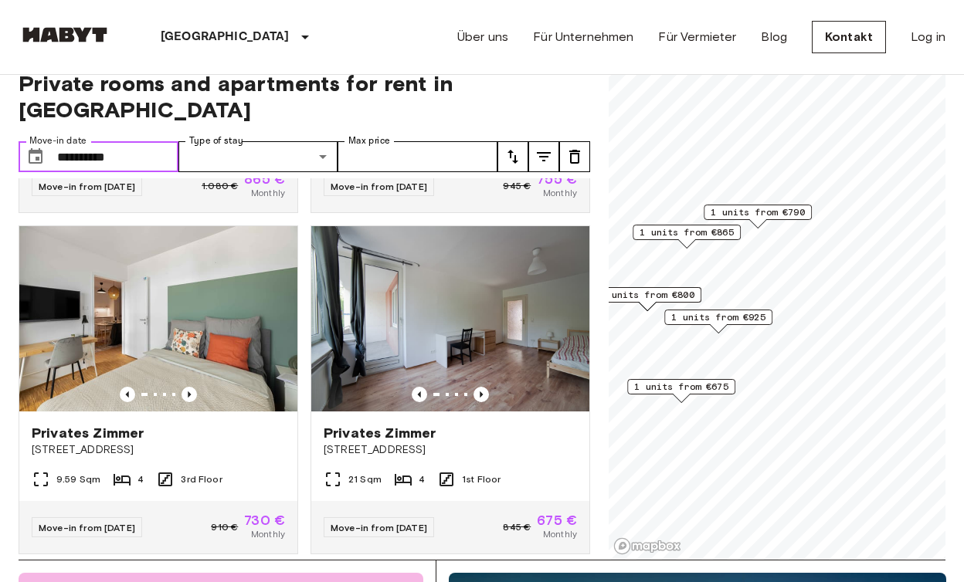
scroll to position [989, 0]
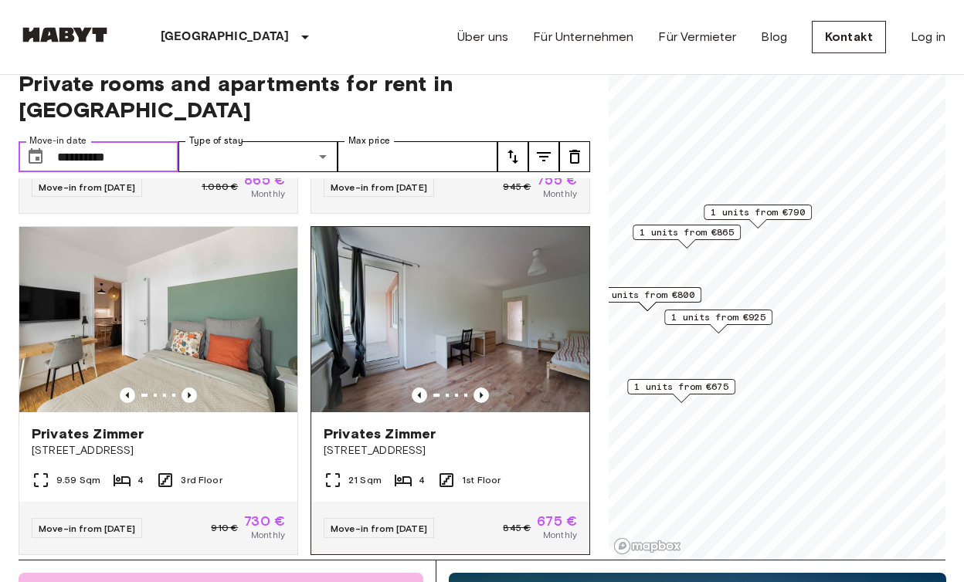
click at [489, 323] on img at bounding box center [450, 319] width 278 height 185
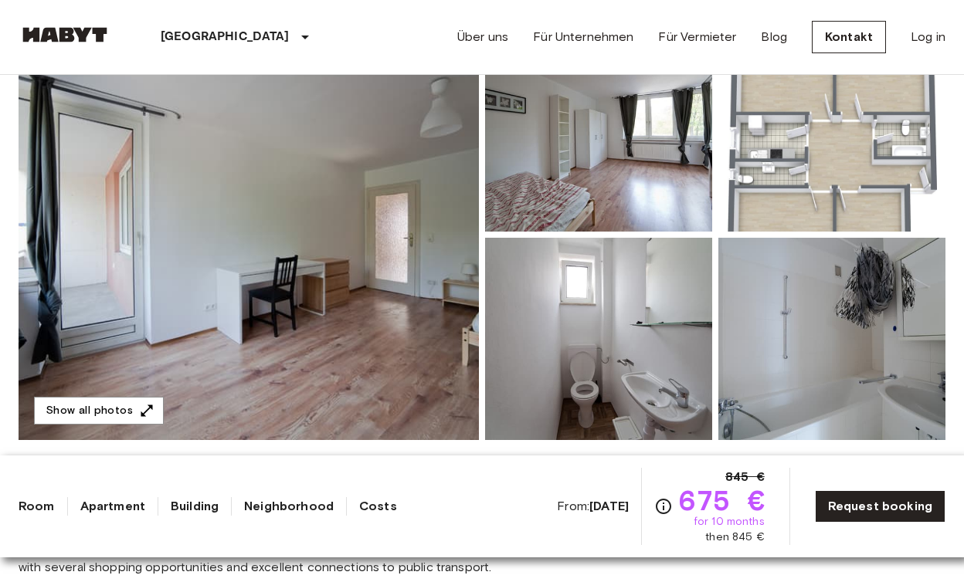
scroll to position [263, 0]
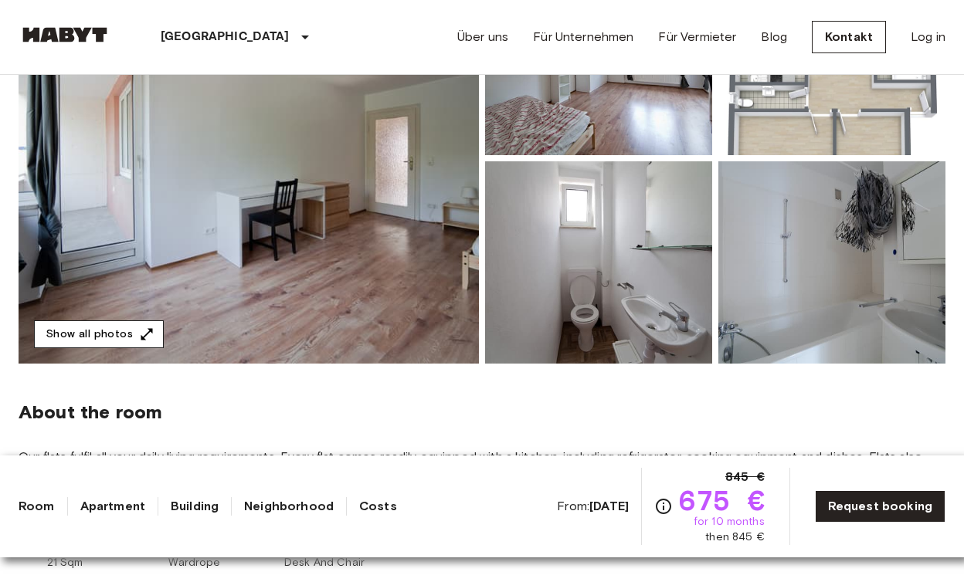
click at [101, 324] on button "Show all photos" at bounding box center [99, 335] width 130 height 29
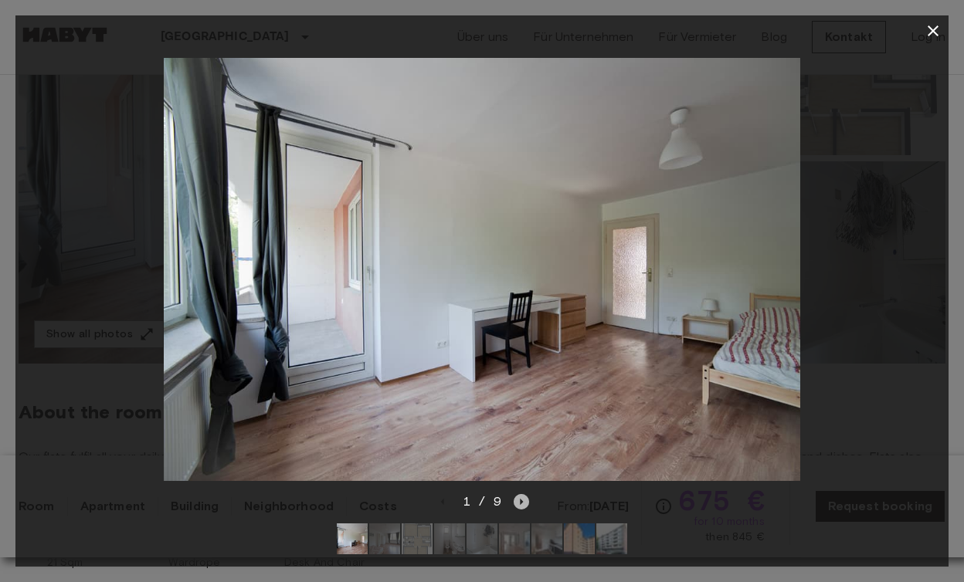
click at [523, 500] on icon "Next image" at bounding box center [521, 501] width 15 height 15
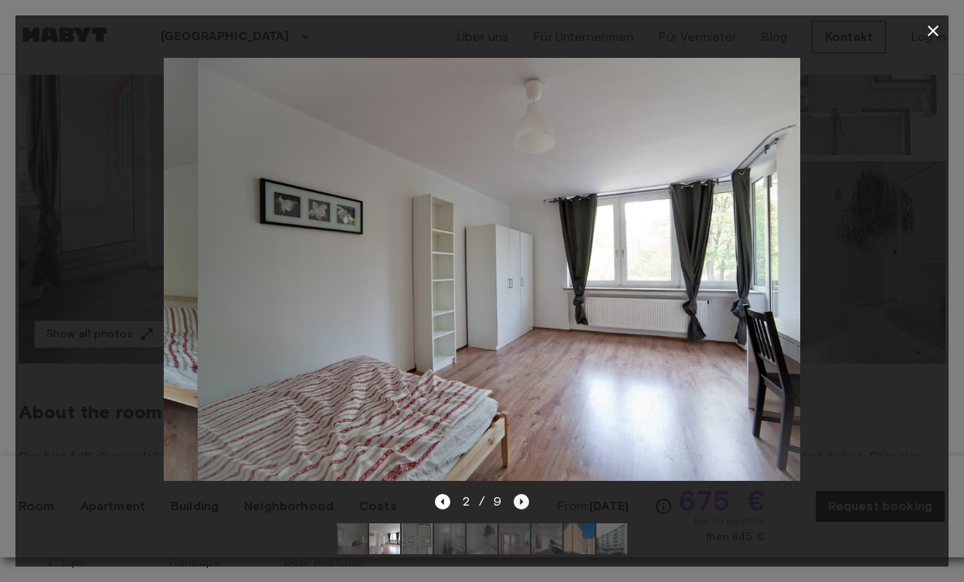
click at [523, 500] on icon "Next image" at bounding box center [521, 501] width 15 height 15
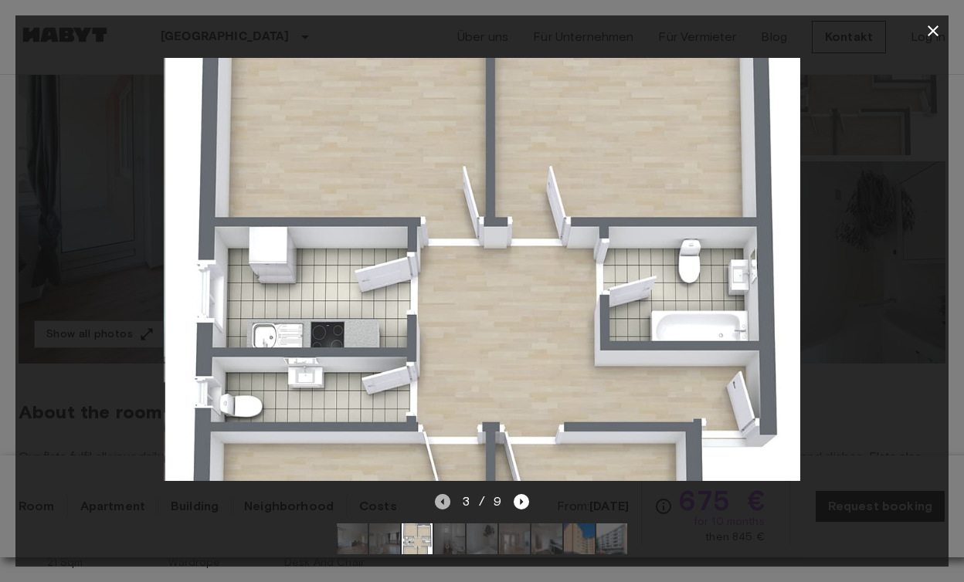
click at [447, 506] on icon "Previous image" at bounding box center [442, 501] width 15 height 15
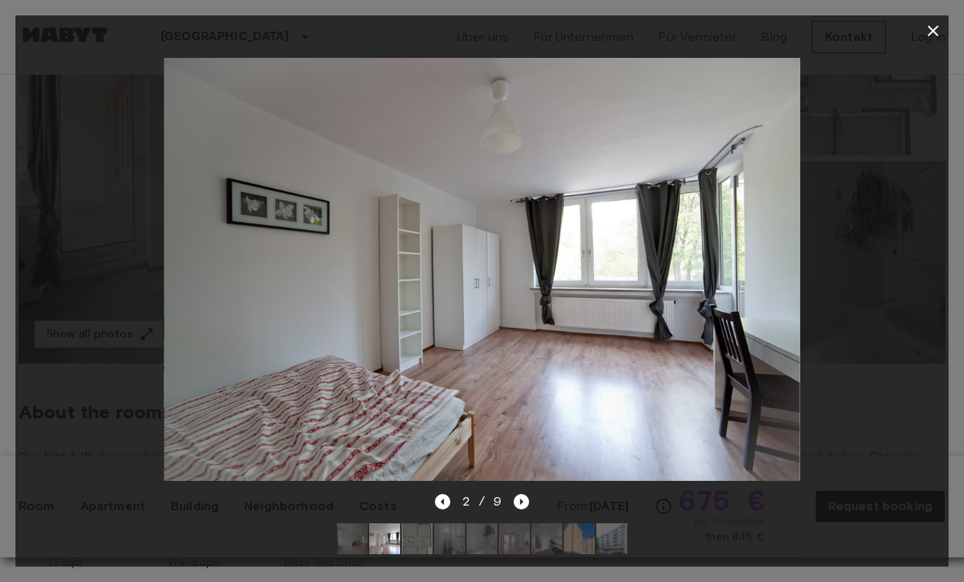
click at [530, 500] on div "2 / 9" at bounding box center [481, 530] width 933 height 74
click at [523, 501] on icon "Next image" at bounding box center [521, 501] width 15 height 15
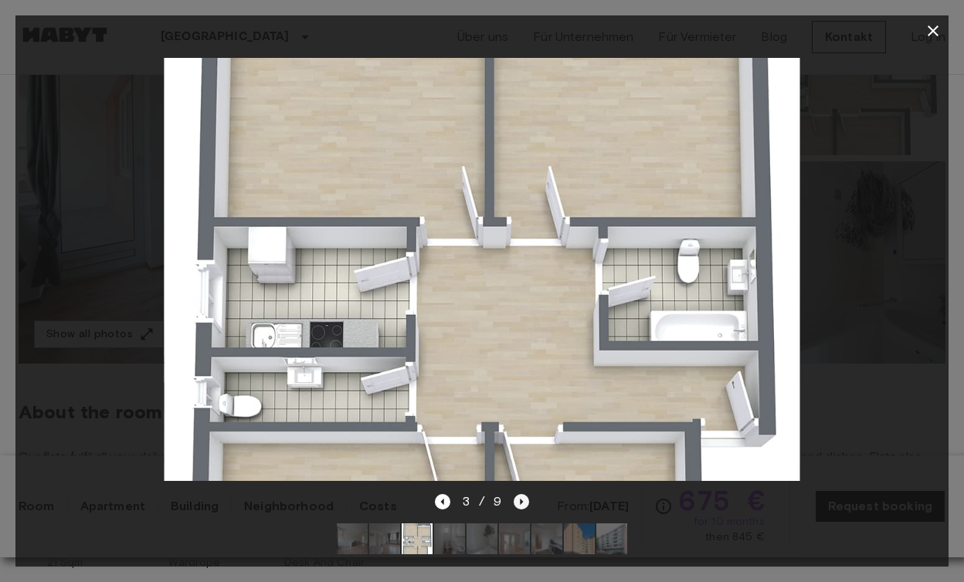
click at [523, 499] on icon "Next image" at bounding box center [521, 501] width 15 height 15
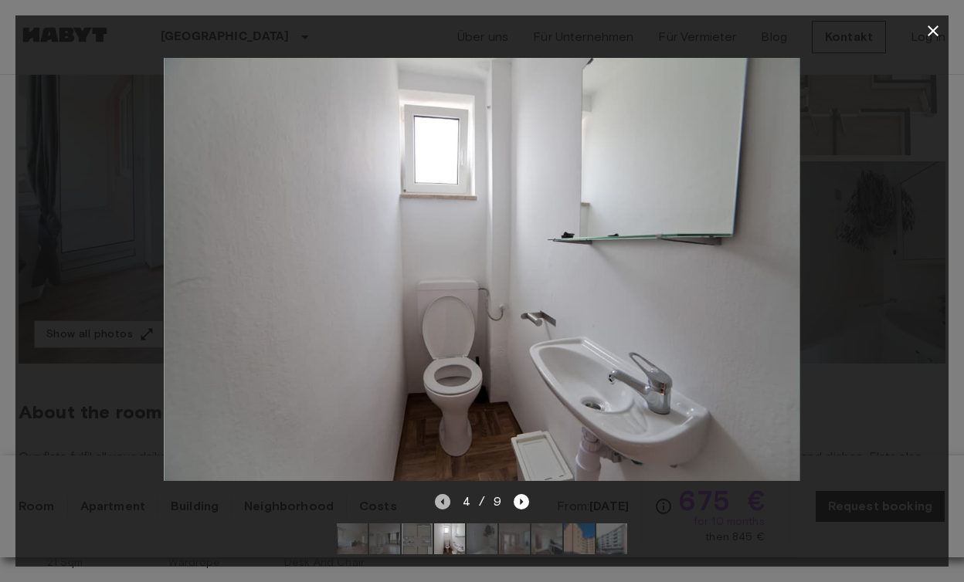
click at [440, 501] on icon "Previous image" at bounding box center [442, 501] width 15 height 15
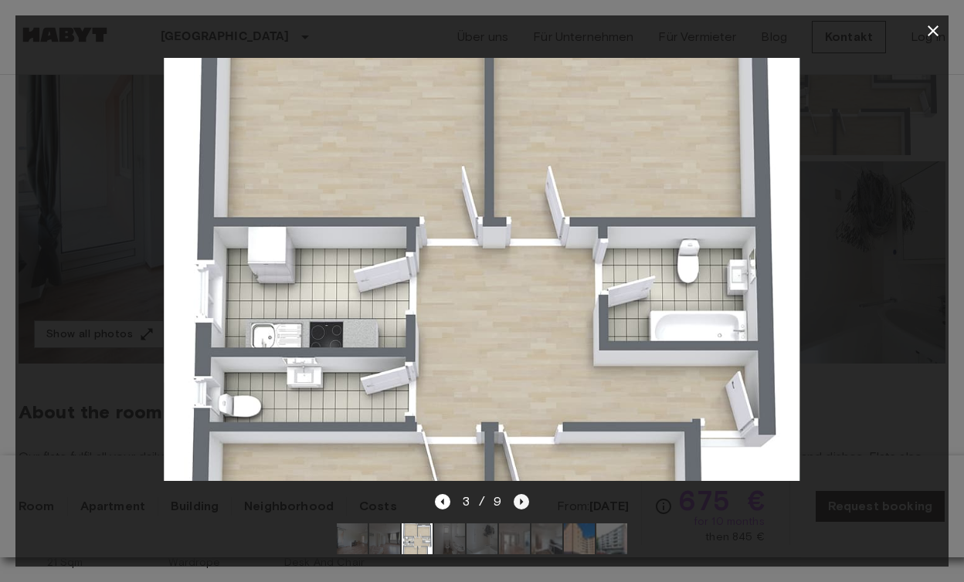
click at [521, 498] on icon "Next image" at bounding box center [521, 501] width 15 height 15
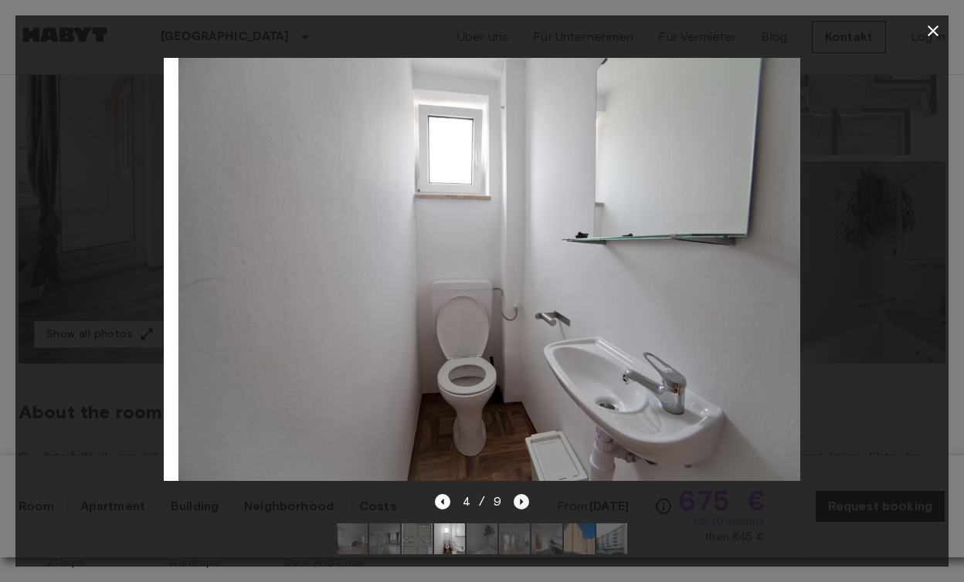
click at [521, 498] on icon "Next image" at bounding box center [521, 501] width 15 height 15
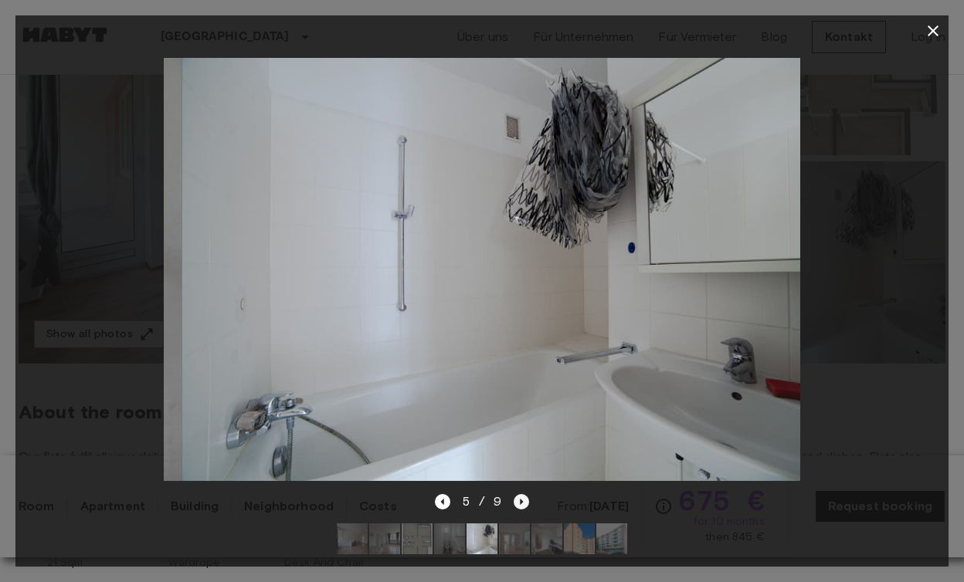
click at [521, 498] on icon "Next image" at bounding box center [521, 501] width 15 height 15
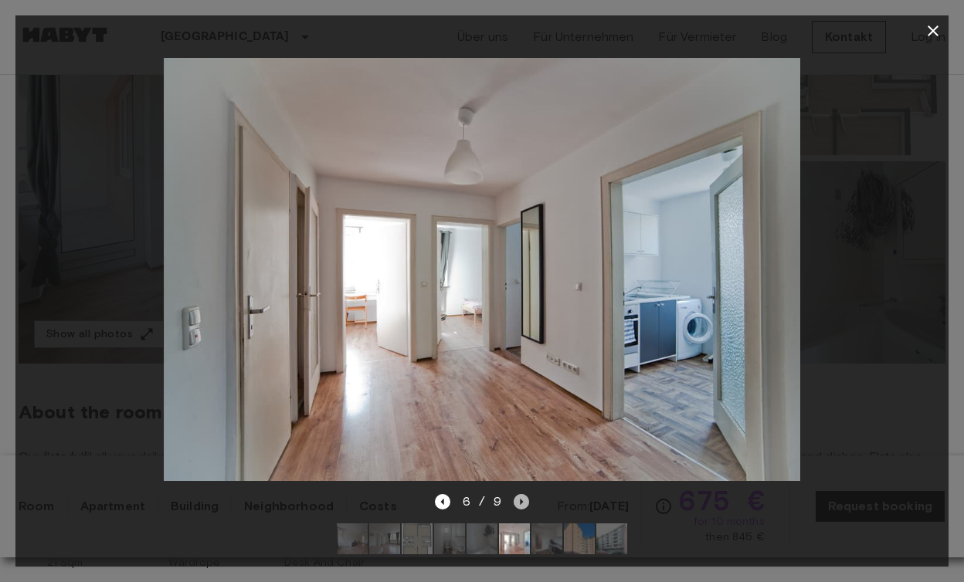
click at [521, 498] on icon "Next image" at bounding box center [521, 501] width 15 height 15
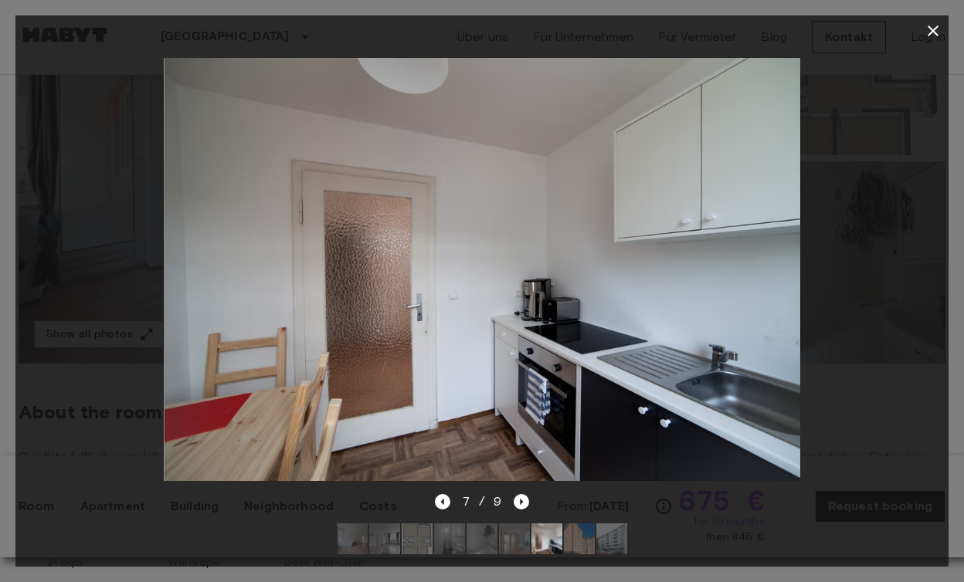
click at [930, 27] on icon "button" at bounding box center [933, 30] width 11 height 11
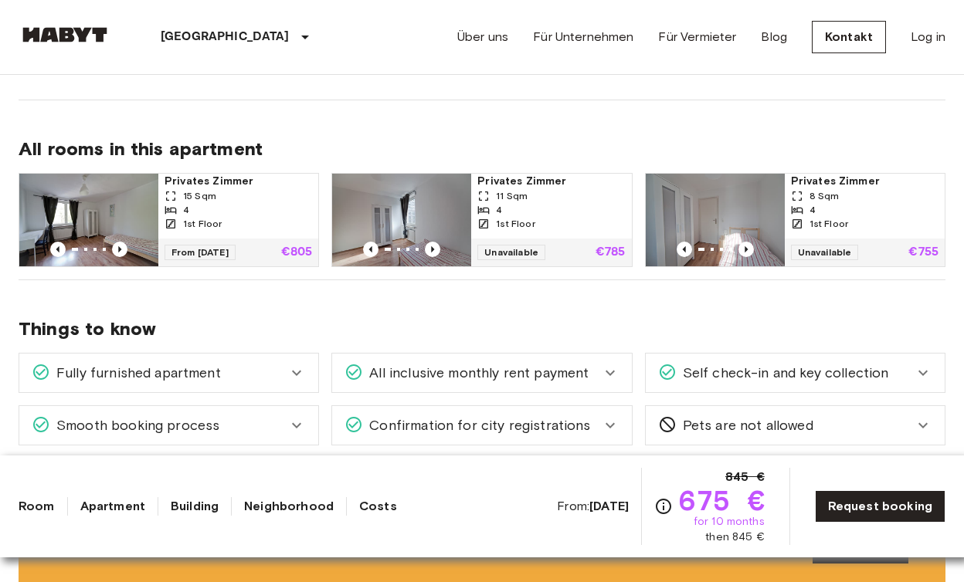
scroll to position [761, 0]
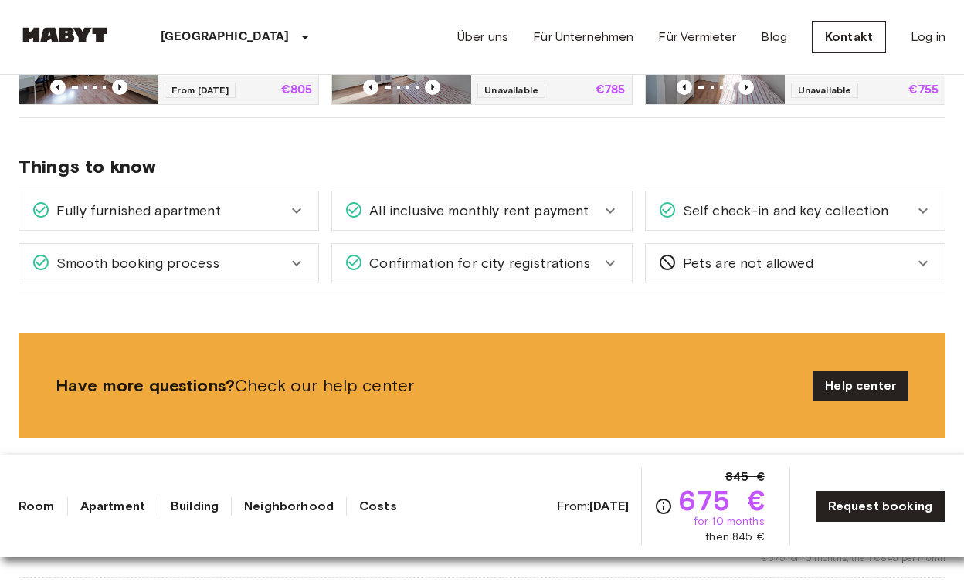
scroll to position [925, 0]
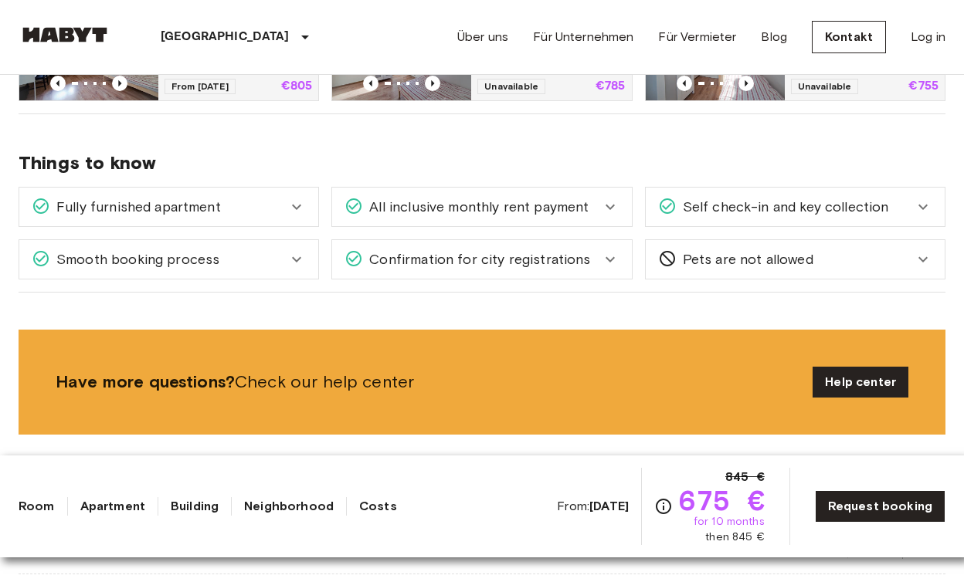
click at [259, 205] on div "Fully furnished apartment" at bounding box center [160, 207] width 256 height 20
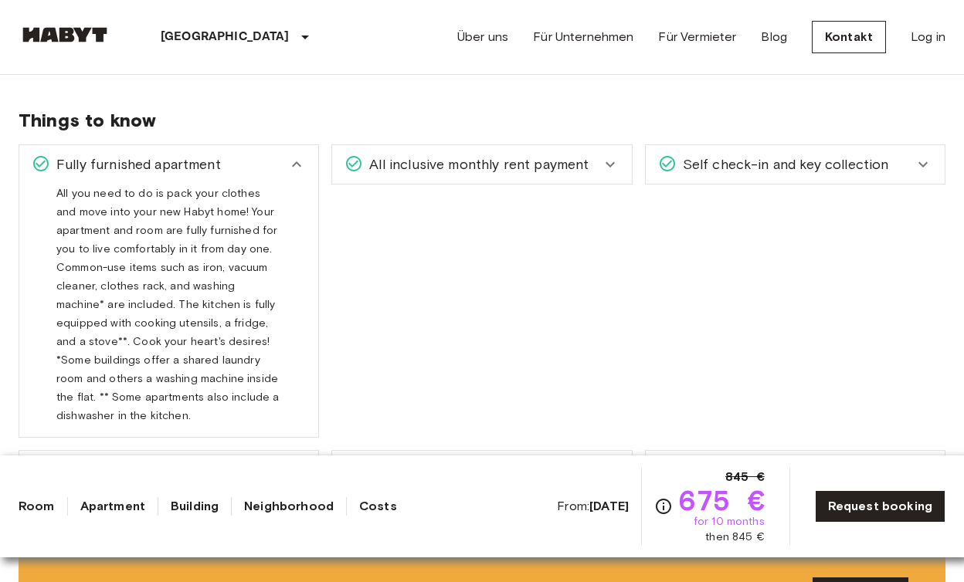
scroll to position [975, 0]
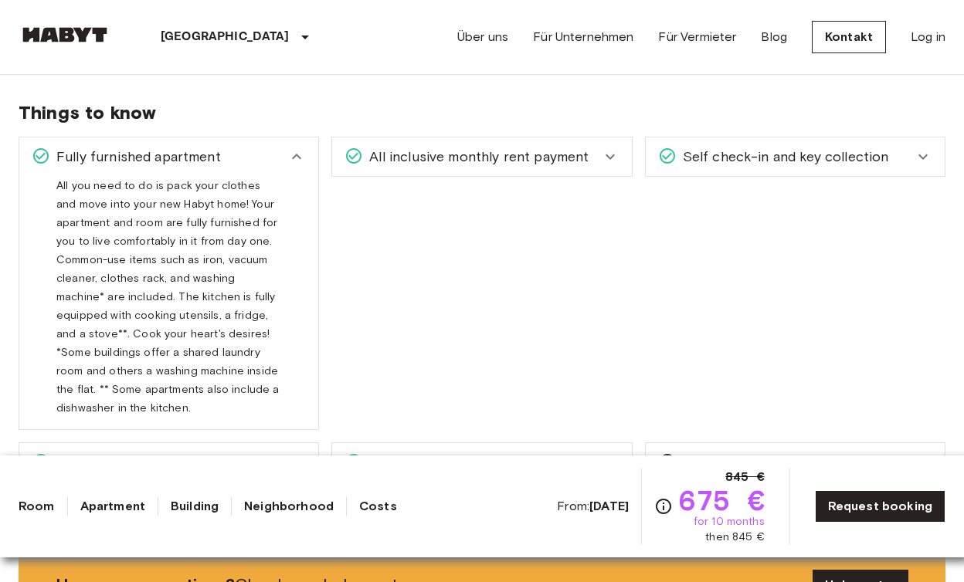
click at [212, 178] on div "All you need to do is pack your clothes and move into your new Habyt home! Your…" at bounding box center [168, 296] width 225 height 241
click at [218, 170] on div "Fully furnished apartment" at bounding box center [168, 157] width 299 height 39
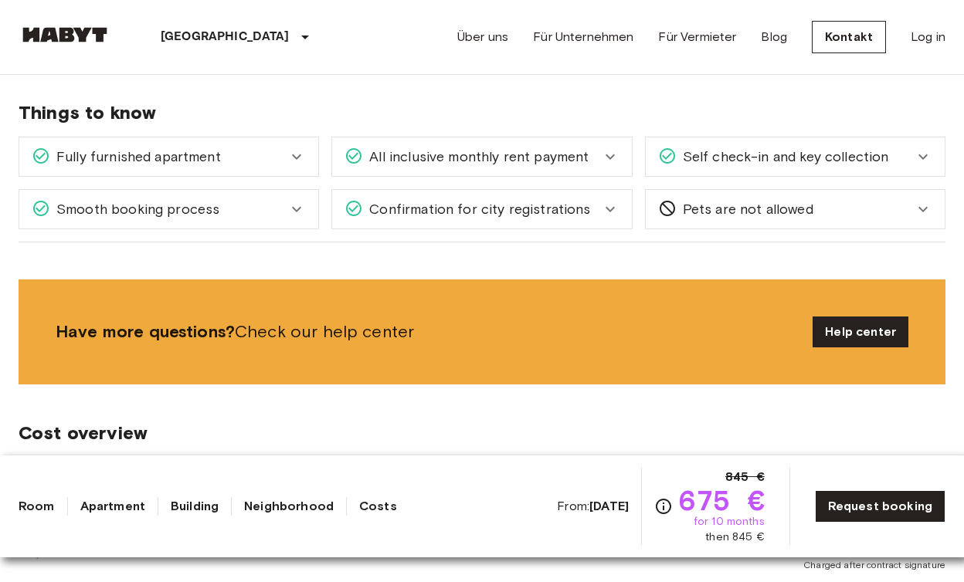
click at [206, 199] on div "Smooth booking process" at bounding box center [168, 209] width 299 height 39
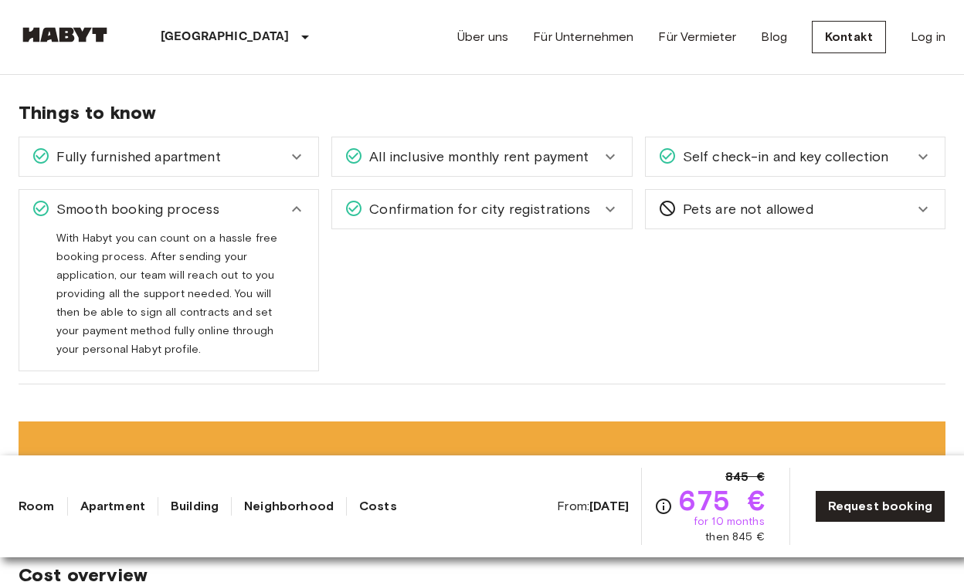
click at [232, 198] on div "Smooth booking process" at bounding box center [168, 209] width 299 height 39
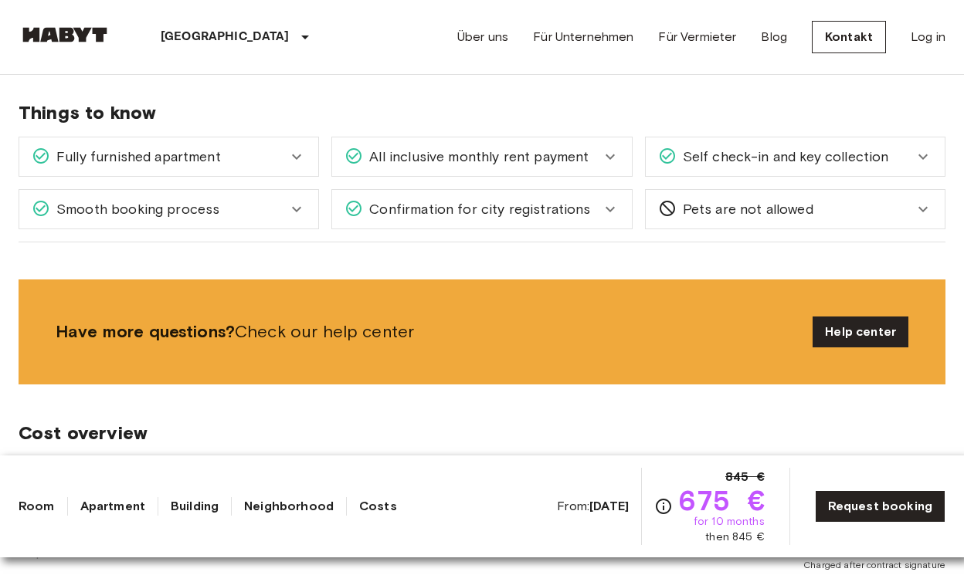
click at [513, 214] on span "Confirmation for city registrations" at bounding box center [476, 209] width 227 height 20
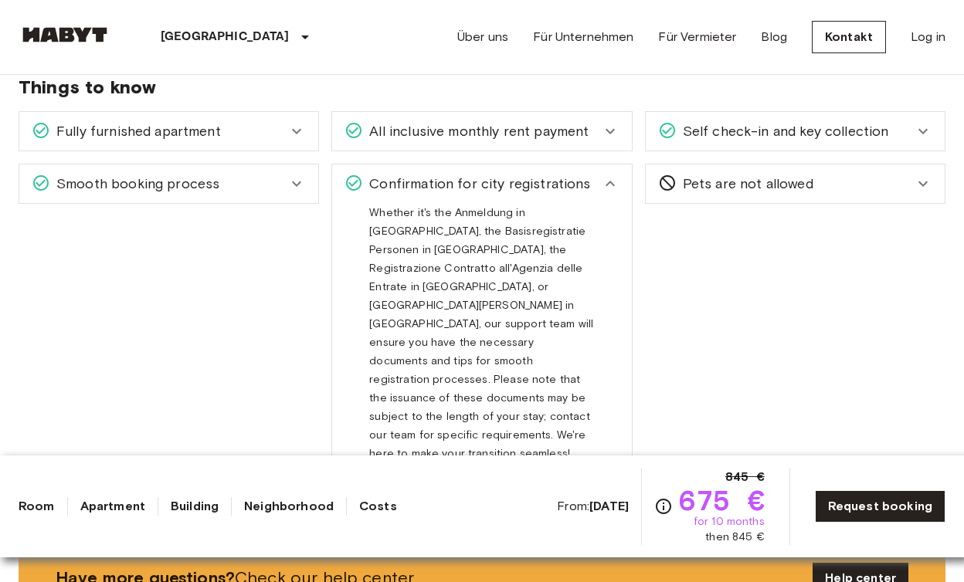
scroll to position [1005, 0]
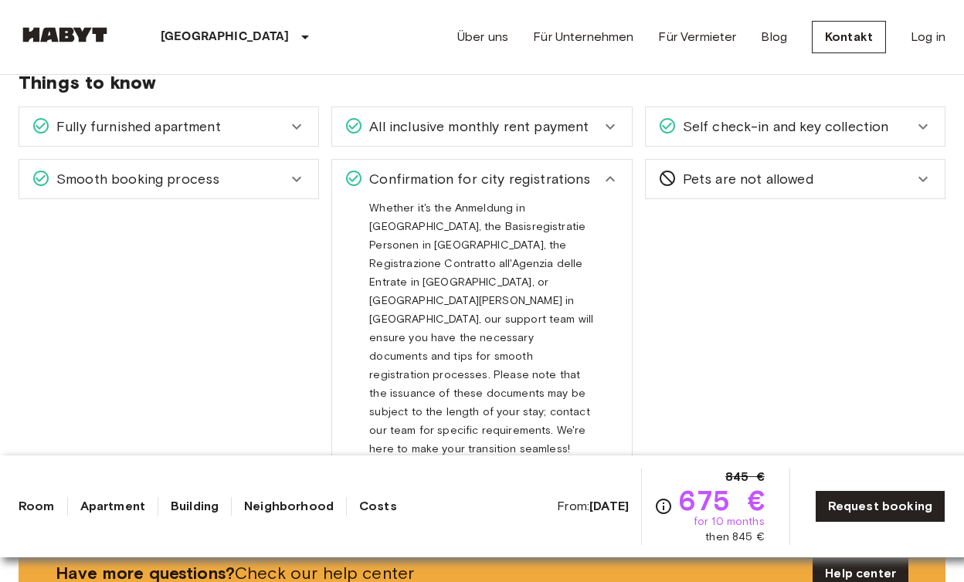
click at [540, 164] on div "Confirmation for city registrations" at bounding box center [481, 179] width 299 height 39
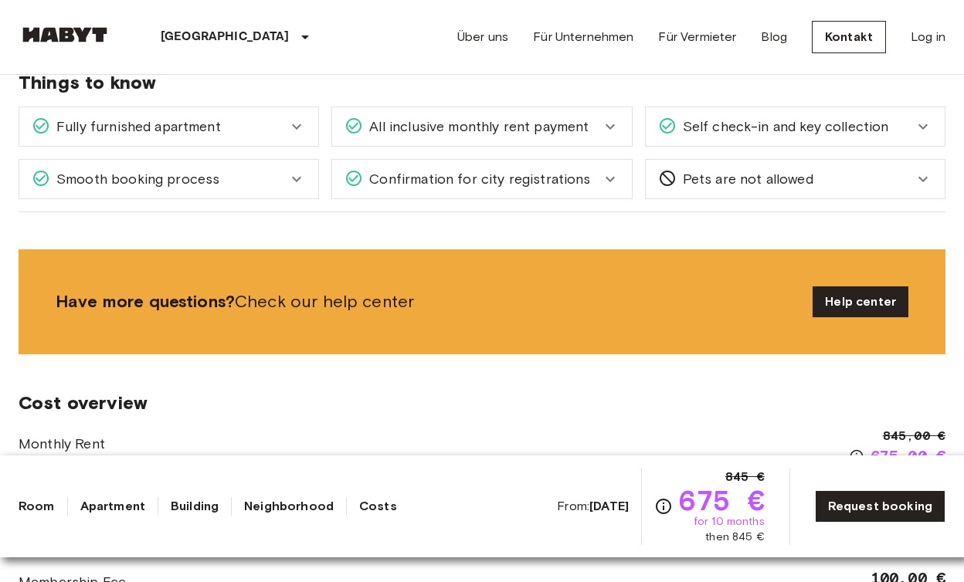
click at [549, 141] on div "All inclusive monthly rent payment" at bounding box center [481, 126] width 299 height 39
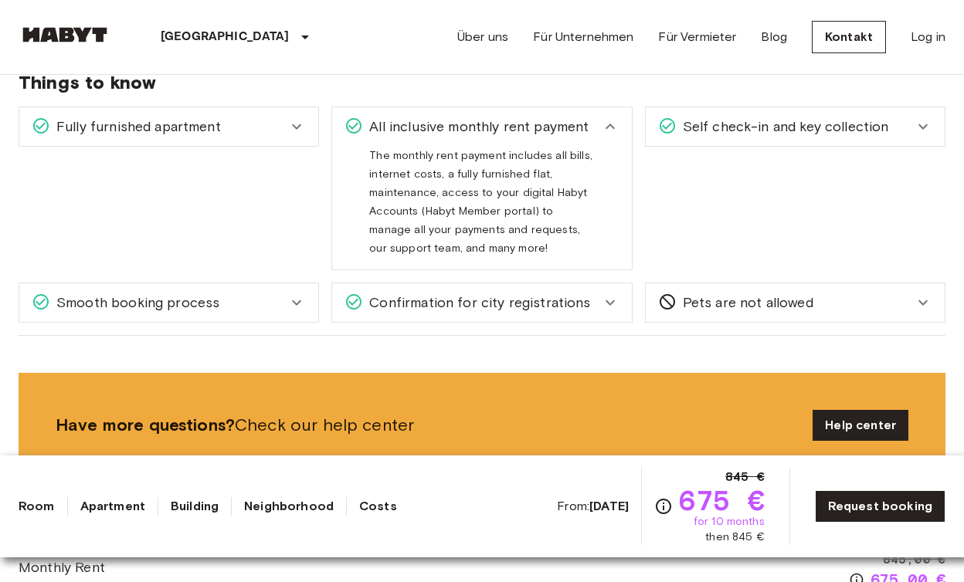
click at [549, 141] on div "All inclusive monthly rent payment" at bounding box center [481, 126] width 299 height 39
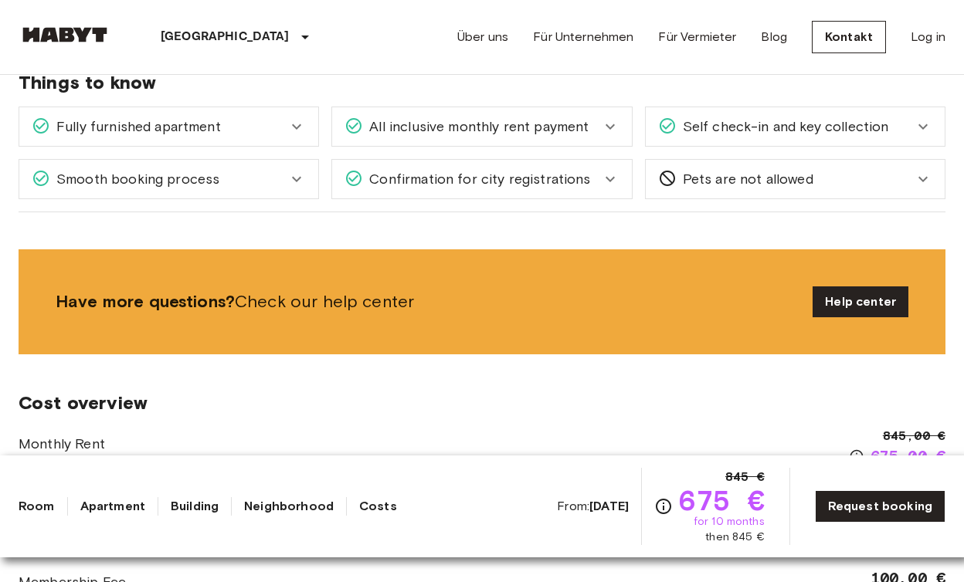
click at [918, 47] on div "Über uns Für Unternehmen Für Vermieter Blog Kontakt Log in" at bounding box center [701, 37] width 488 height 74
click at [922, 39] on link "Log in" at bounding box center [928, 37] width 35 height 19
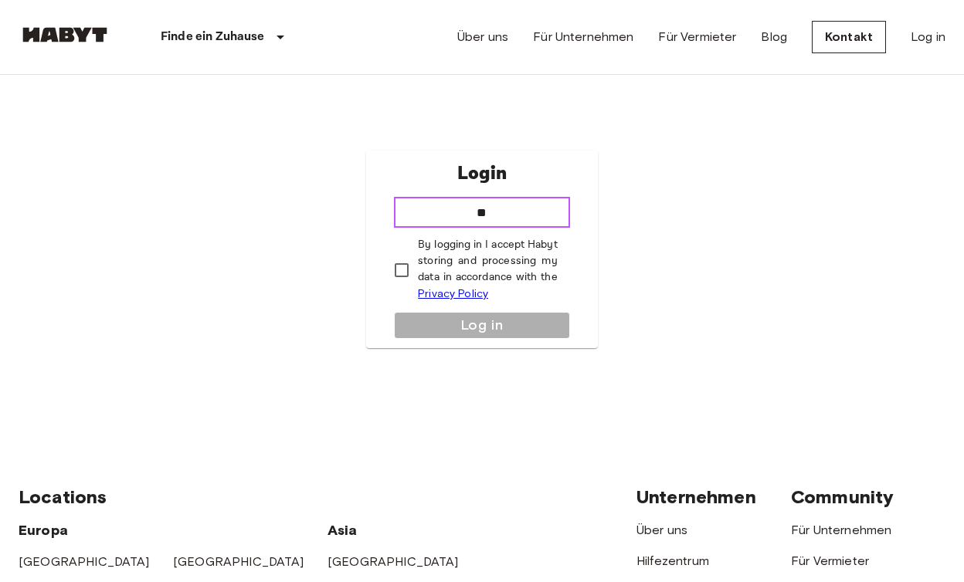
type input "*"
type input "**********"
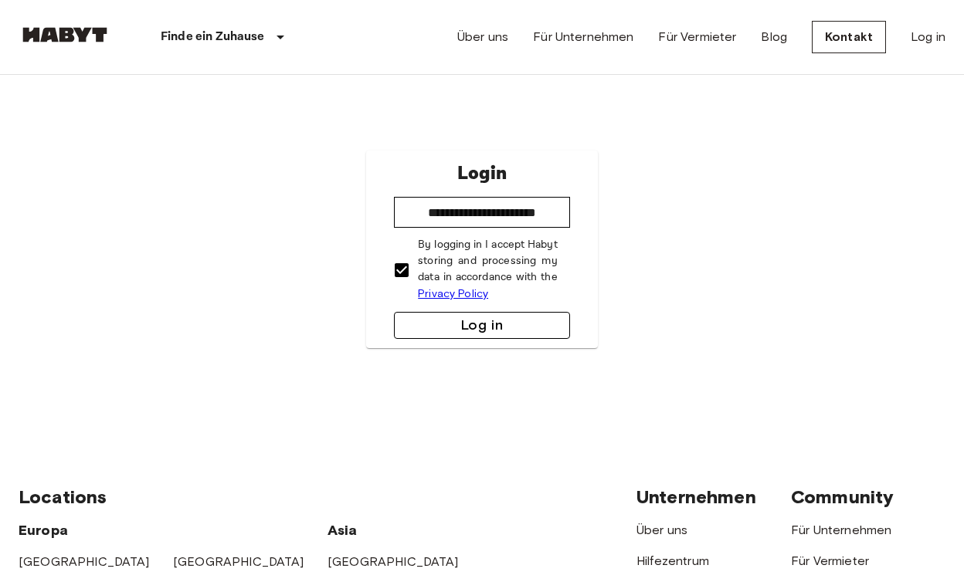
click at [430, 328] on button "Log in" at bounding box center [482, 325] width 176 height 27
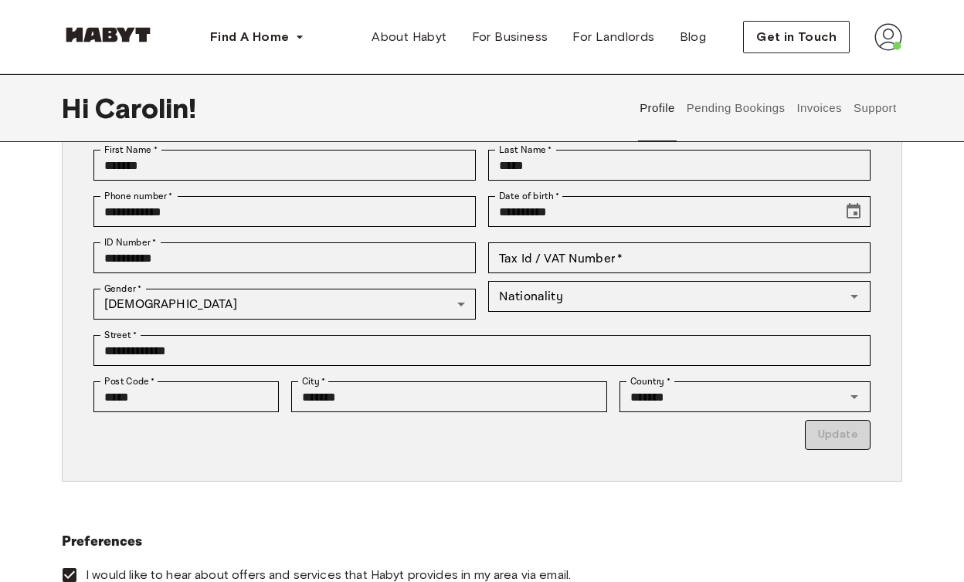
scroll to position [167, 0]
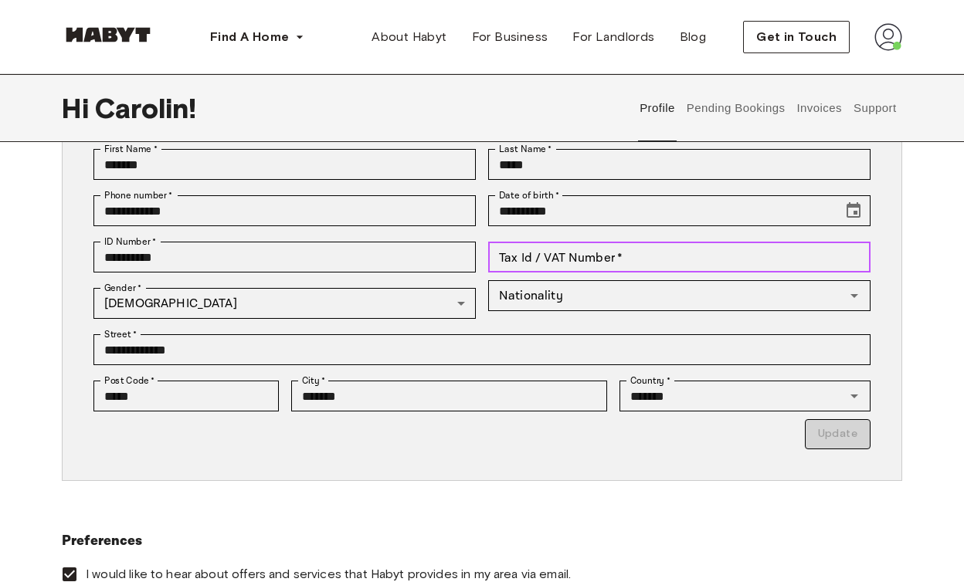
click at [597, 256] on input "Tax Id / VAT Number   *" at bounding box center [679, 257] width 382 height 31
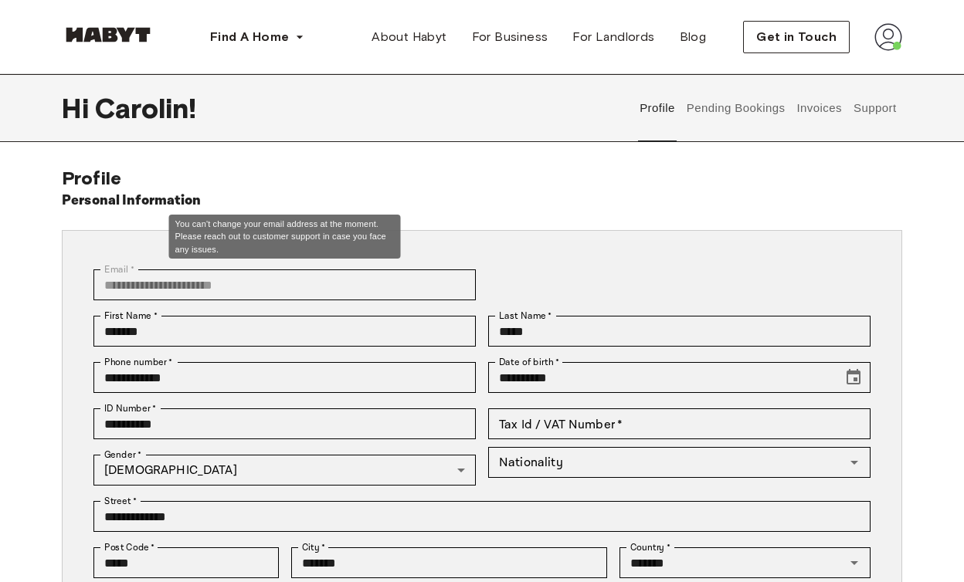
scroll to position [0, 0]
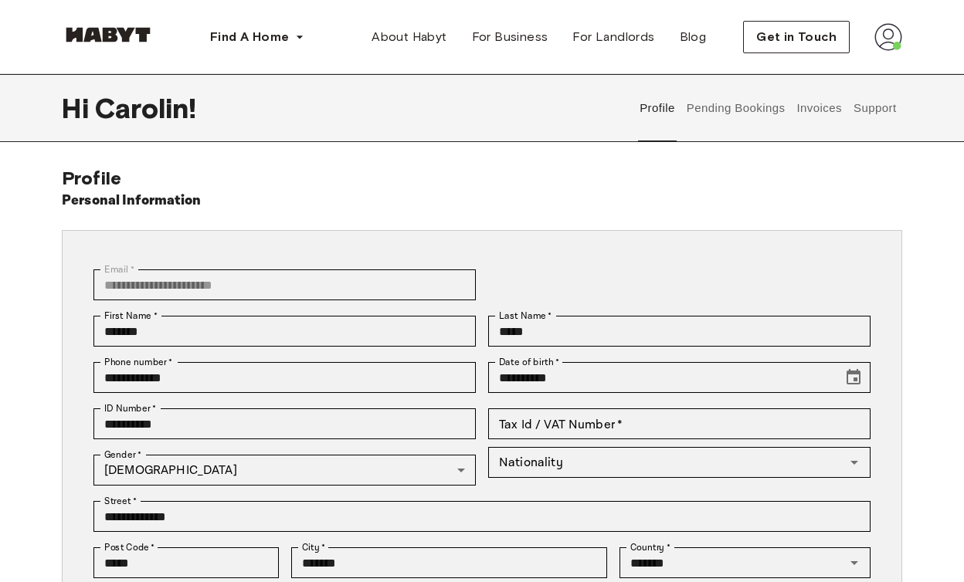
click at [725, 109] on button "Pending Bookings" at bounding box center [735, 108] width 103 height 68
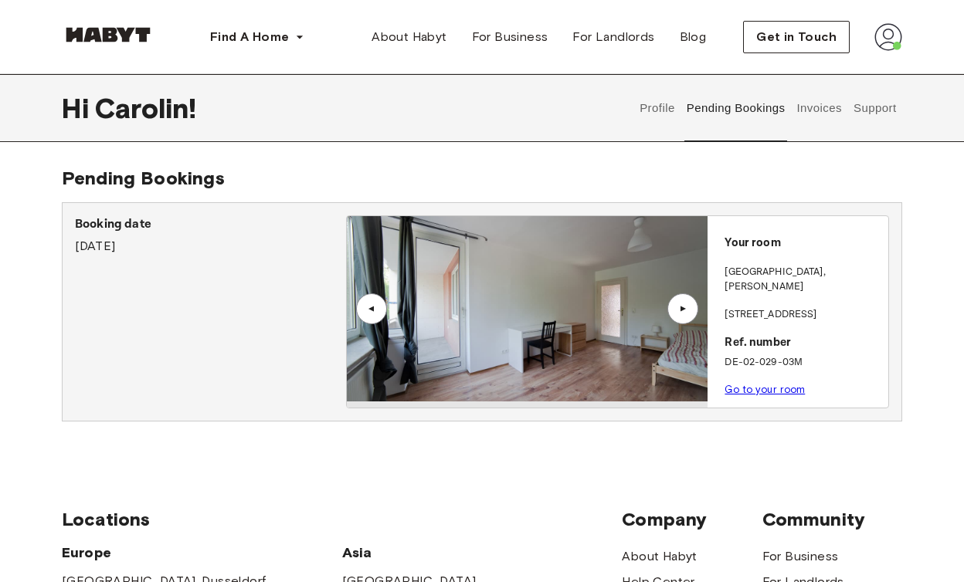
click at [680, 311] on div "▲" at bounding box center [682, 308] width 15 height 9
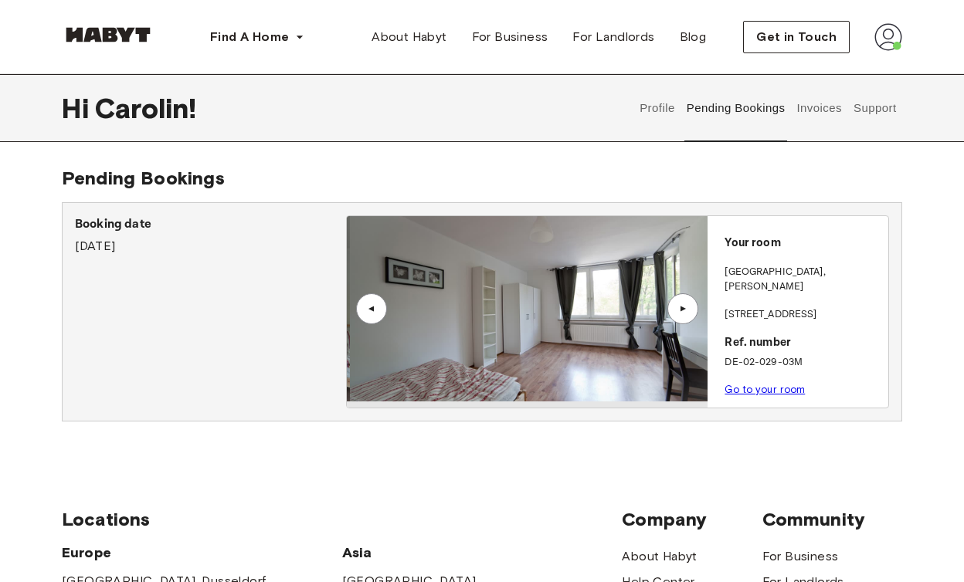
click at [680, 313] on div "▲" at bounding box center [682, 308] width 15 height 9
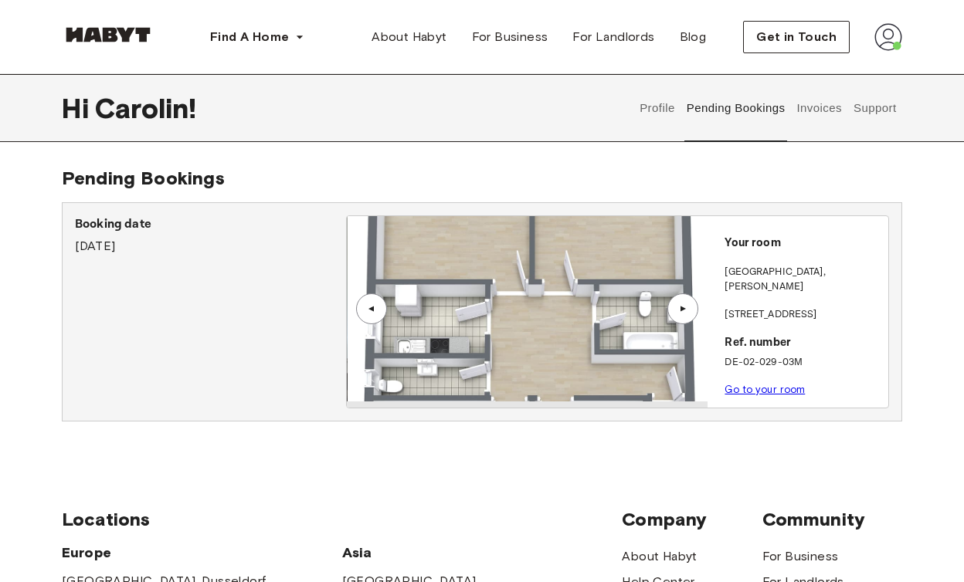
click at [680, 313] on div "▲" at bounding box center [682, 308] width 15 height 9
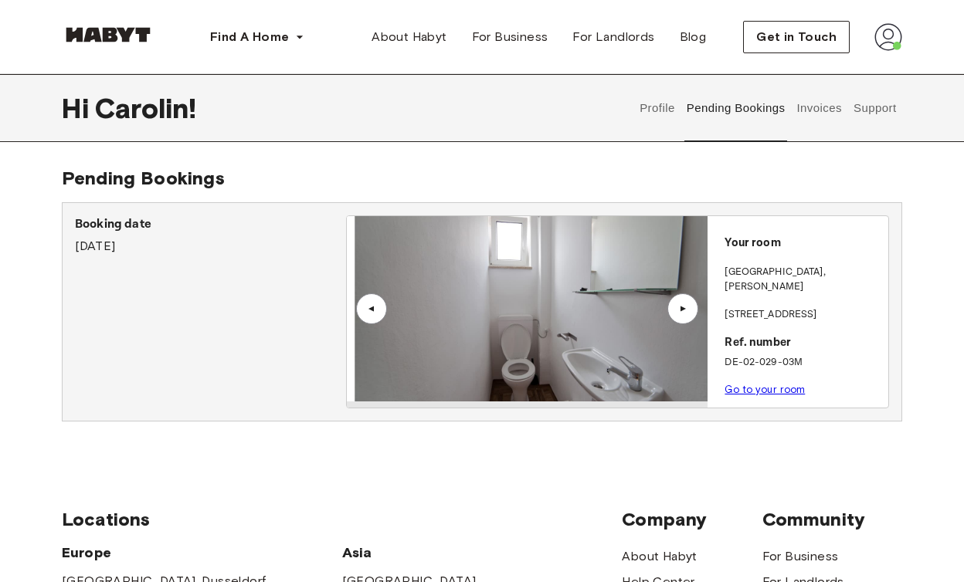
click at [680, 313] on div "▲" at bounding box center [682, 308] width 15 height 9
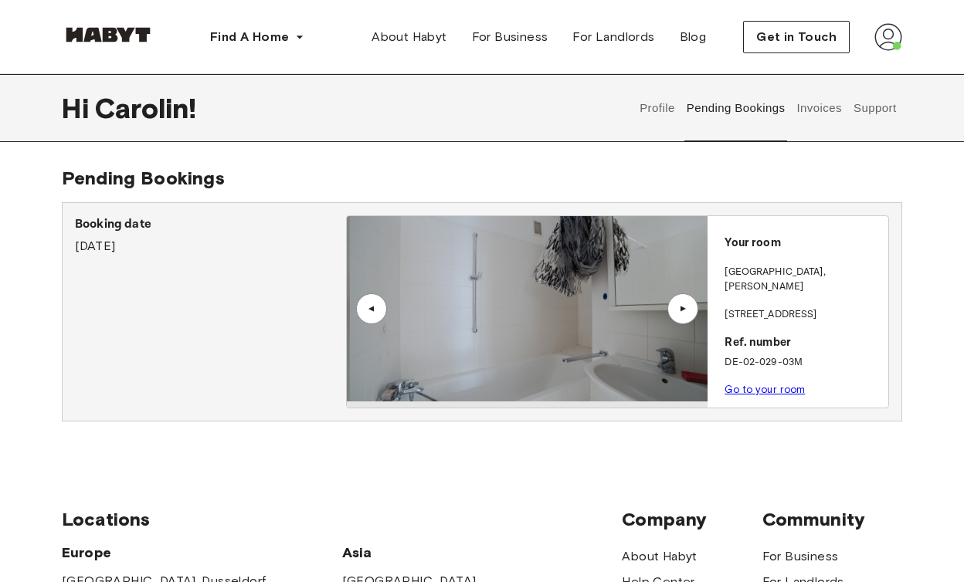
click at [680, 314] on div "▲" at bounding box center [682, 308] width 15 height 9
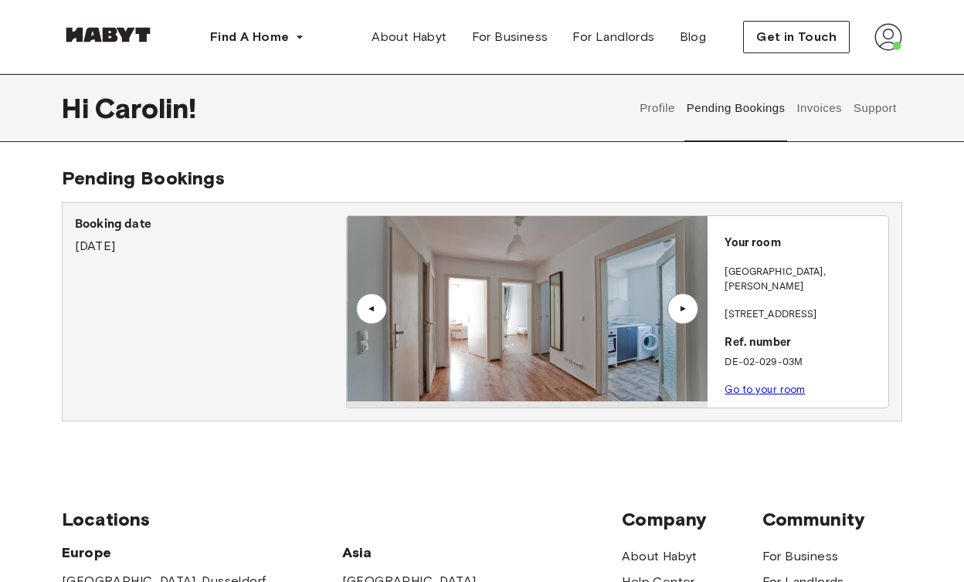
click at [680, 314] on div "▲" at bounding box center [682, 309] width 31 height 31
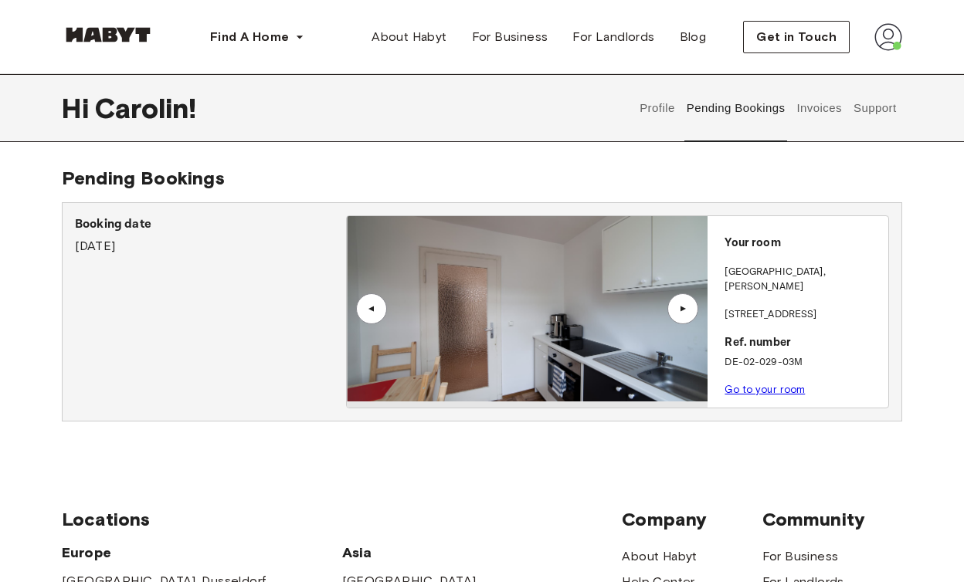
click at [681, 315] on div "▲" at bounding box center [682, 309] width 31 height 31
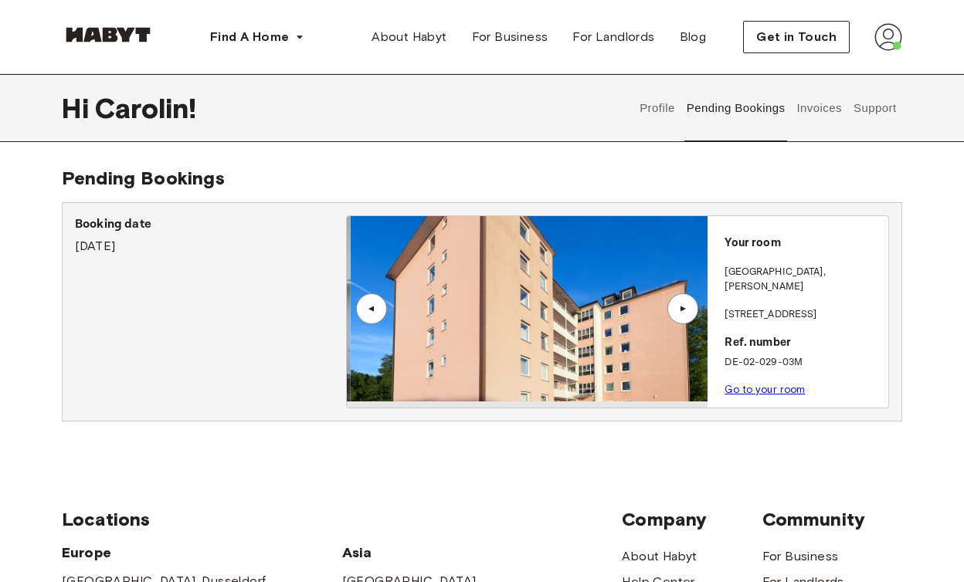
click at [681, 315] on div "▲" at bounding box center [682, 309] width 31 height 31
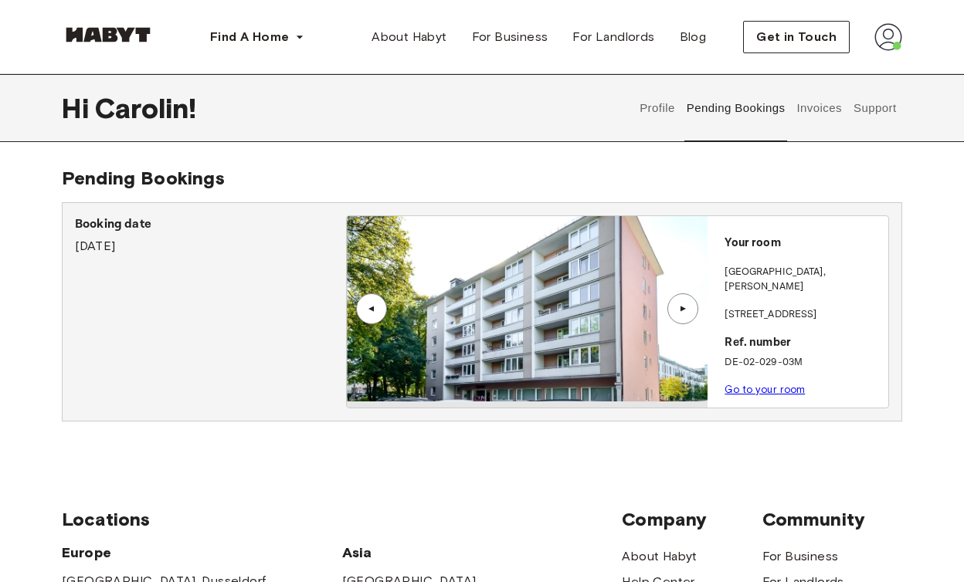
click at [810, 124] on button "Invoices" at bounding box center [819, 108] width 49 height 68
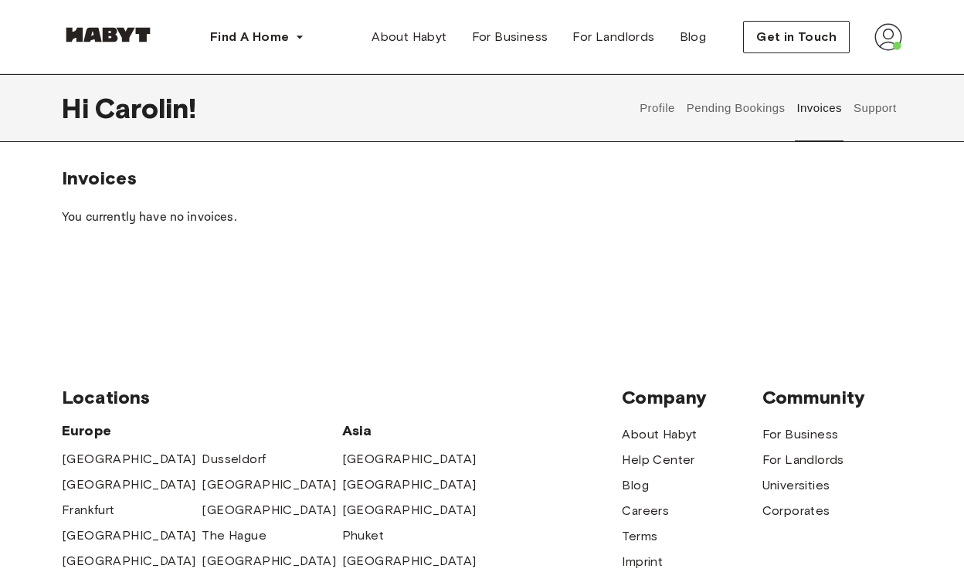
click at [759, 125] on button "Pending Bookings" at bounding box center [735, 108] width 103 height 68
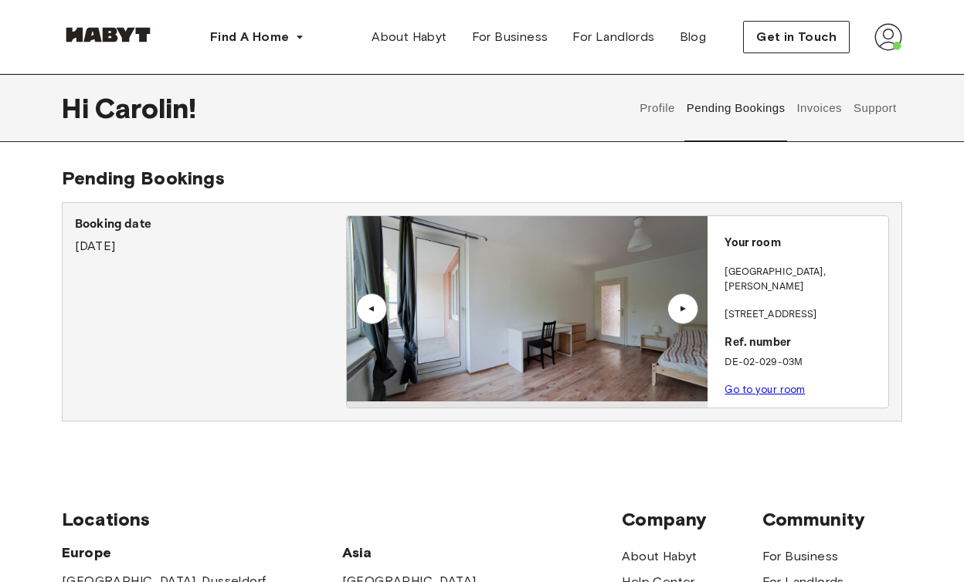
click at [895, 28] on img at bounding box center [889, 37] width 28 height 28
click at [862, 70] on div "Profile Log out" at bounding box center [856, 88] width 93 height 74
click at [832, 36] on span "Get in Touch" at bounding box center [796, 37] width 80 height 19
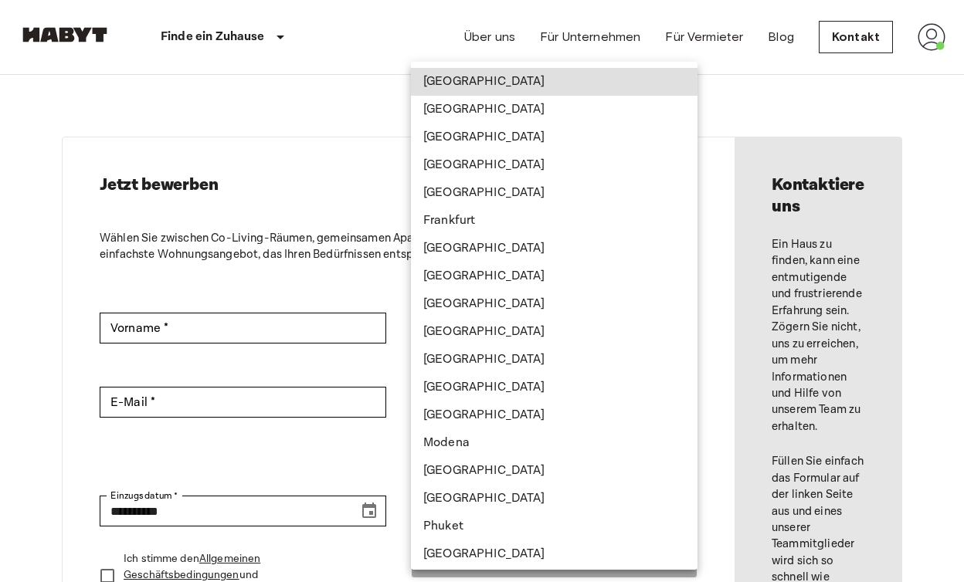
click at [274, 173] on div at bounding box center [482, 291] width 964 height 582
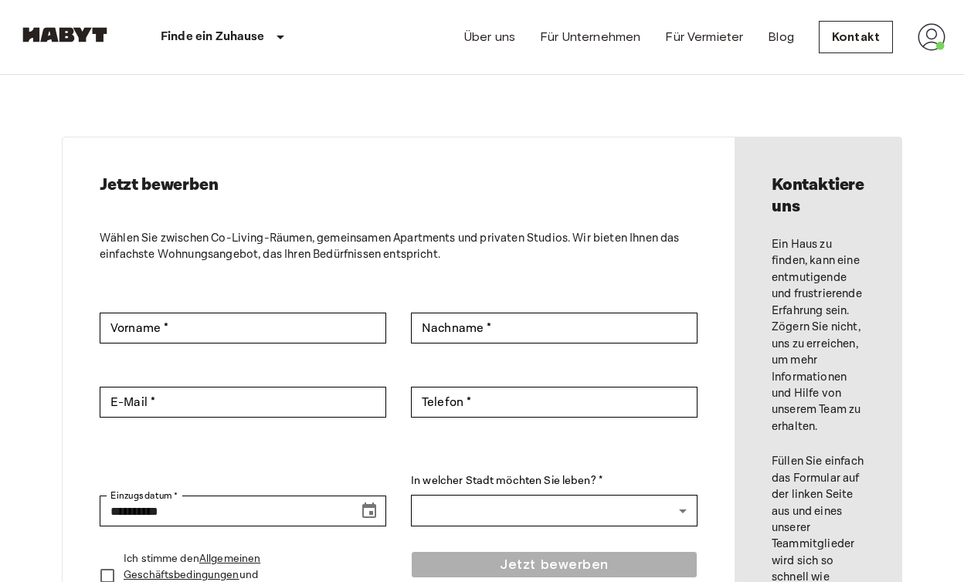
click at [929, 43] on img at bounding box center [932, 37] width 28 height 28
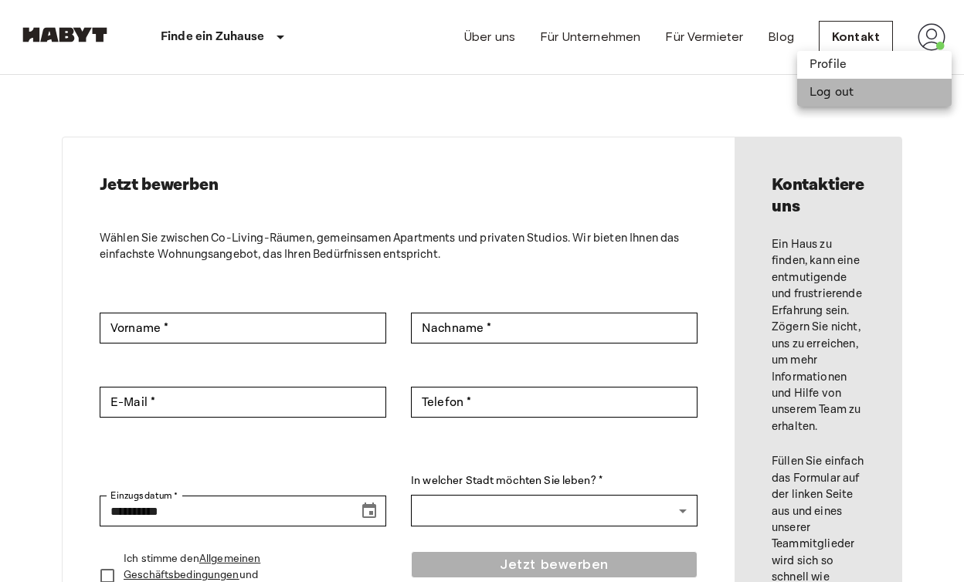
click at [841, 87] on li "Log out" at bounding box center [874, 93] width 155 height 28
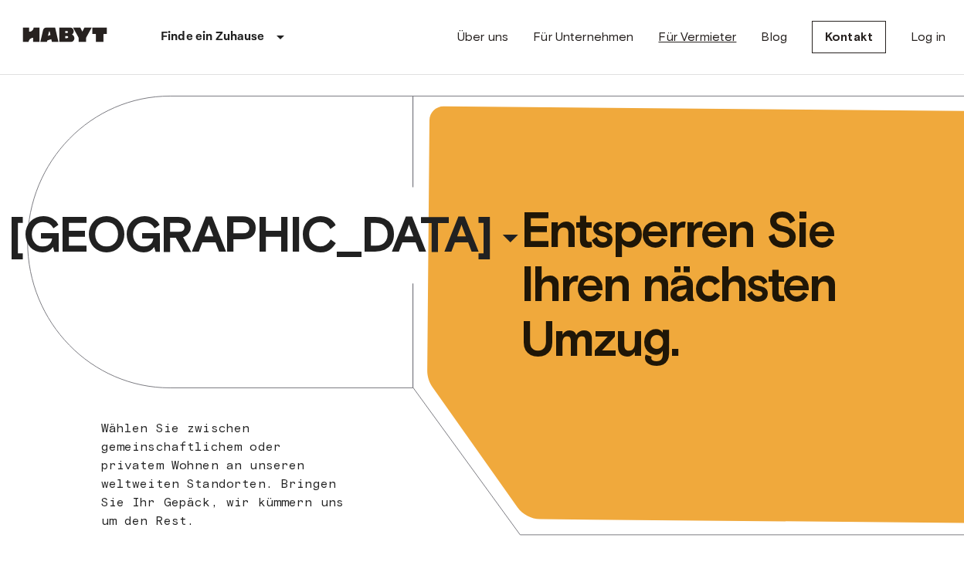
click at [731, 44] on link "Für Vermieter" at bounding box center [697, 37] width 78 height 19
